Goal: Information Seeking & Learning: Learn about a topic

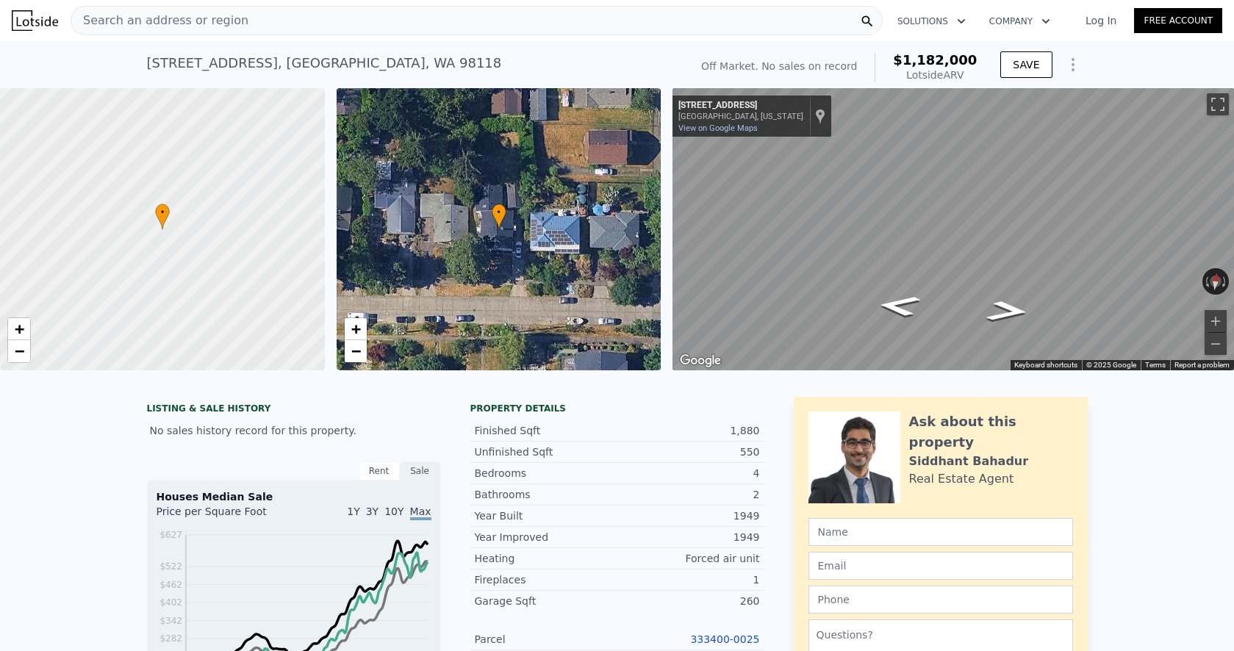
scroll to position [-1, 0]
click at [229, 23] on span "Search an address or region" at bounding box center [159, 21] width 177 height 18
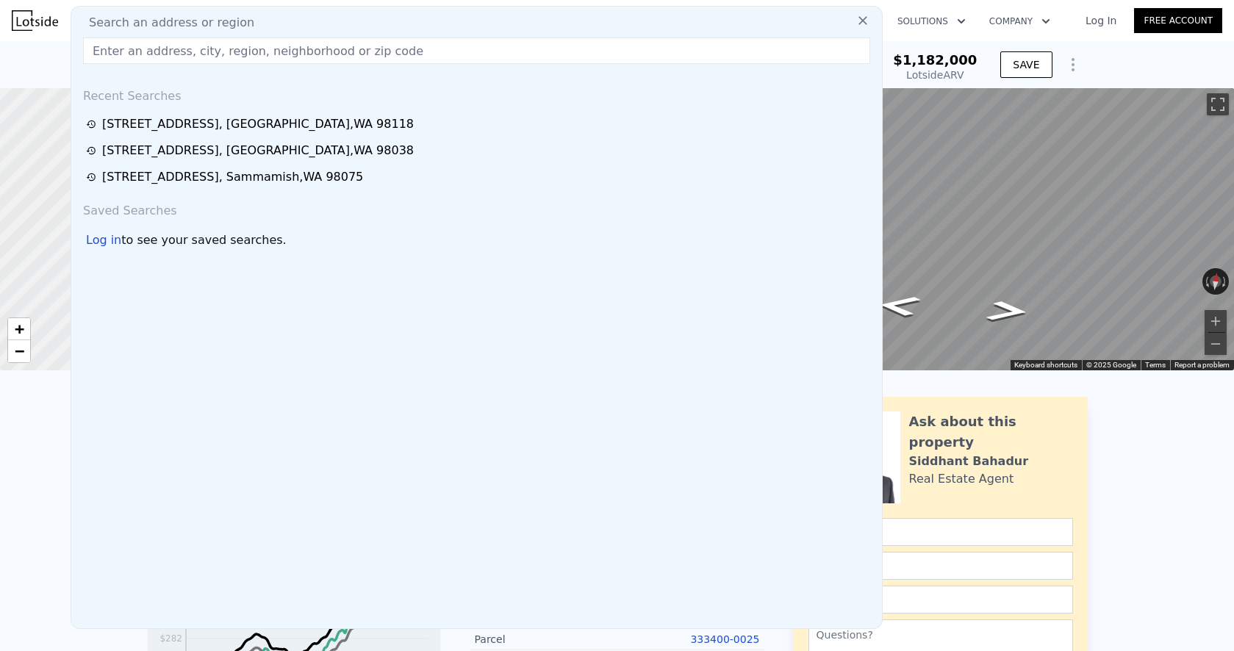
scroll to position [0, 0]
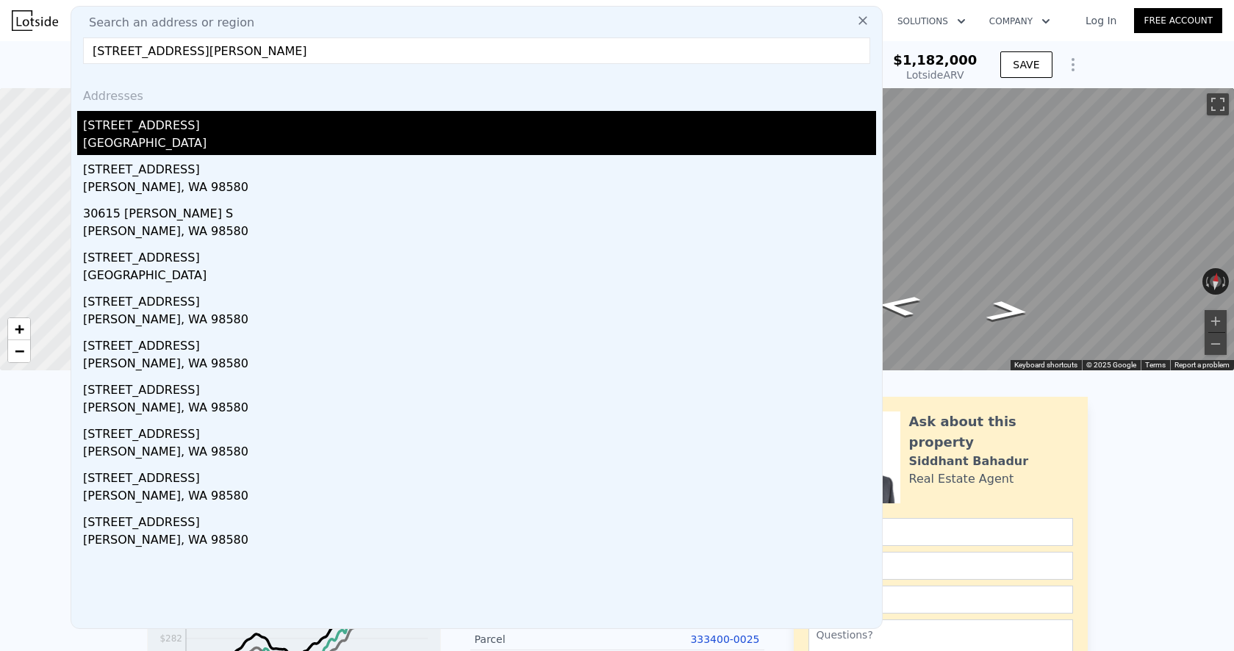
type input "[STREET_ADDRESS][PERSON_NAME]"
click at [174, 130] on div "[STREET_ADDRESS]" at bounding box center [479, 123] width 793 height 24
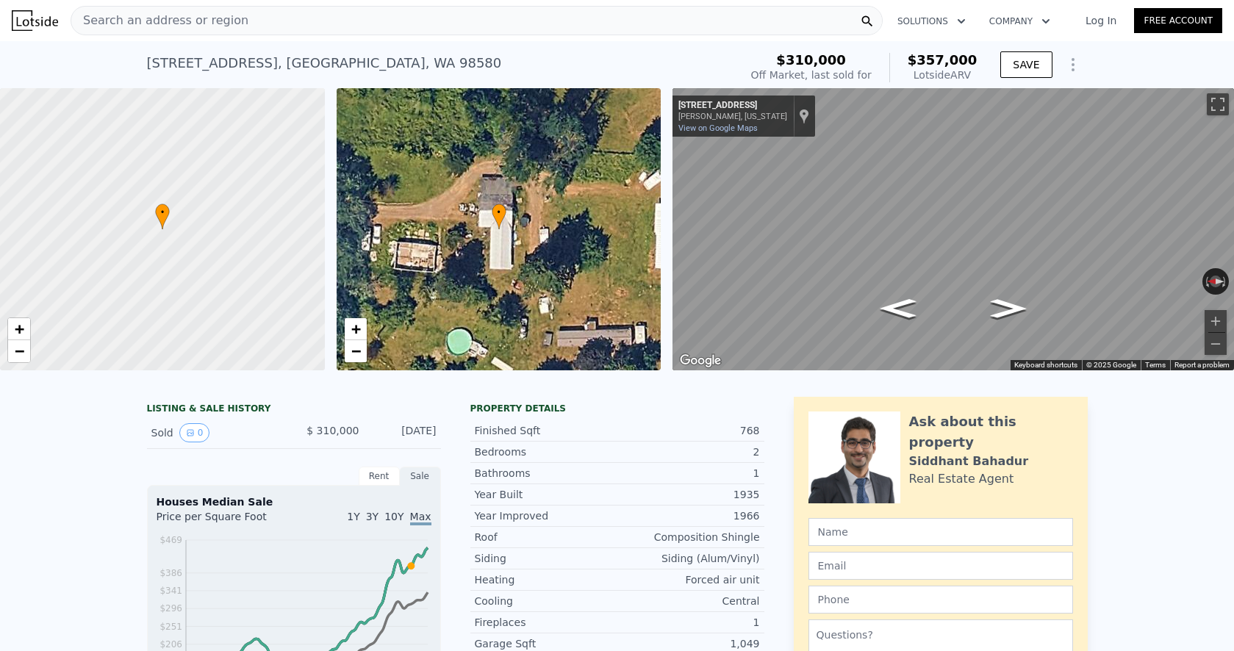
click at [305, 18] on div "Search an address or region" at bounding box center [477, 20] width 812 height 29
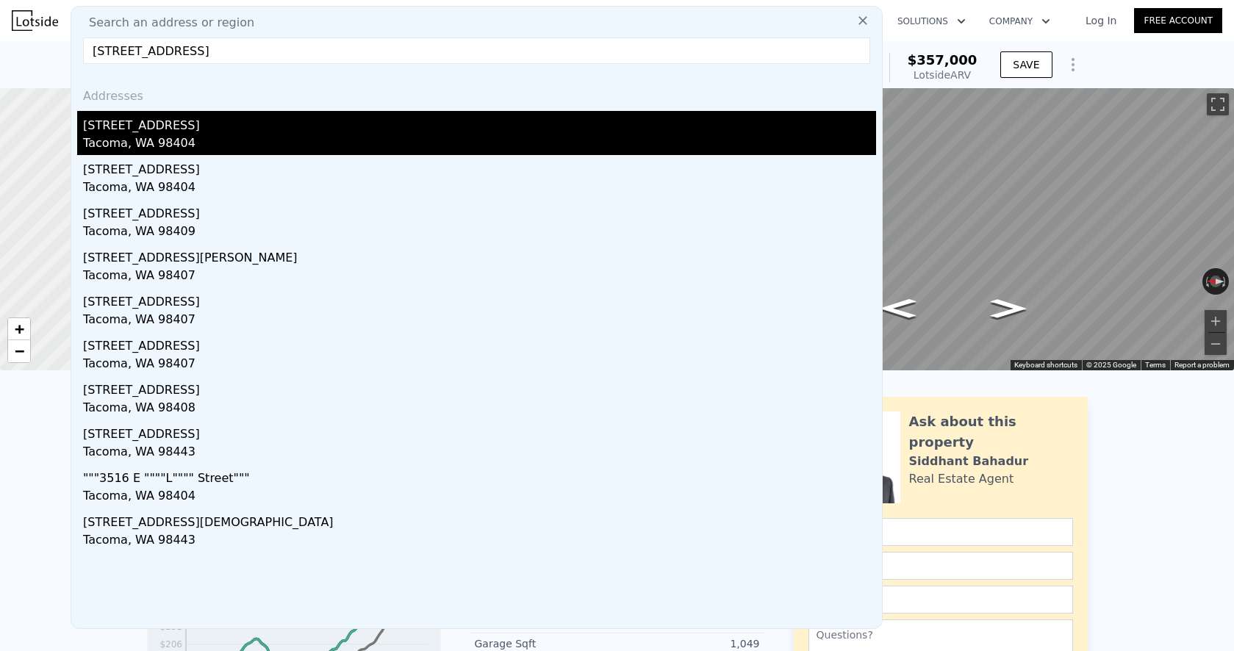
type input "[STREET_ADDRESS]"
click at [293, 137] on div "Tacoma, WA 98404" at bounding box center [479, 145] width 793 height 21
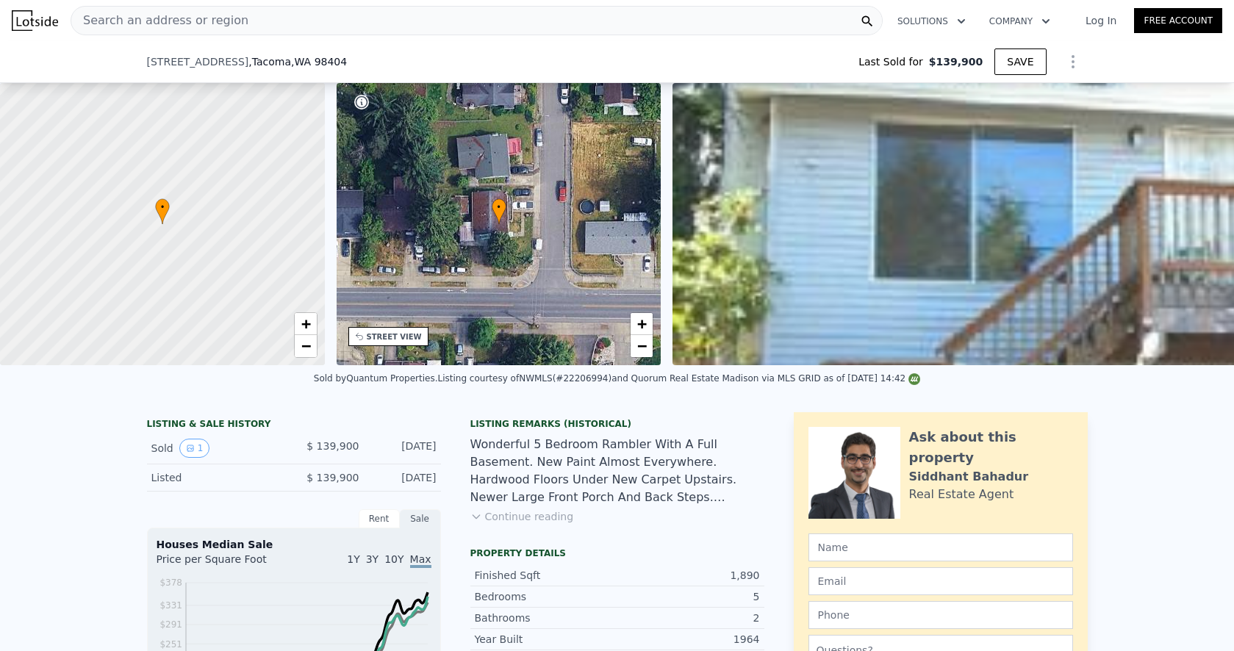
scroll to position [166, 0]
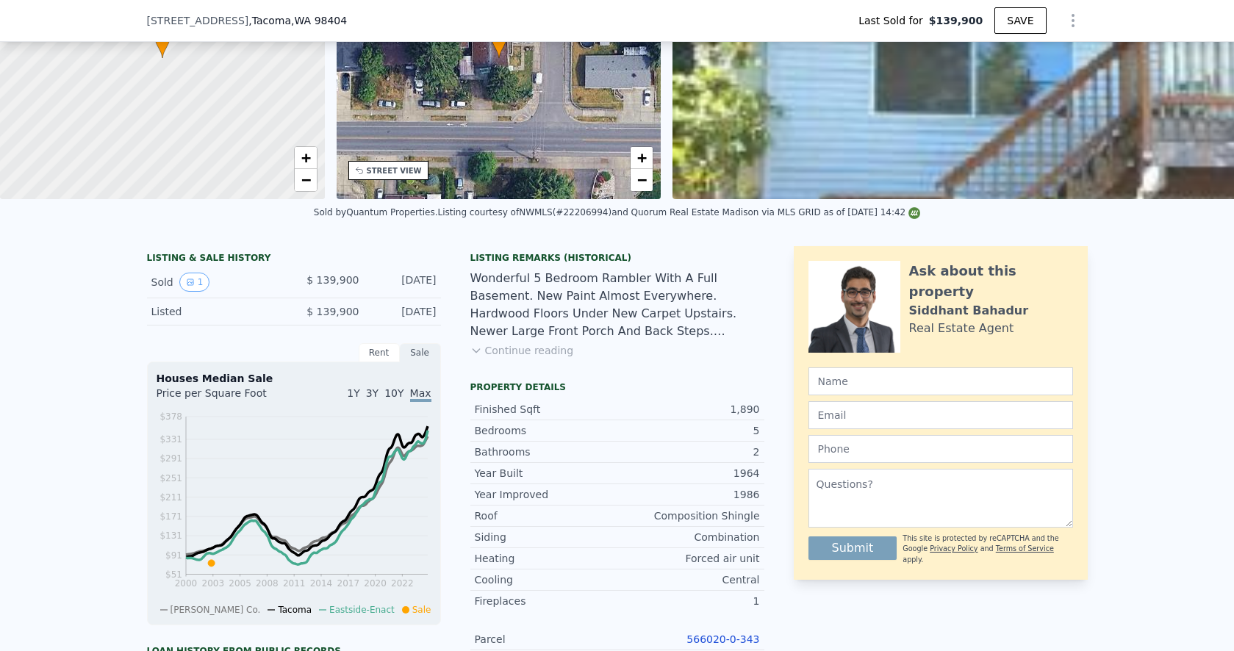
click at [708, 640] on link "566020-0-343" at bounding box center [723, 640] width 73 height 12
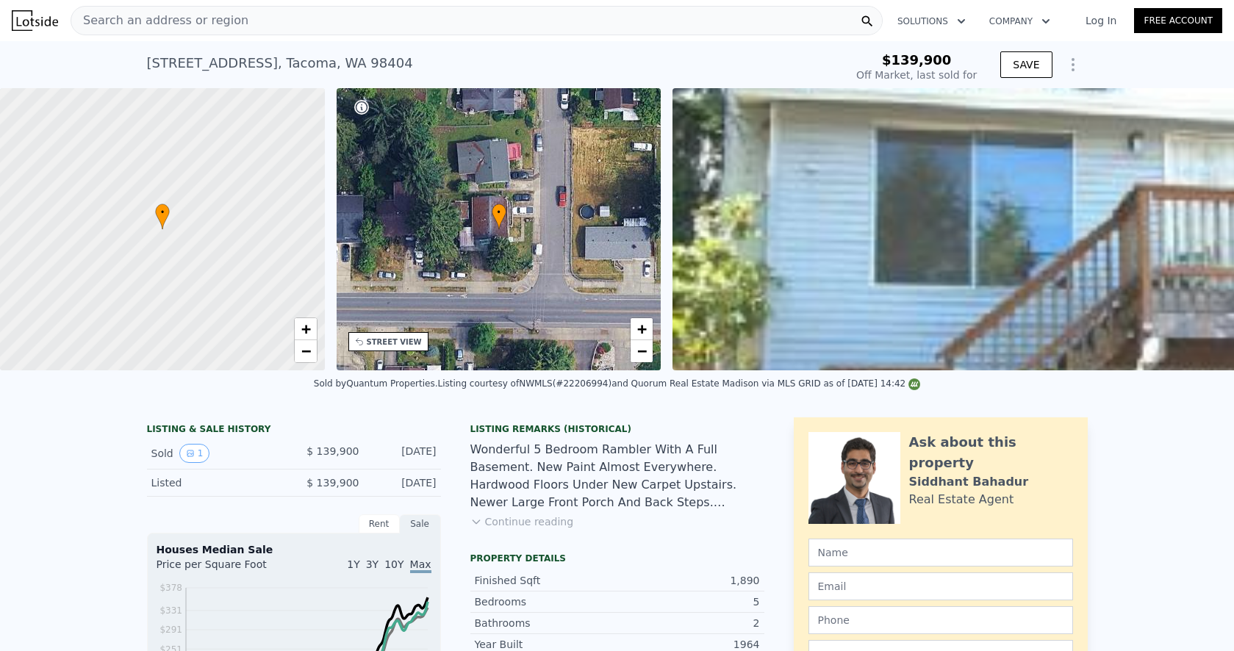
scroll to position [0, 0]
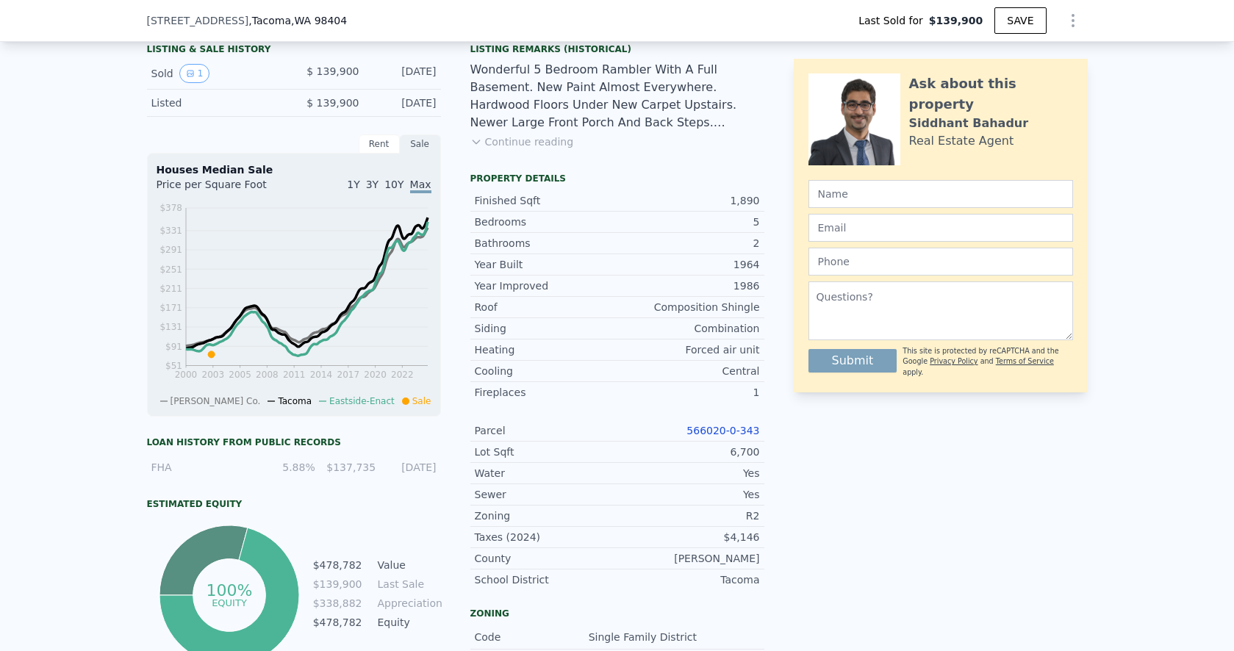
type input "$ 518,000"
type input "$ 328,581"
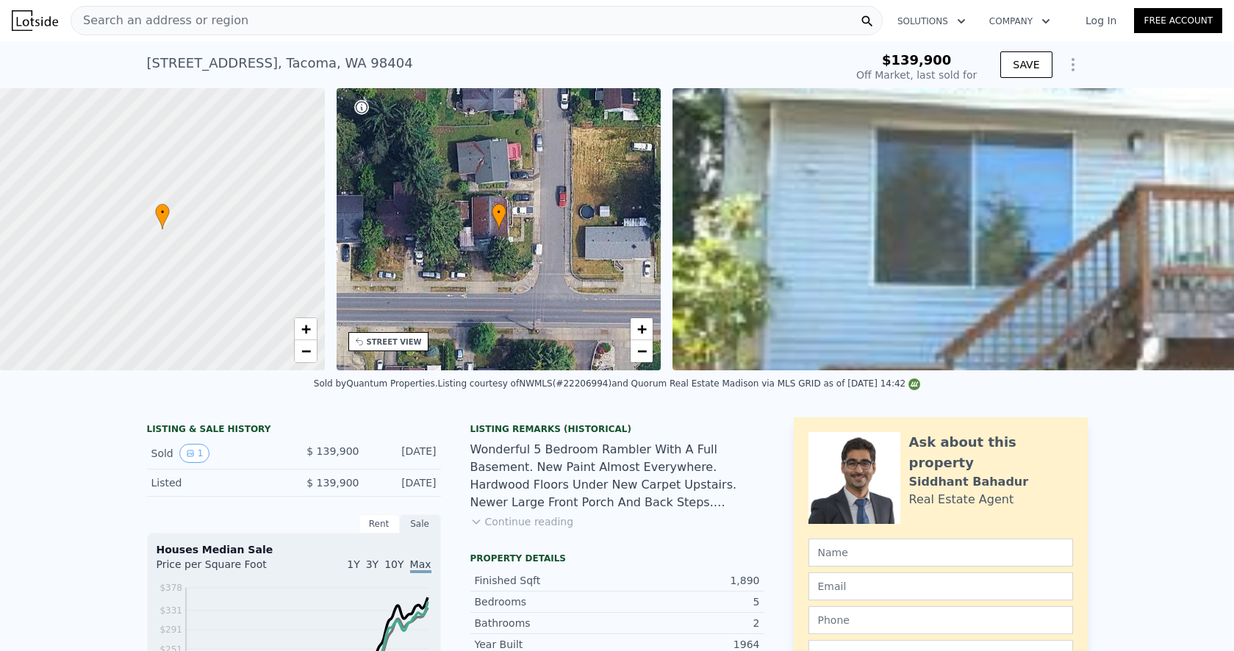
click at [273, 6] on div "Search an address or region" at bounding box center [477, 20] width 812 height 29
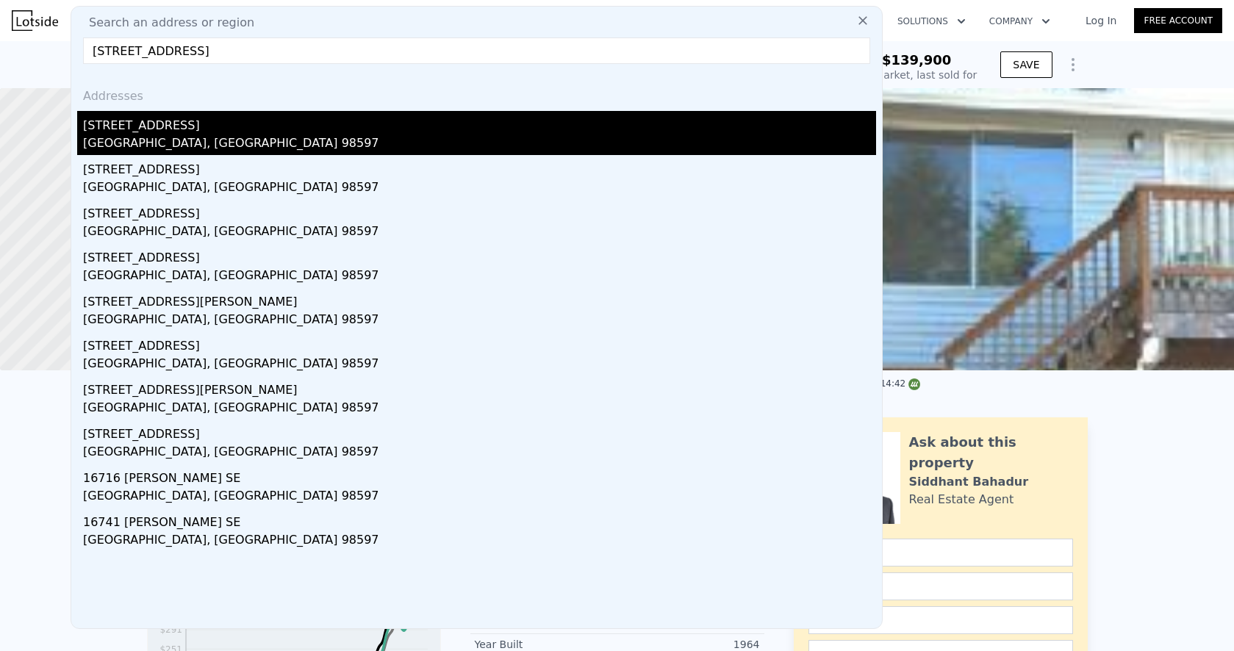
type input "[STREET_ADDRESS]"
click at [195, 133] on div "[STREET_ADDRESS]" at bounding box center [479, 123] width 793 height 24
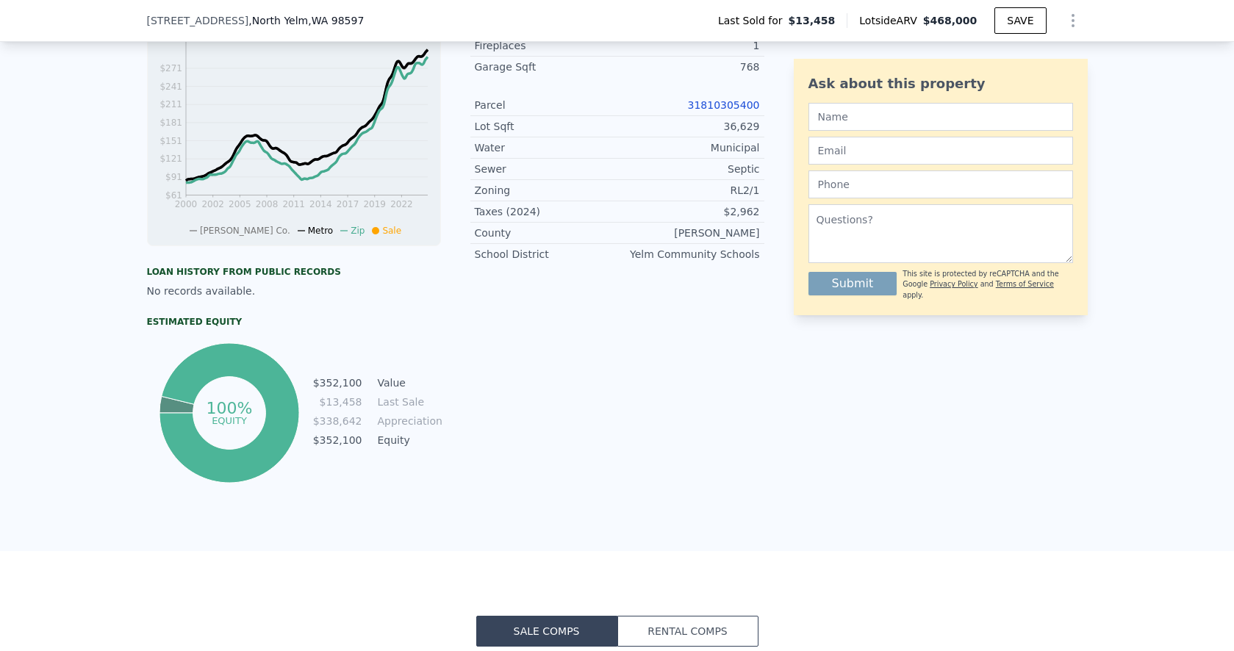
scroll to position [436, 0]
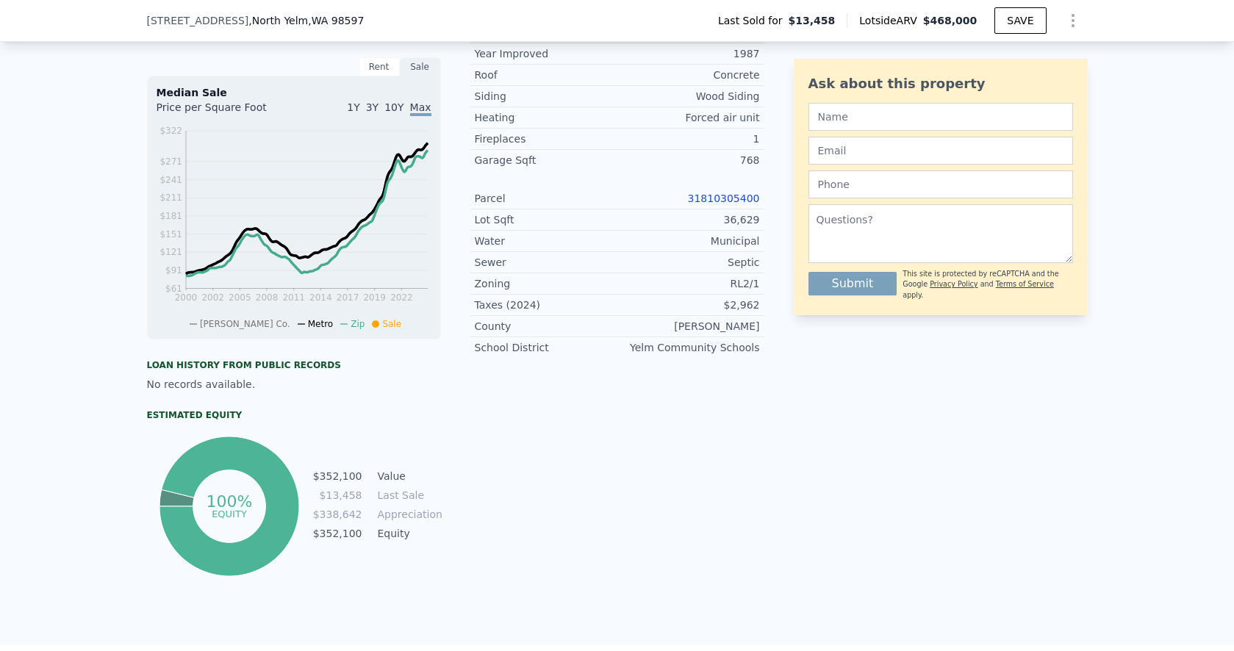
click at [706, 207] on div "Parcel 31810305400" at bounding box center [618, 198] width 294 height 21
click at [706, 194] on link "31810305400" at bounding box center [724, 199] width 72 height 12
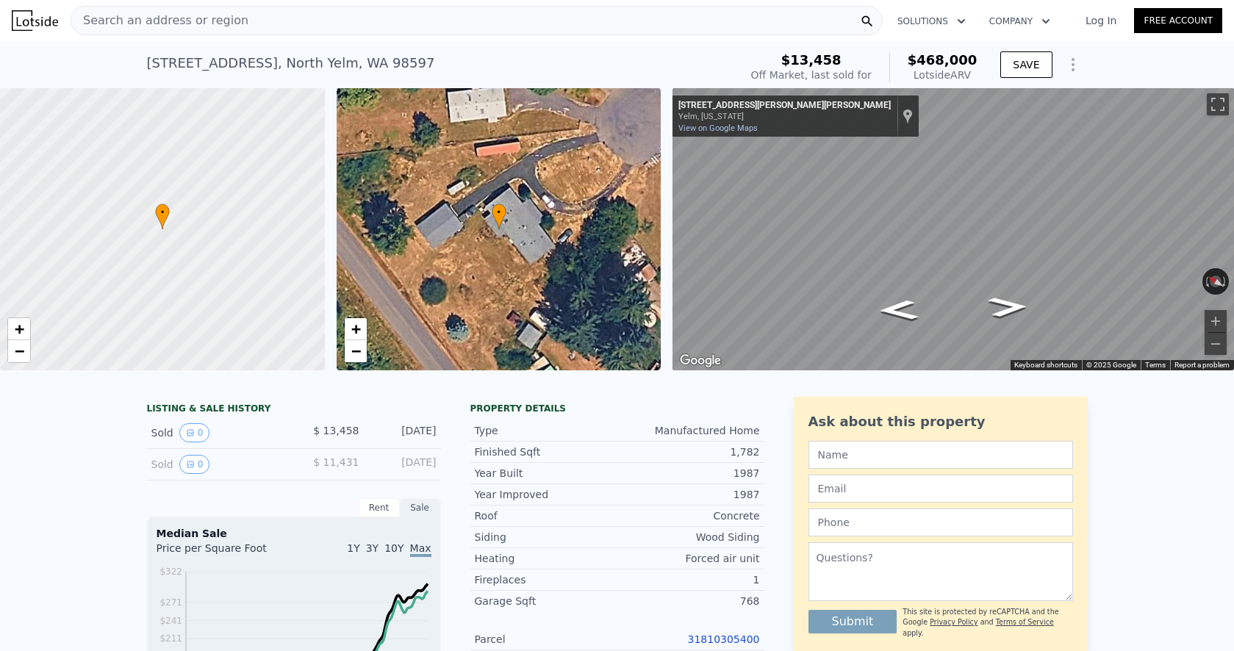
scroll to position [0, 0]
click at [299, 22] on div "Search an address or region" at bounding box center [477, 20] width 812 height 29
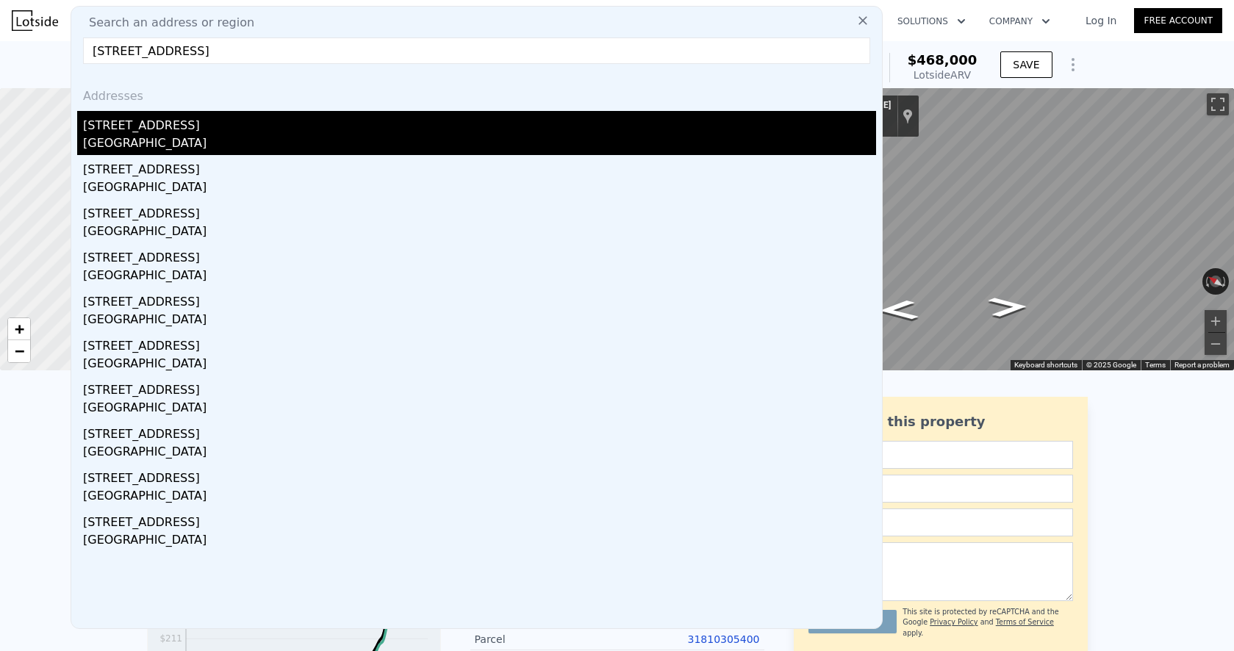
type input "[STREET_ADDRESS]"
click at [235, 129] on div "[STREET_ADDRESS]" at bounding box center [479, 123] width 793 height 24
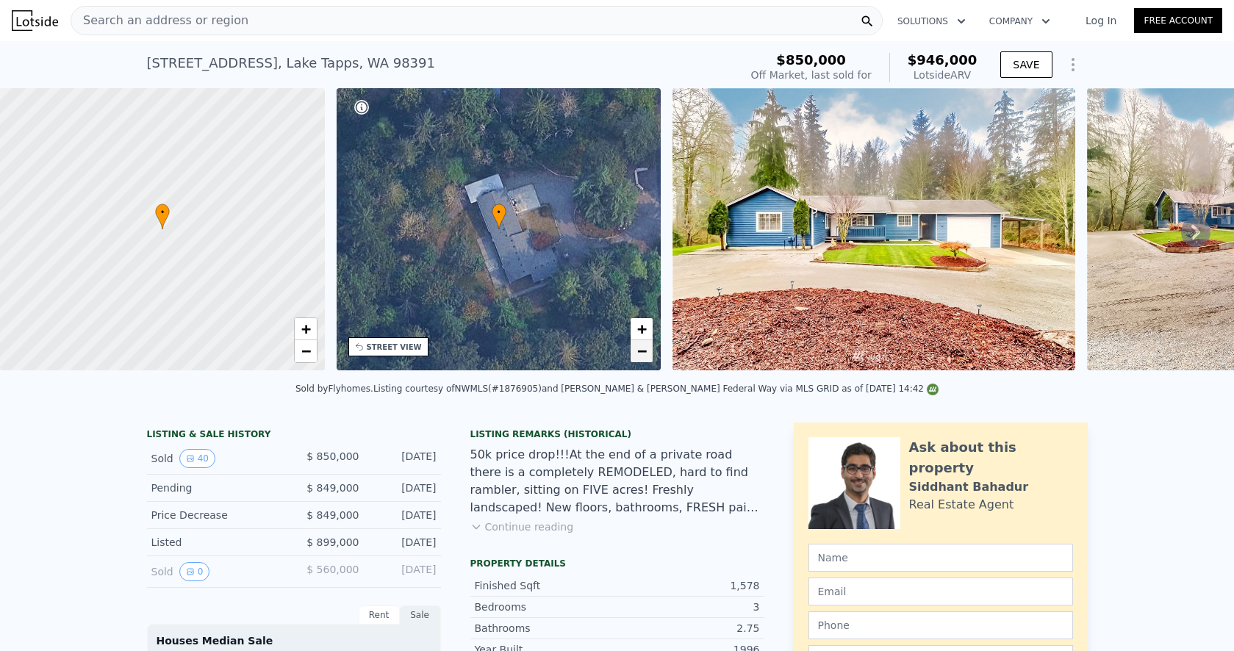
click at [636, 354] on link "−" at bounding box center [642, 351] width 22 height 22
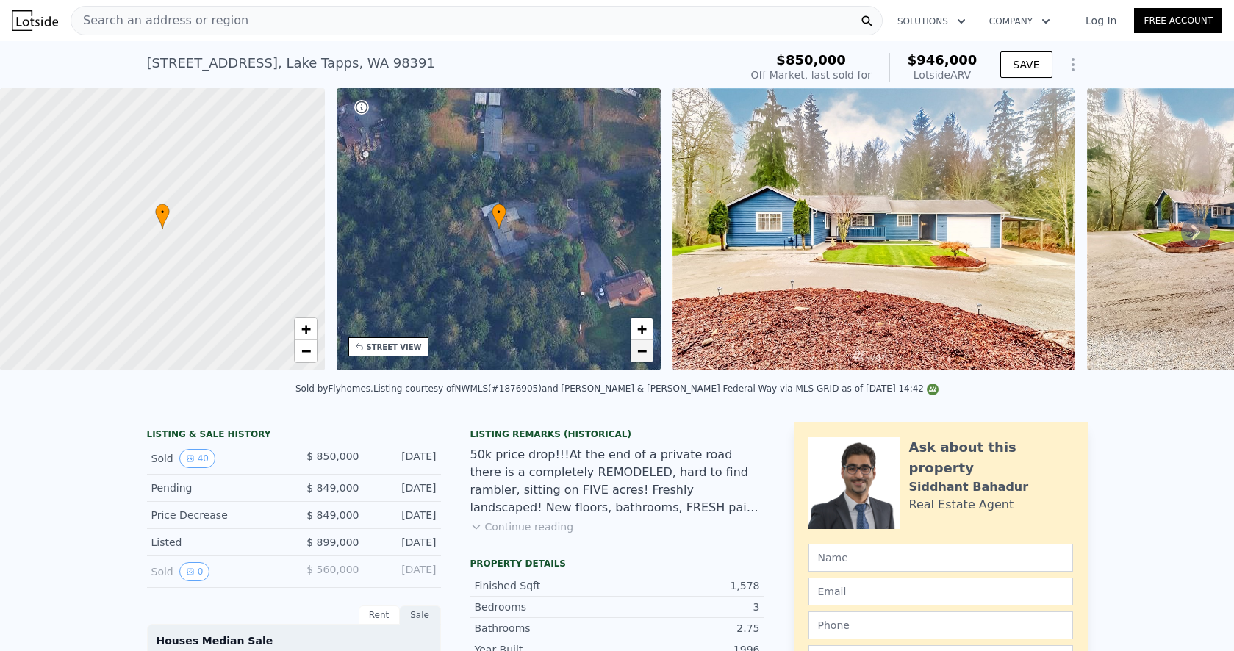
click at [636, 354] on link "−" at bounding box center [642, 351] width 22 height 22
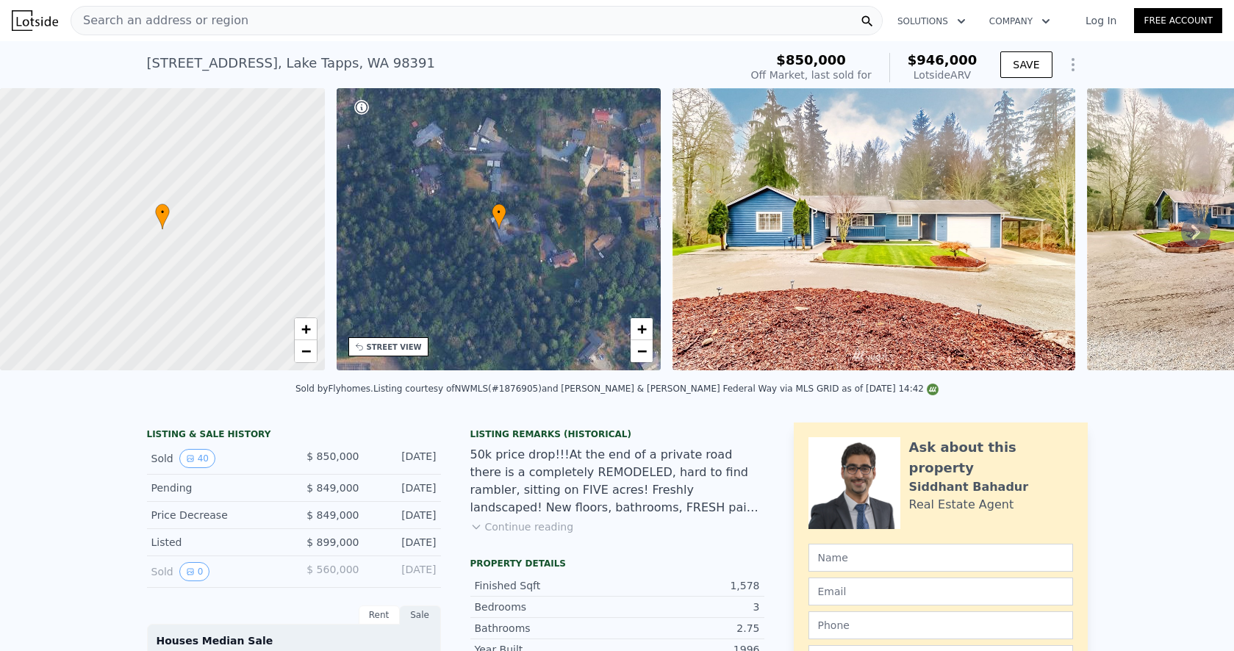
click at [514, 527] on button "Continue reading" at bounding box center [523, 527] width 104 height 15
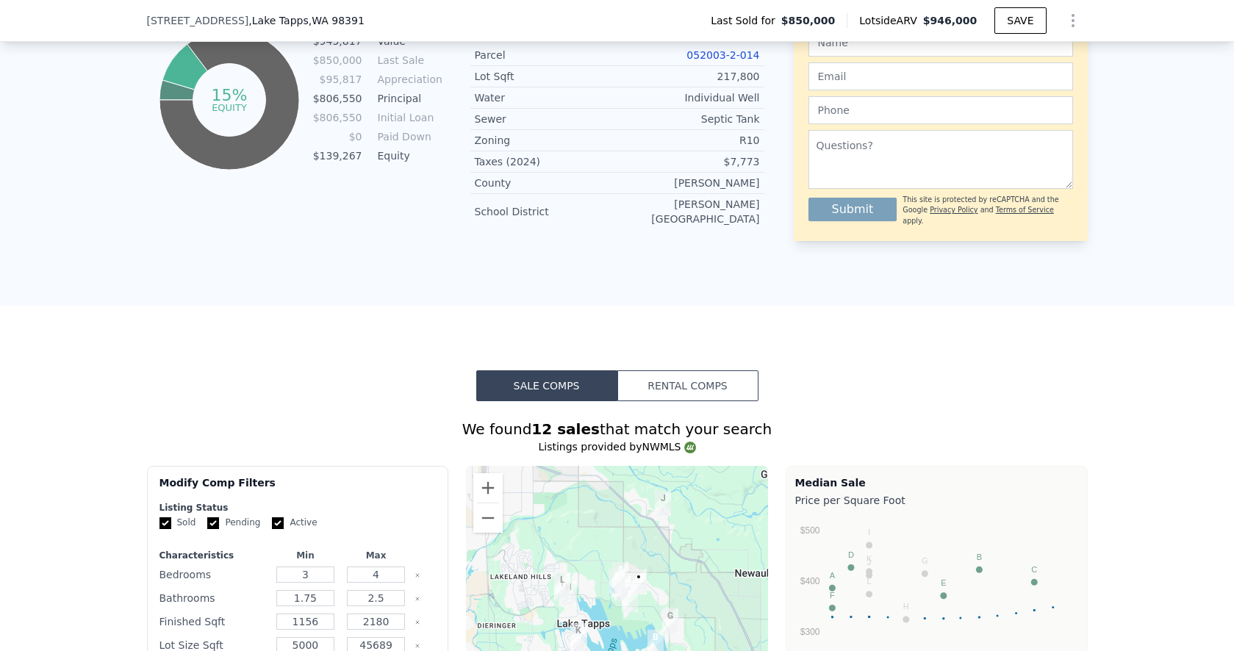
scroll to position [648, 0]
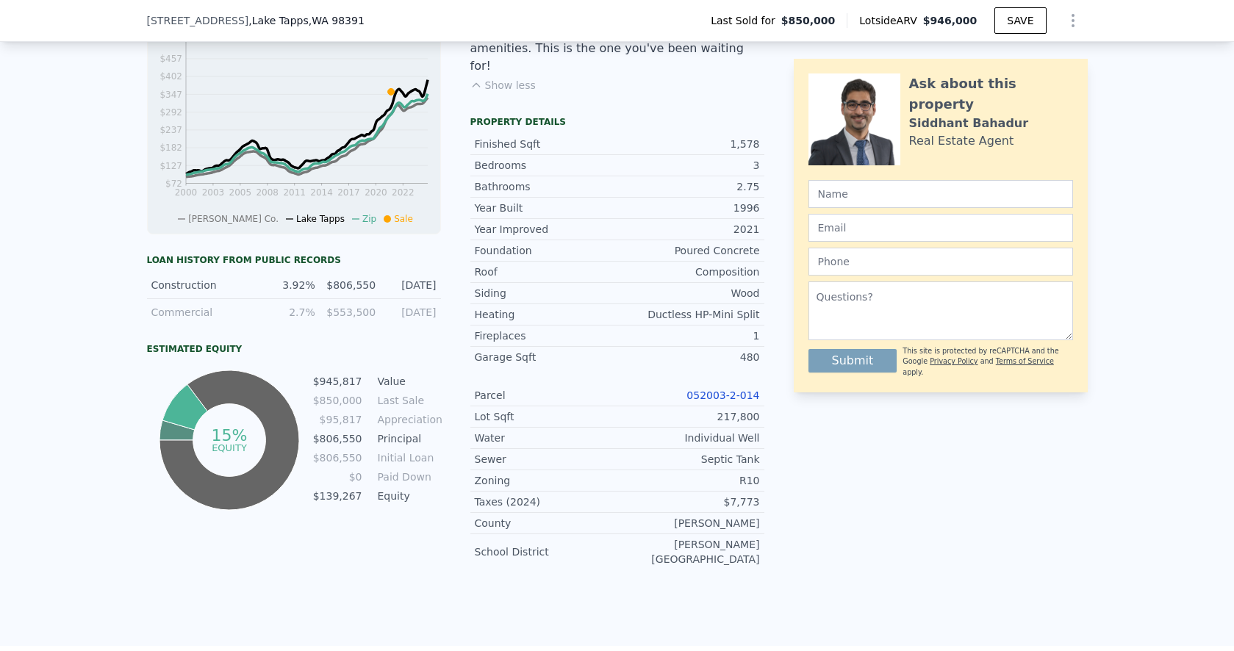
click at [703, 390] on link "052003-2-014" at bounding box center [723, 396] width 73 height 12
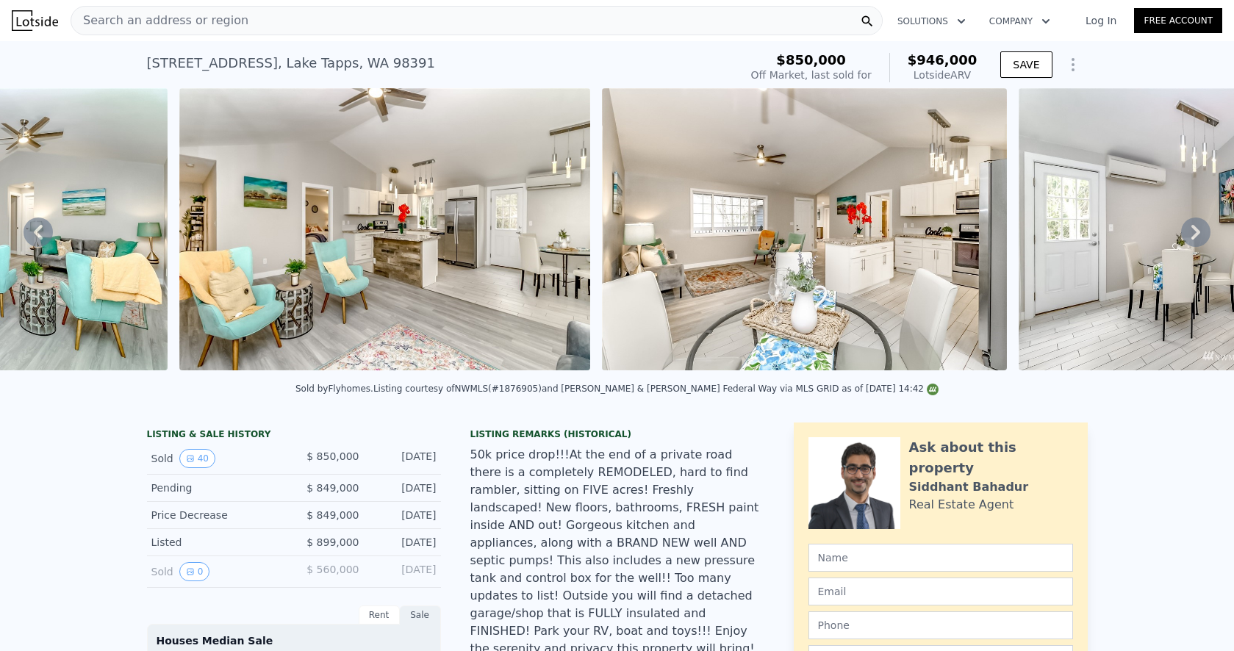
scroll to position [0, 4962]
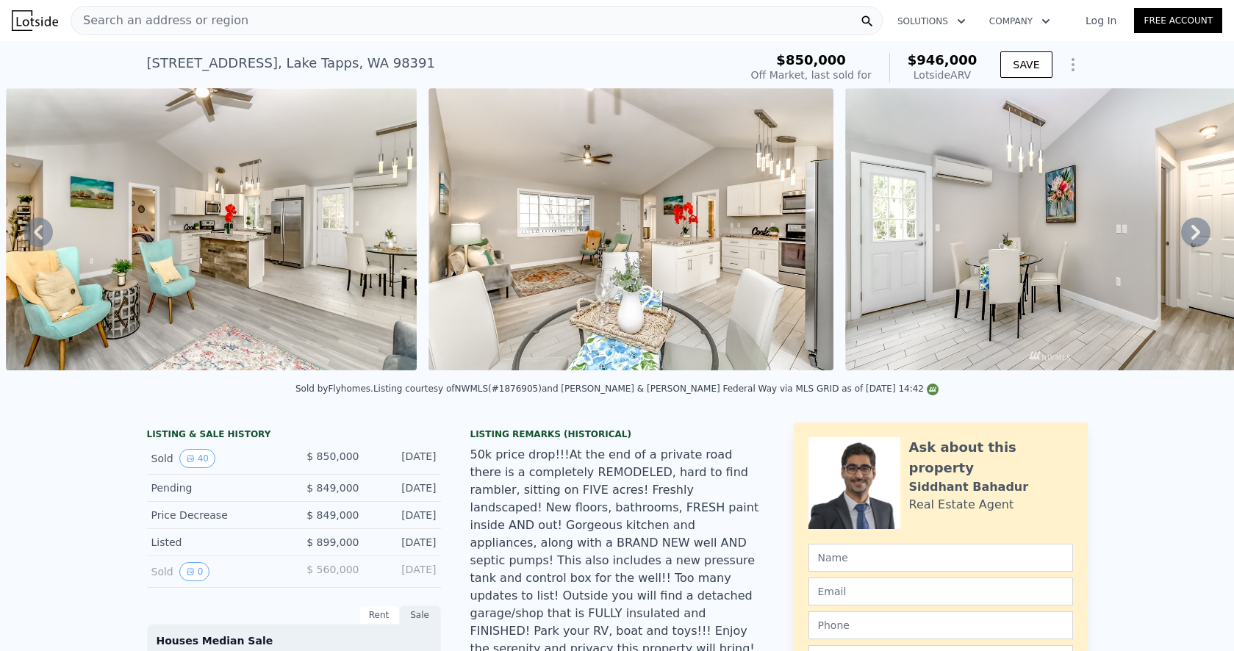
click at [310, 34] on div "Search an address or region" at bounding box center [477, 20] width 812 height 29
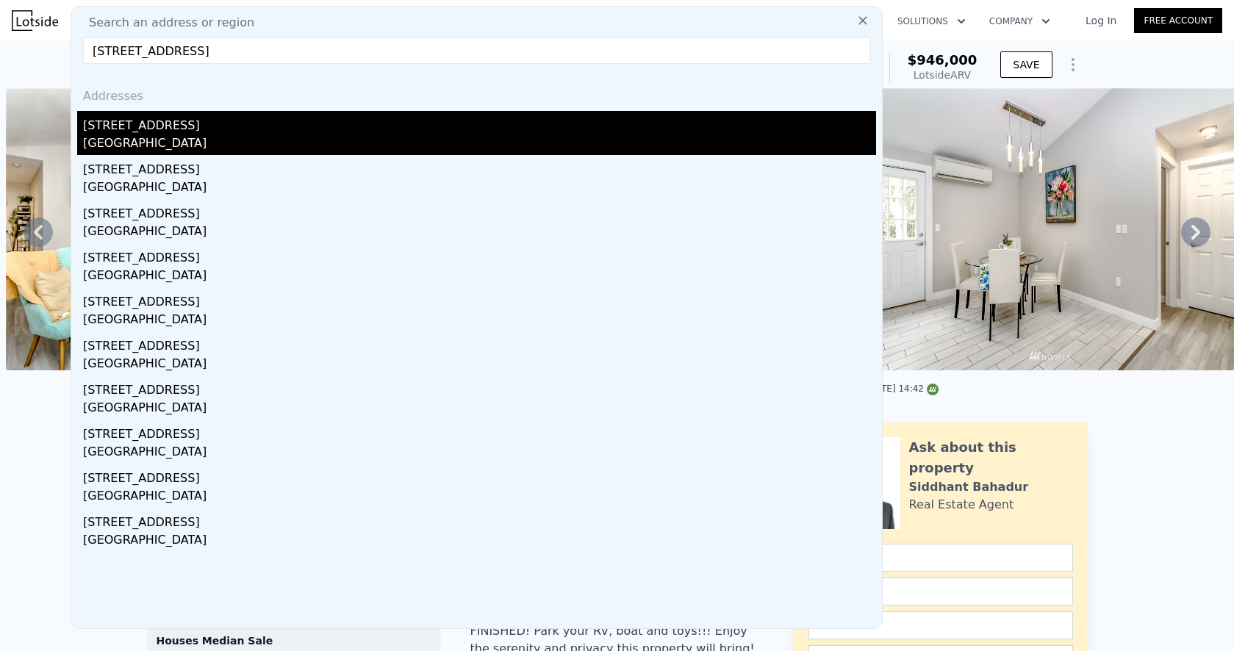
type input "[STREET_ADDRESS]"
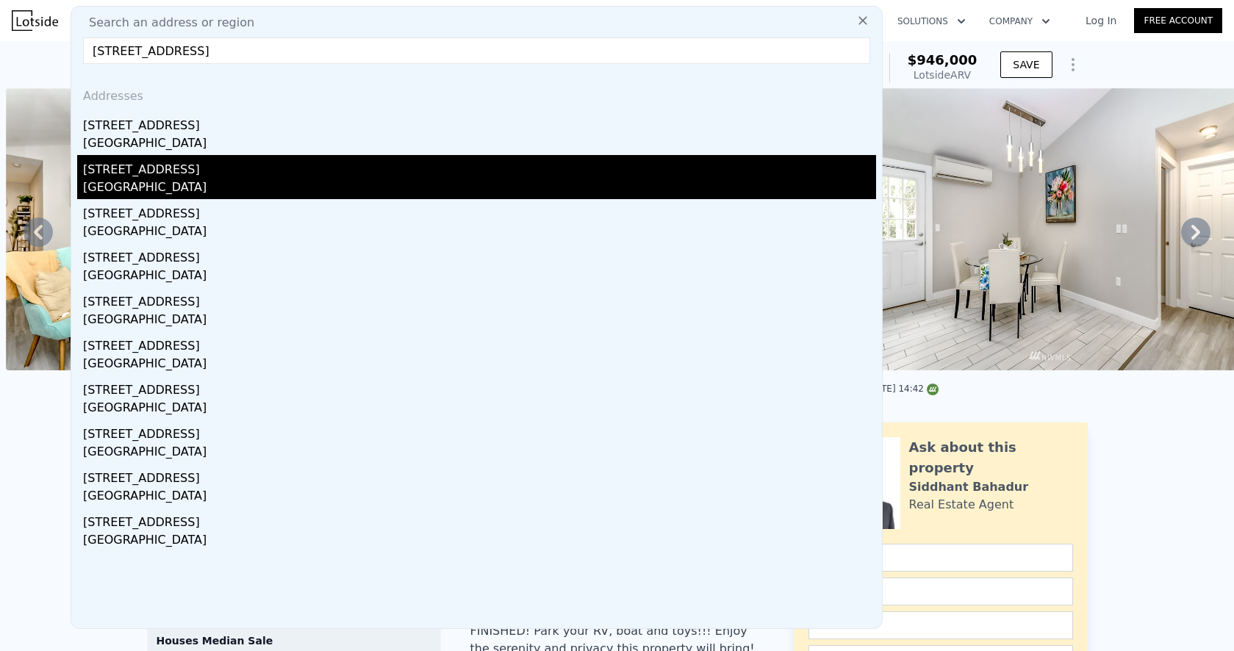
drag, startPoint x: 251, startPoint y: 121, endPoint x: 241, endPoint y: 190, distance: 69.0
click at [241, 190] on div "Addresses [STREET_ADDRESS][PERSON_NAME] [STREET_ADDRESS] [STREET_ADDRESS][GEOGR…" at bounding box center [476, 352] width 811 height 553
click at [237, 184] on div "[GEOGRAPHIC_DATA]" at bounding box center [479, 189] width 793 height 21
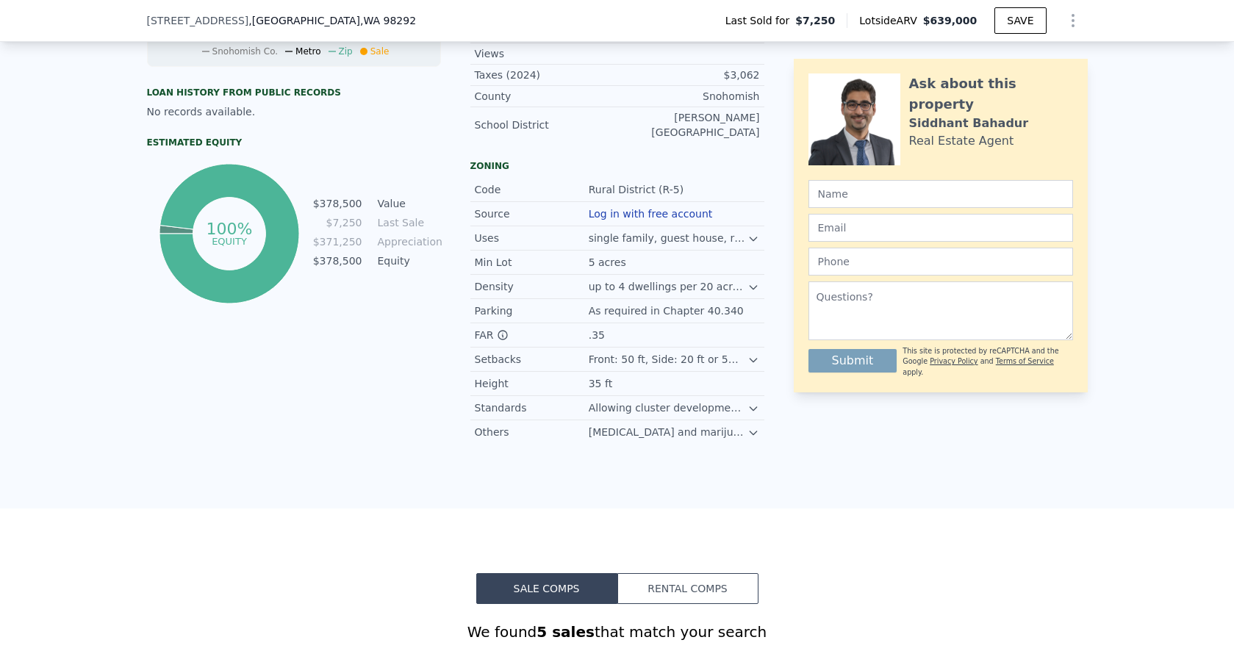
scroll to position [395, 0]
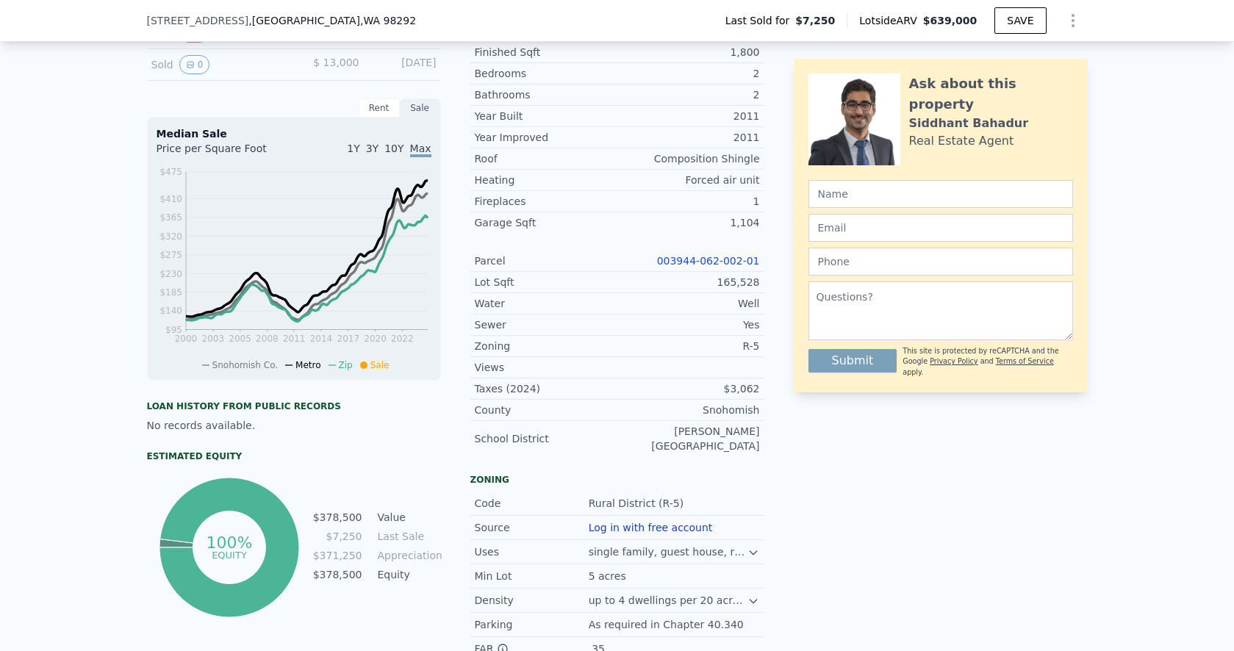
click at [682, 264] on link "003944-062-002-01" at bounding box center [708, 261] width 103 height 12
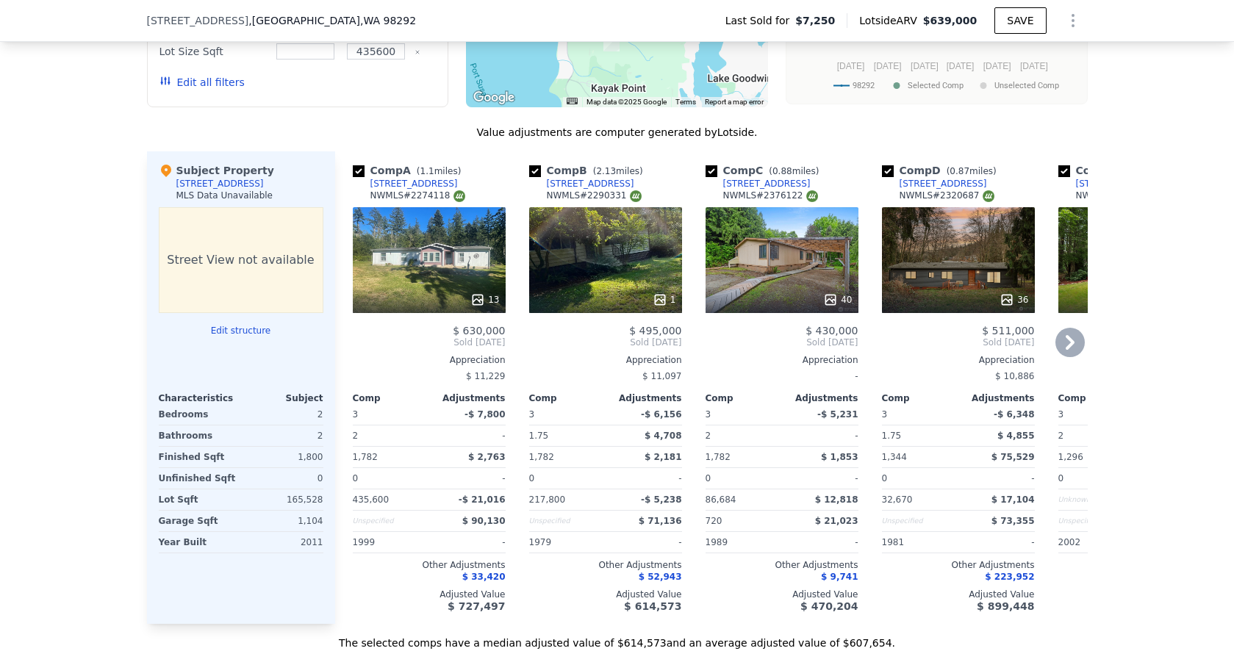
scroll to position [1540, 0]
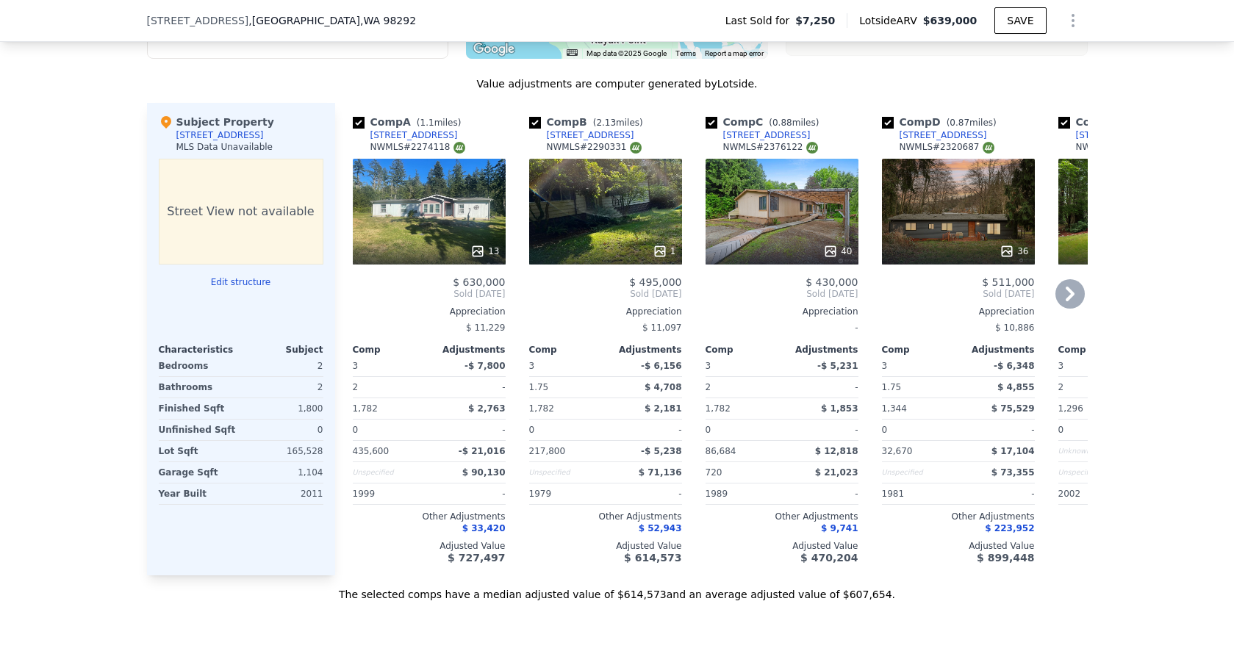
click at [405, 224] on div "13" at bounding box center [429, 212] width 153 height 106
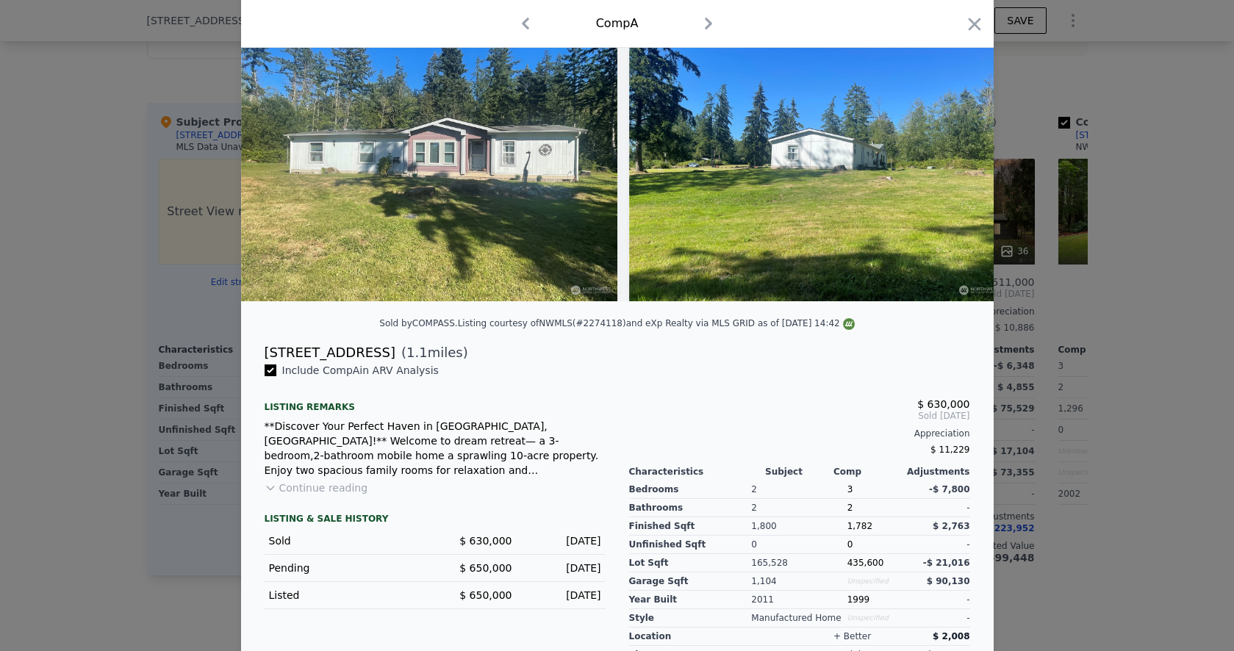
scroll to position [77, 0]
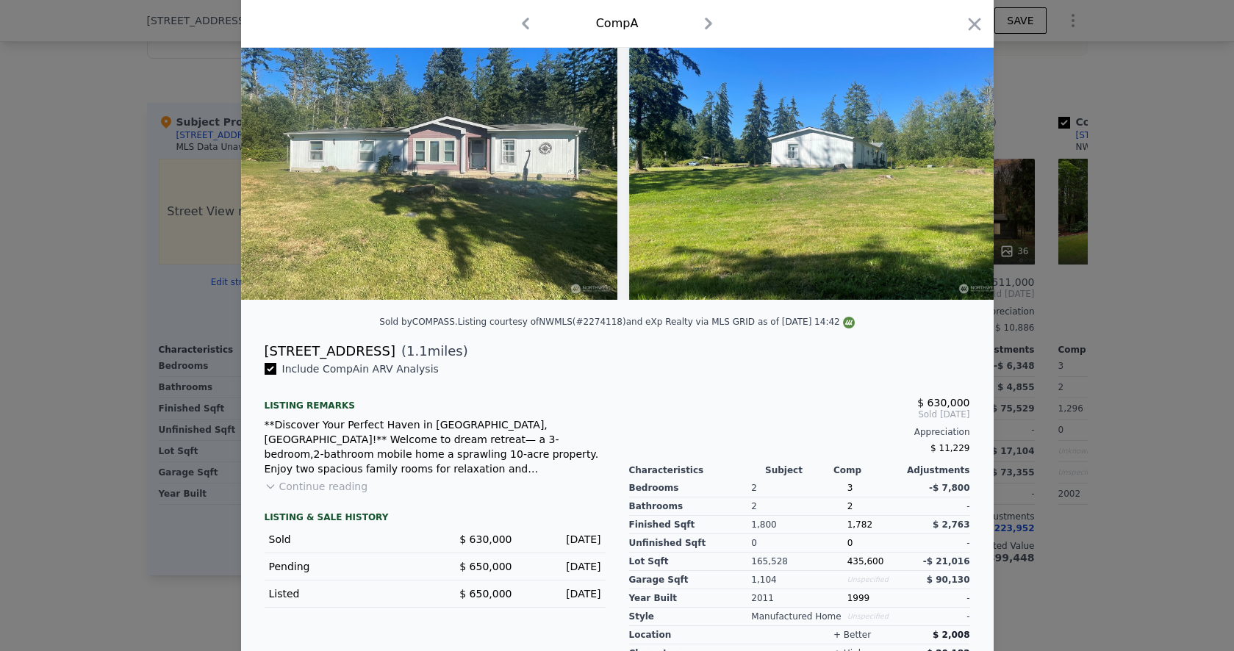
click at [345, 489] on button "Continue reading" at bounding box center [317, 486] width 104 height 15
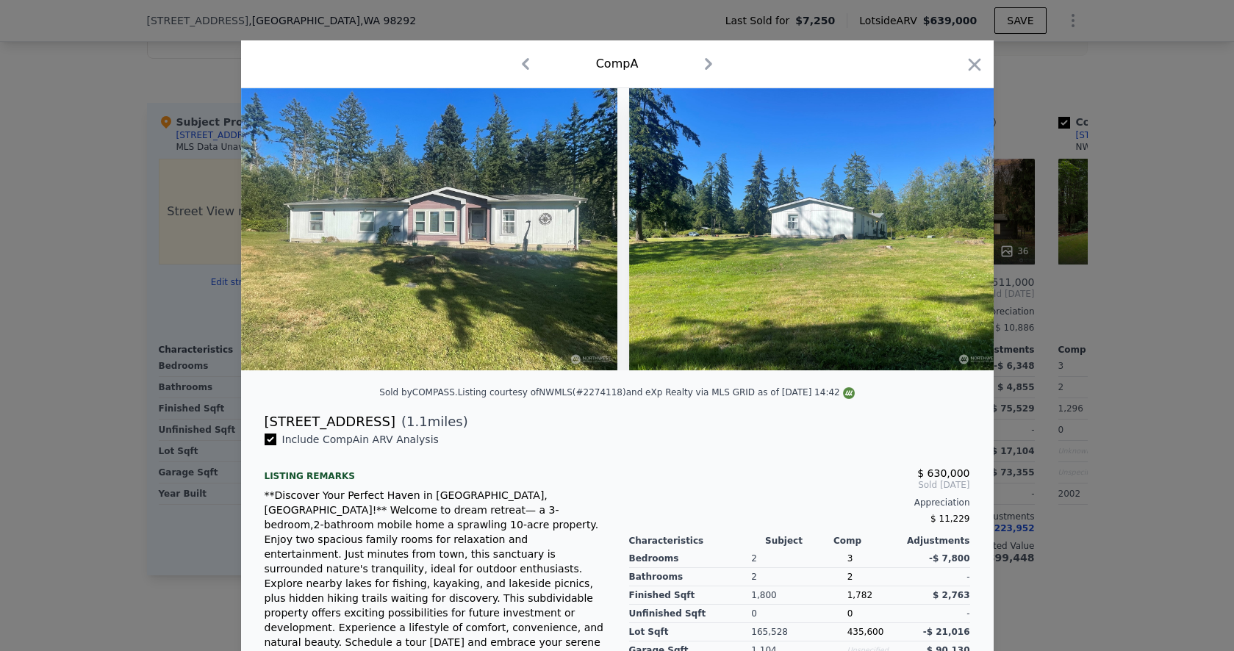
scroll to position [0, 0]
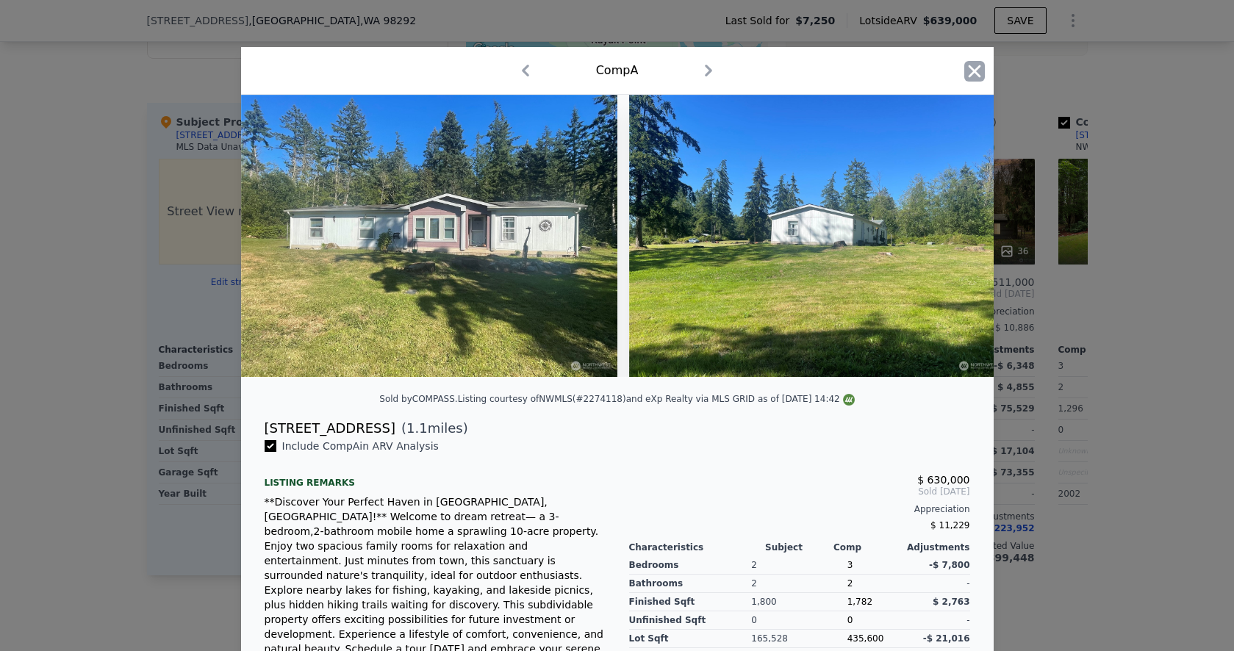
click at [984, 63] on icon "button" at bounding box center [975, 71] width 21 height 21
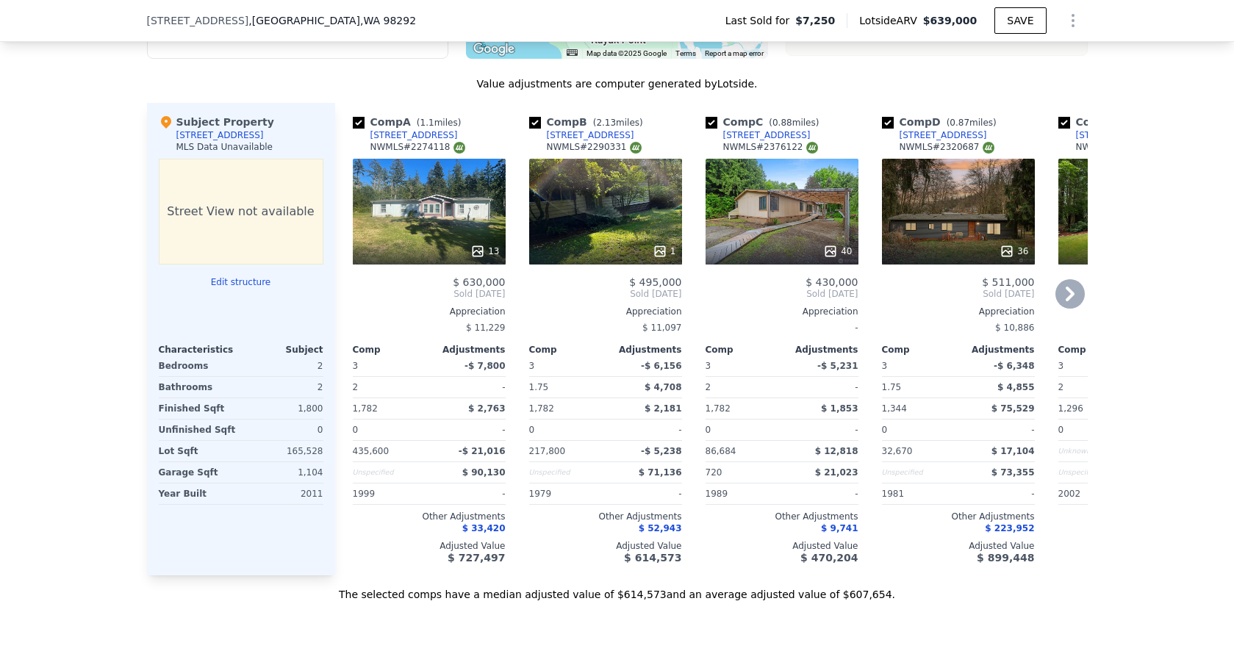
click at [393, 133] on div "[STREET_ADDRESS]" at bounding box center [414, 135] width 87 height 12
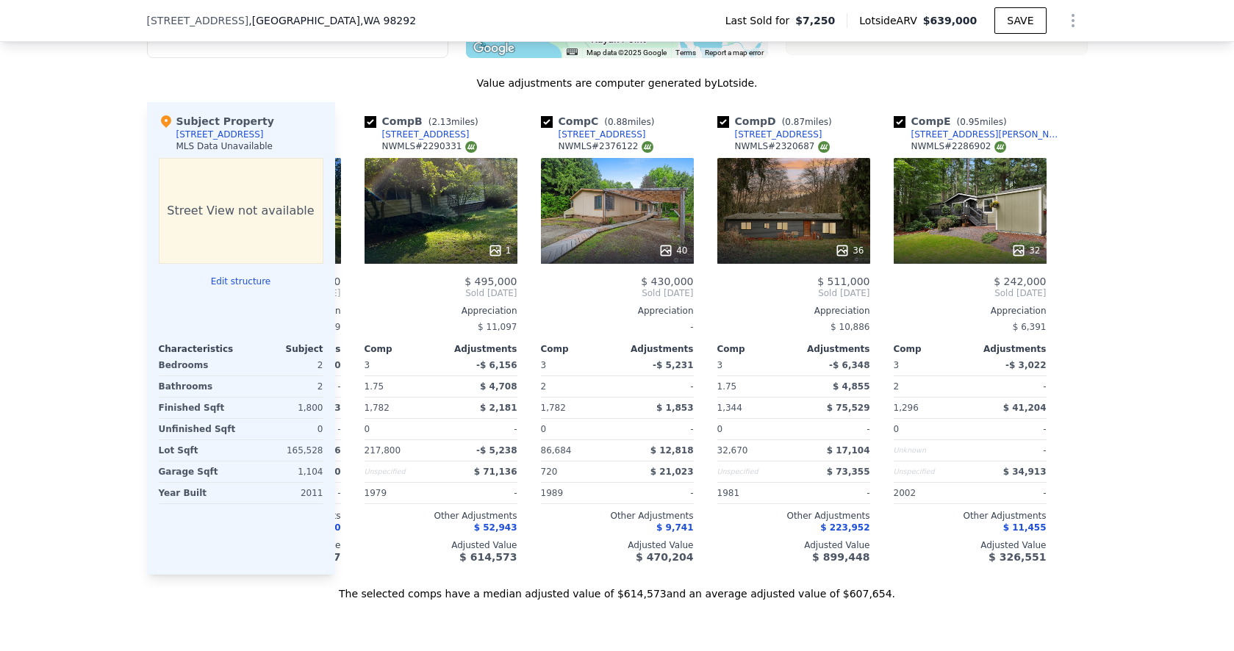
scroll to position [0, 165]
click at [940, 130] on div "[STREET_ADDRESS][PERSON_NAME]" at bounding box center [988, 135] width 153 height 12
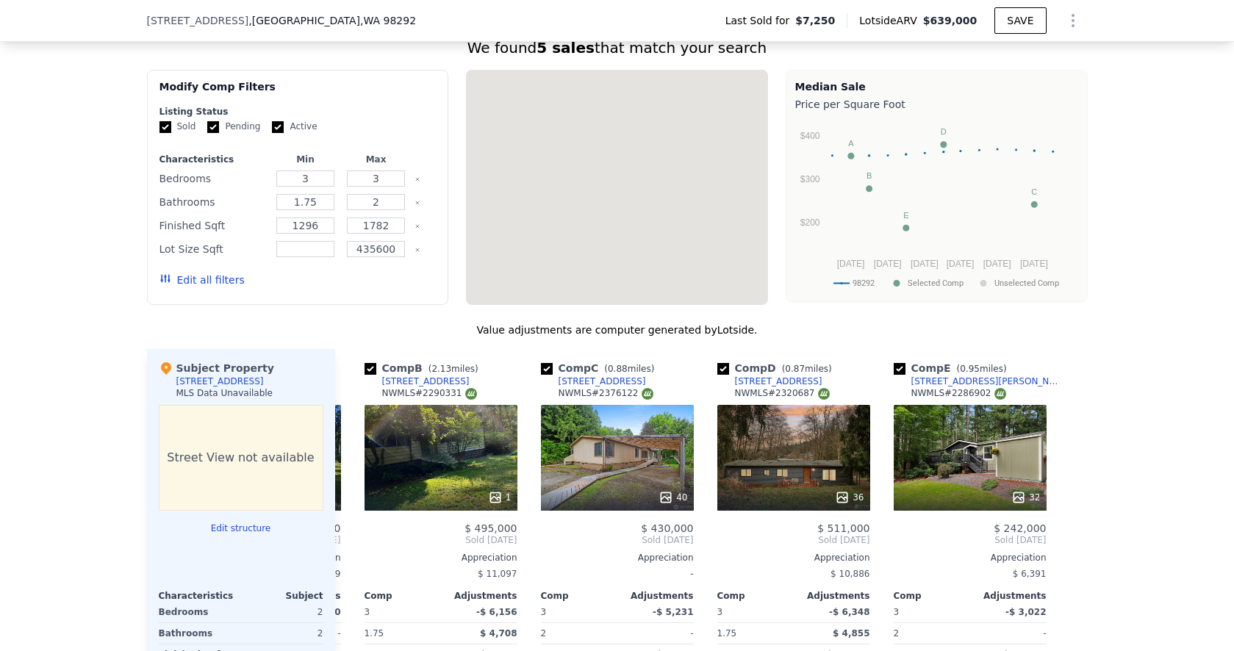
scroll to position [1203, 0]
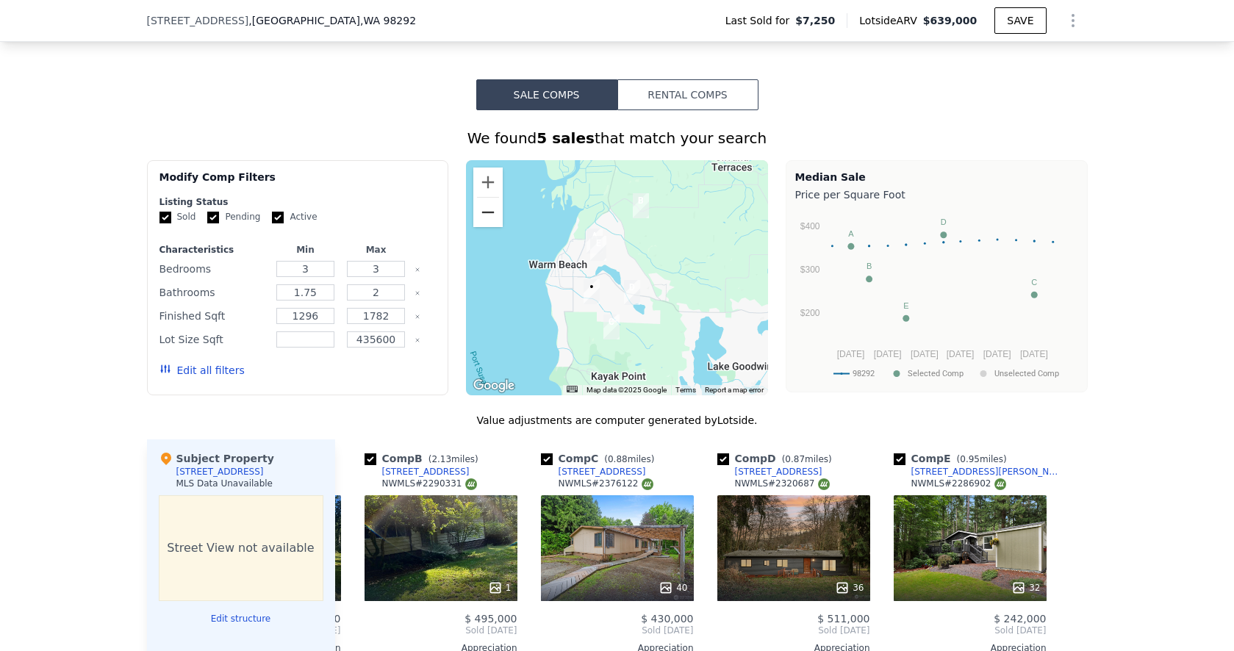
click at [491, 214] on button "Zoom out" at bounding box center [487, 212] width 29 height 29
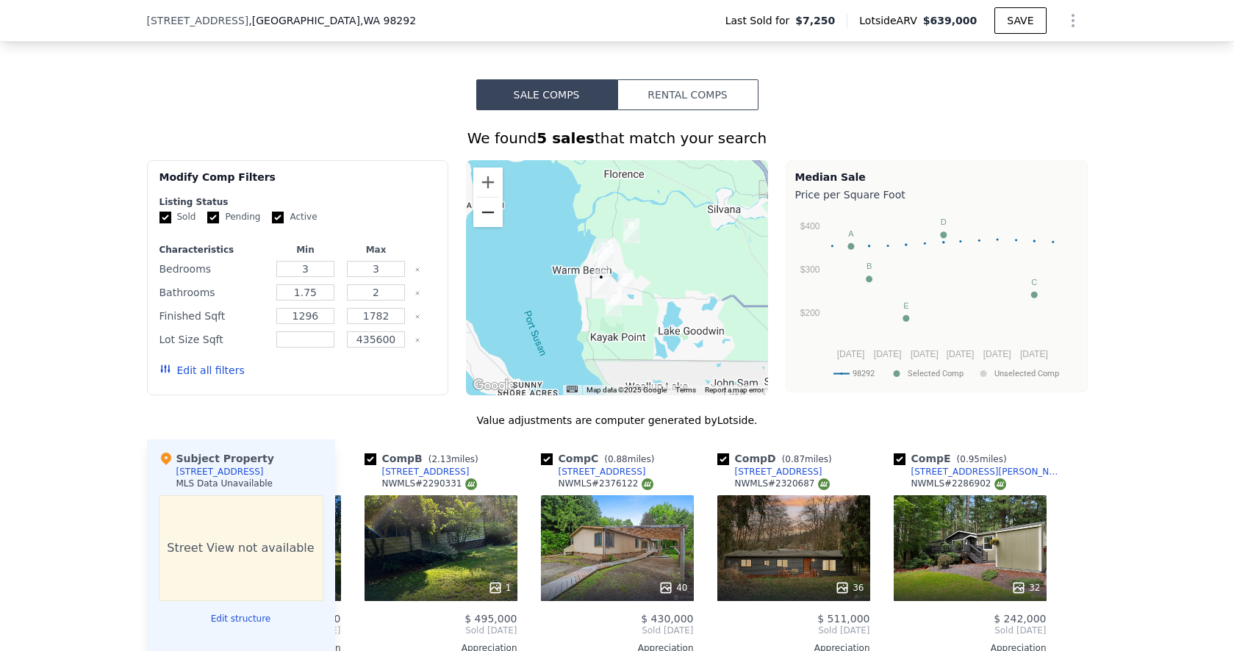
click at [491, 214] on button "Zoom out" at bounding box center [487, 212] width 29 height 29
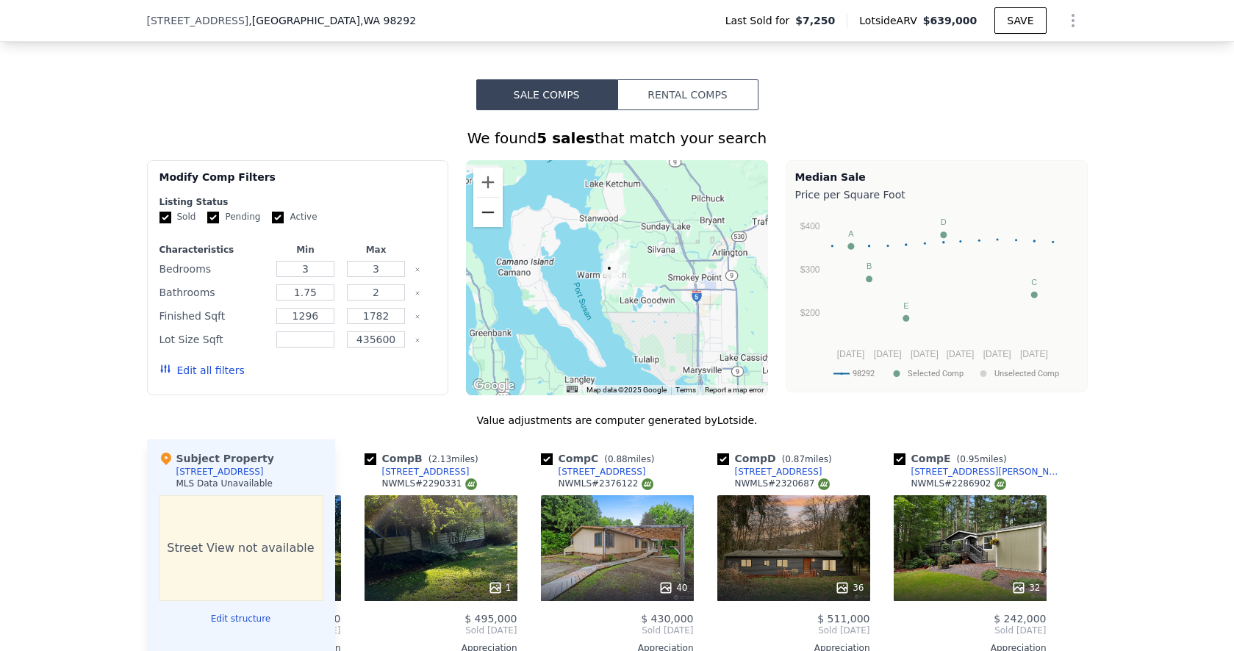
click at [491, 214] on button "Zoom out" at bounding box center [487, 212] width 29 height 29
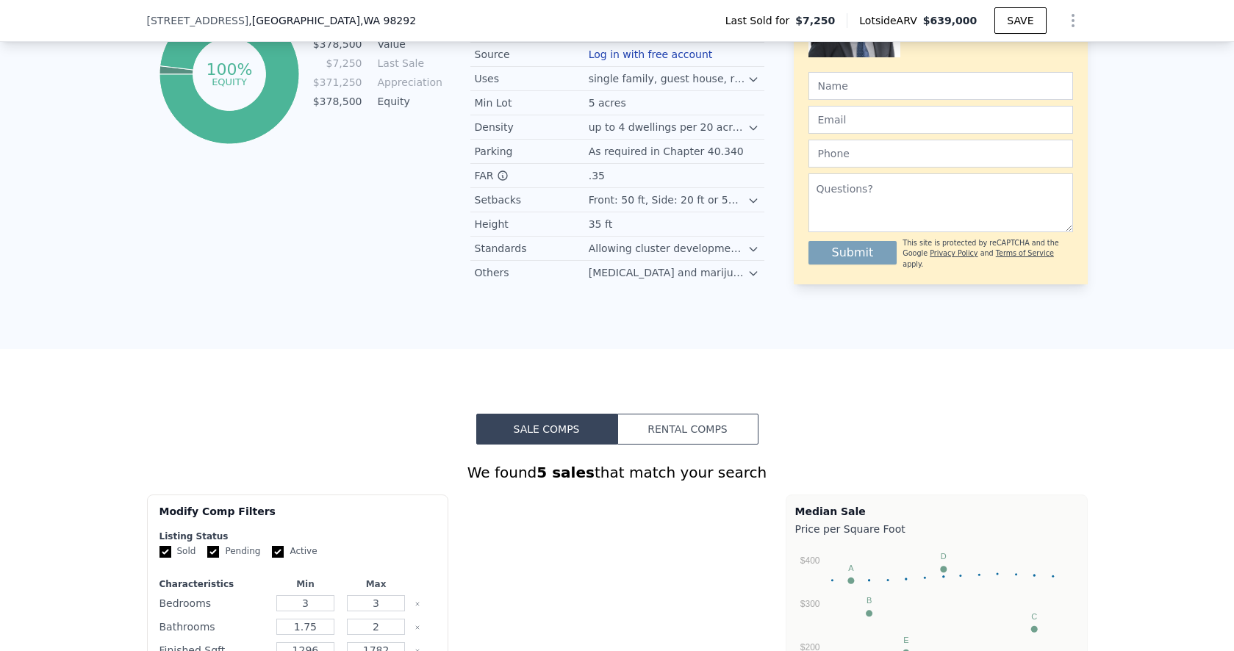
scroll to position [0, 0]
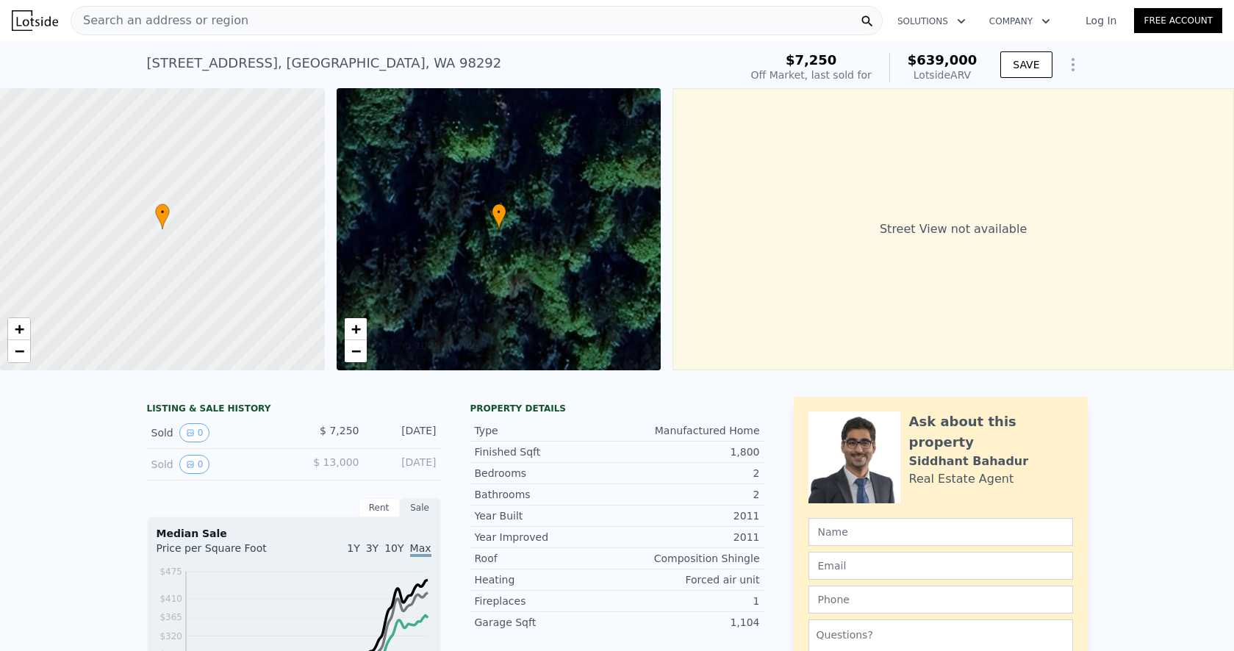
click at [203, 21] on span "Search an address or region" at bounding box center [159, 21] width 177 height 18
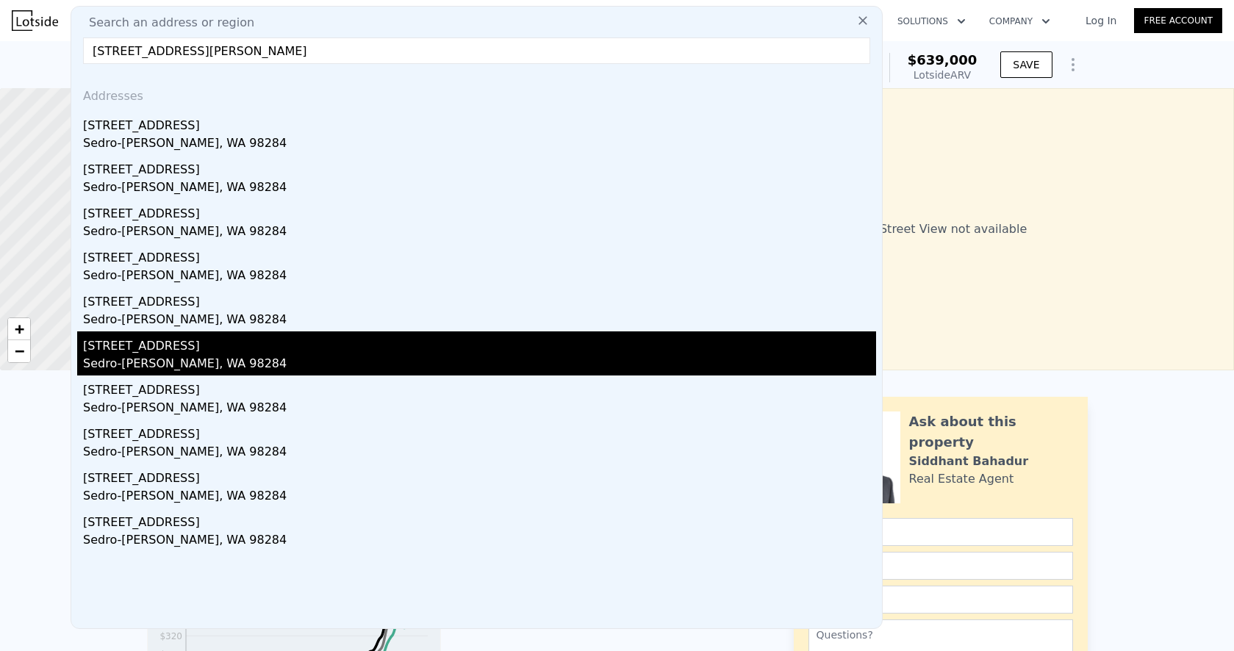
type input "[STREET_ADDRESS][PERSON_NAME]"
click at [247, 342] on div "[STREET_ADDRESS]" at bounding box center [479, 344] width 793 height 24
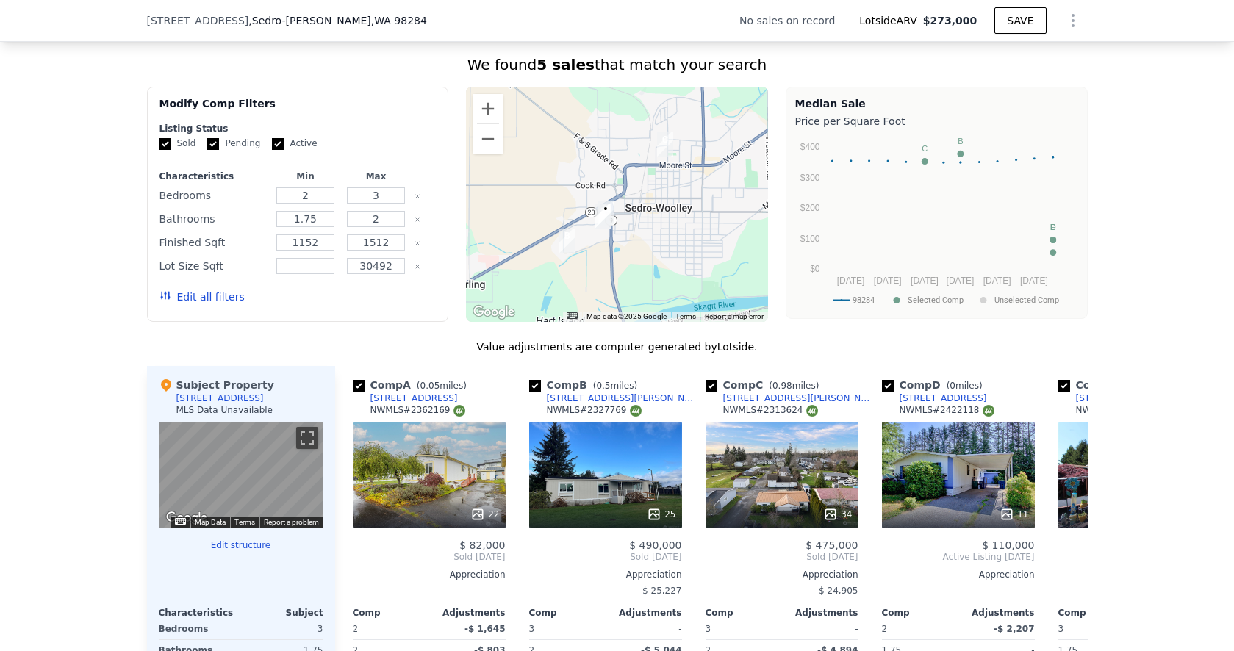
scroll to position [1058, 0]
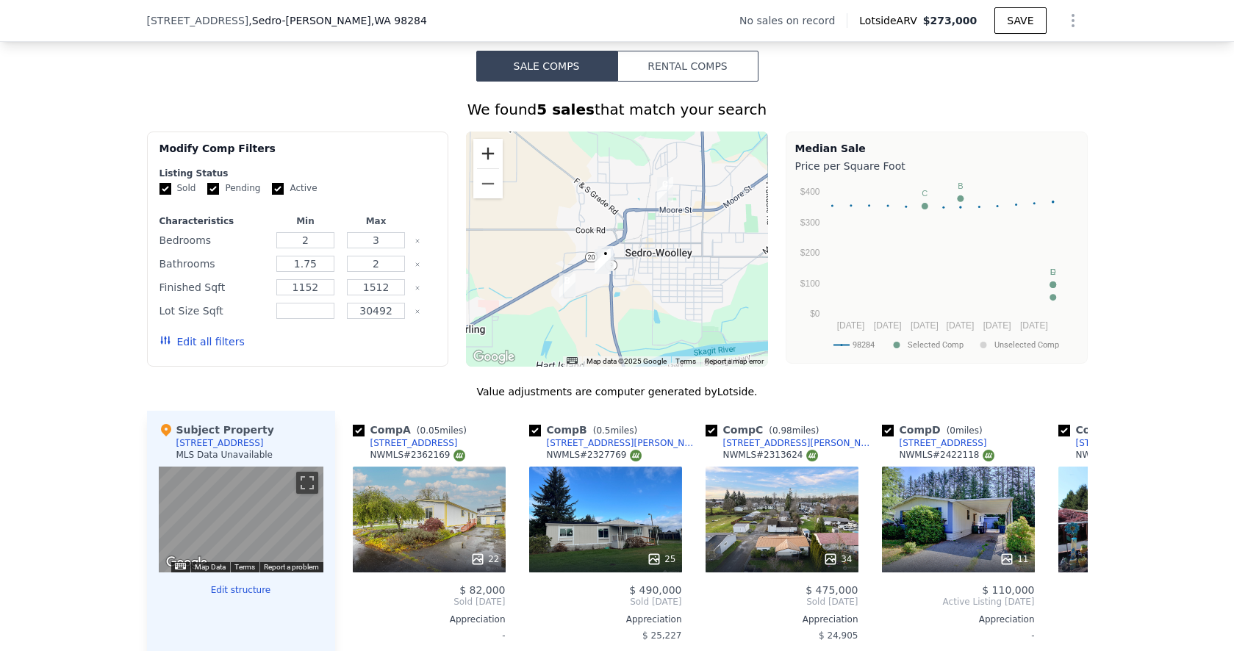
click at [486, 151] on button "Zoom in" at bounding box center [487, 153] width 29 height 29
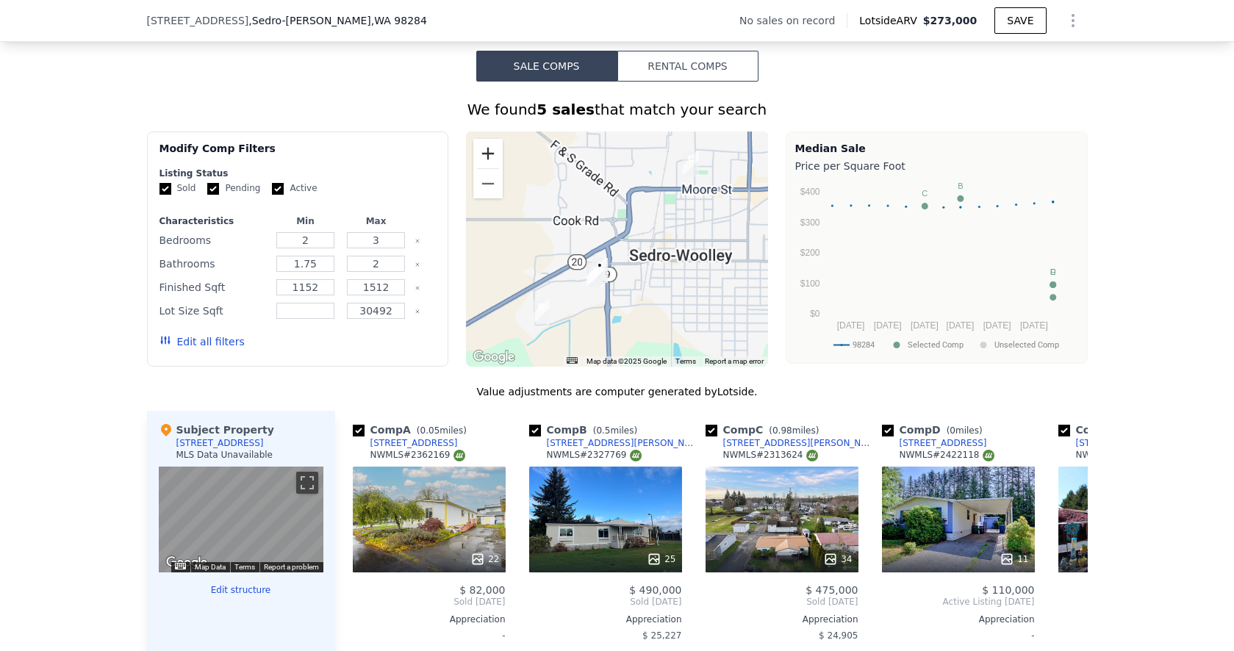
click at [486, 151] on button "Zoom in" at bounding box center [487, 153] width 29 height 29
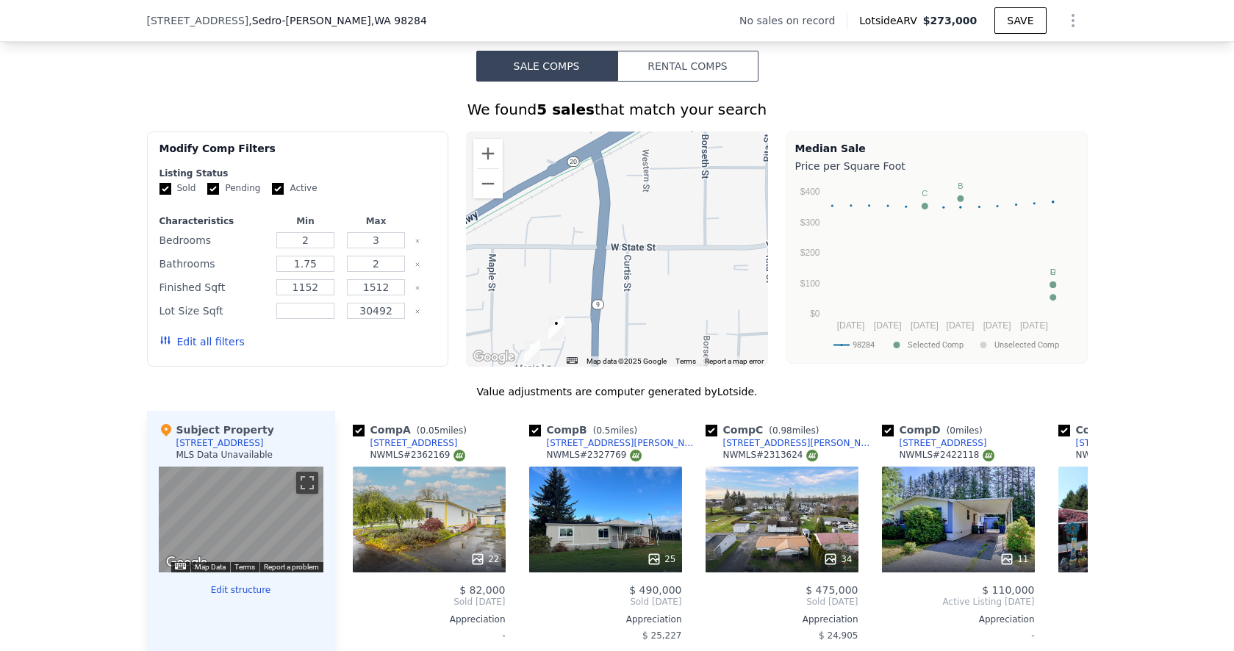
drag, startPoint x: 590, startPoint y: 215, endPoint x: 612, endPoint y: 107, distance: 110.5
click at [614, 108] on div "We found 5 sales that match your search Filters Map Prices Modify Comp Filters …" at bounding box center [617, 504] width 941 height 811
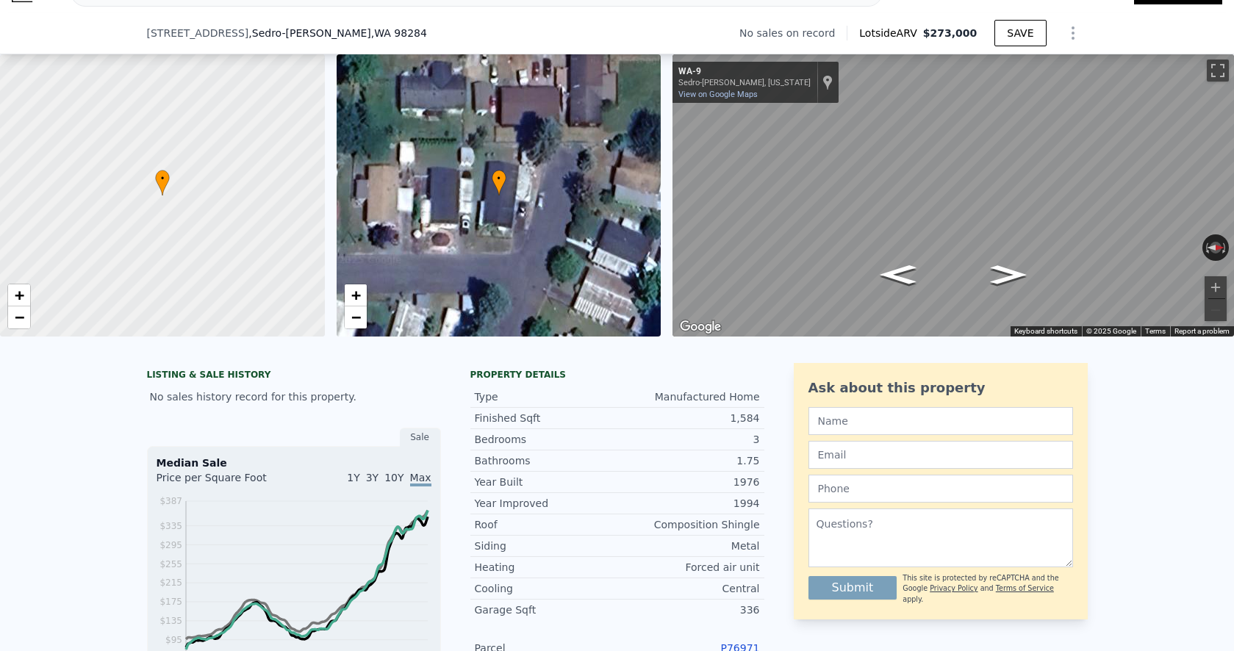
scroll to position [528, 0]
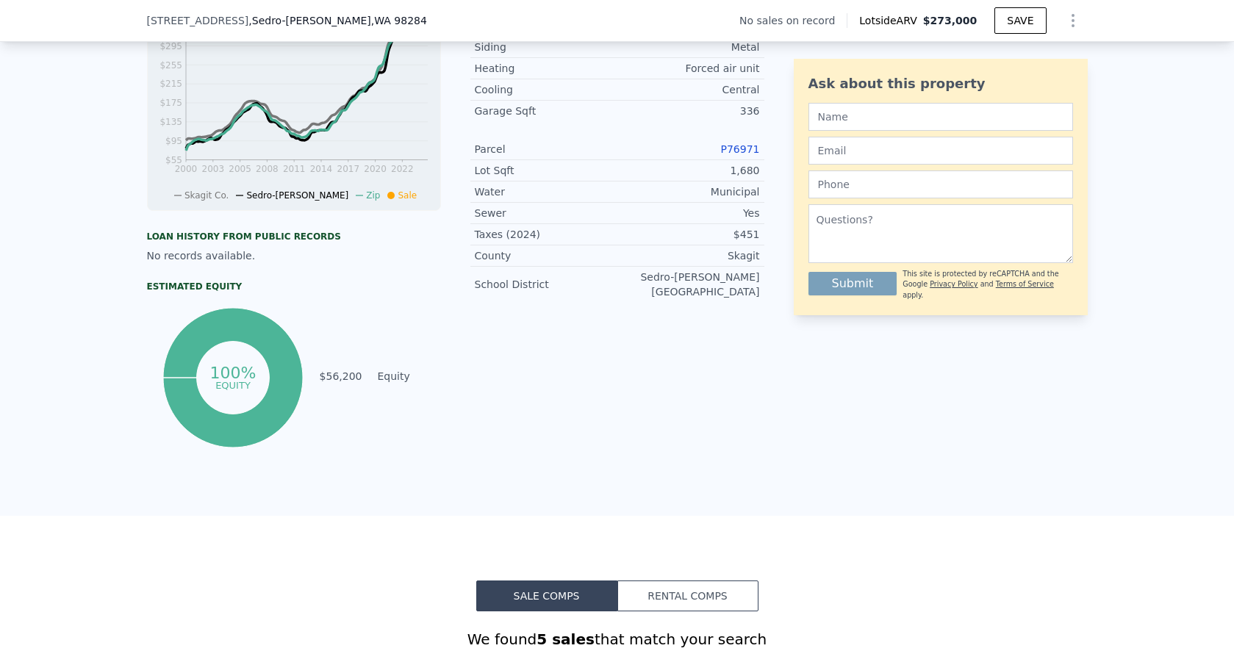
click at [741, 143] on link "P76971" at bounding box center [740, 149] width 39 height 12
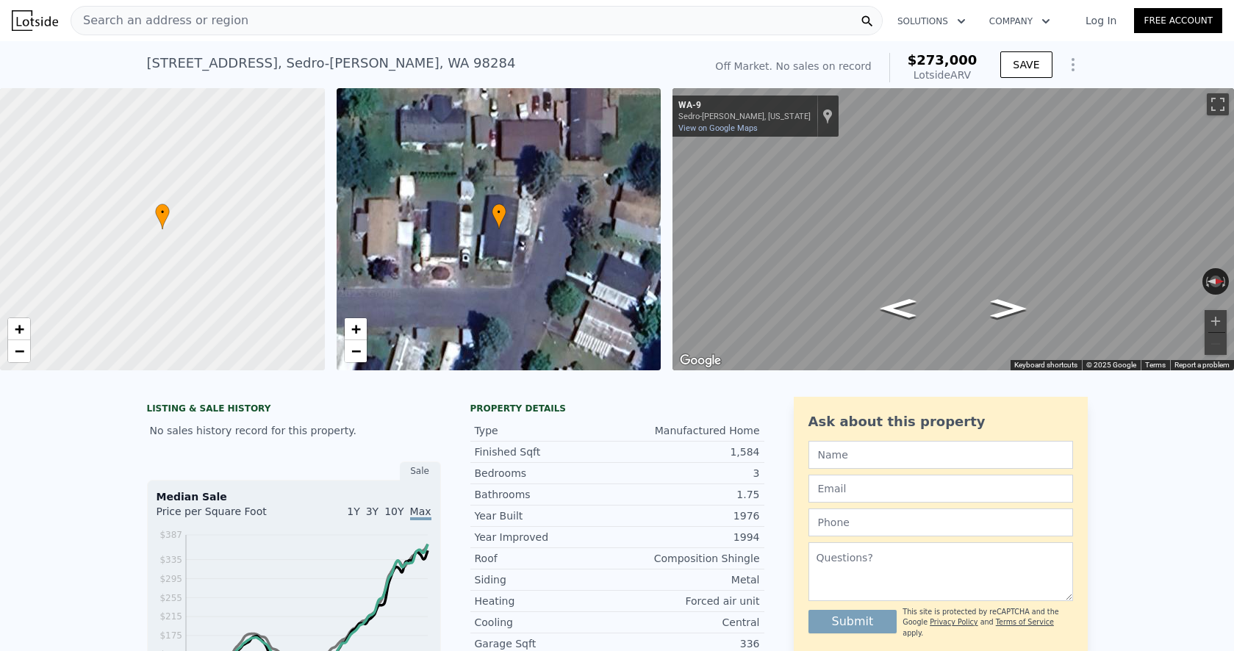
scroll to position [-2, 0]
click at [251, 18] on div "Search an address or region" at bounding box center [477, 20] width 812 height 29
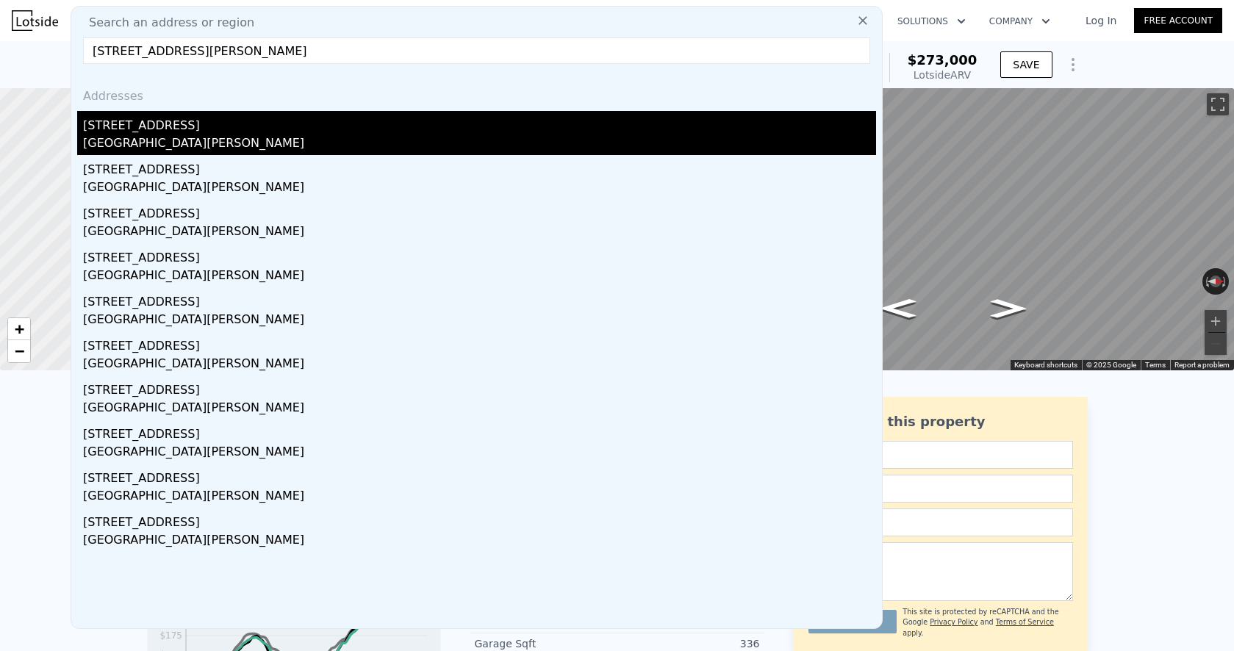
type input "[STREET_ADDRESS][PERSON_NAME]"
click at [246, 118] on div "[STREET_ADDRESS]" at bounding box center [479, 123] width 793 height 24
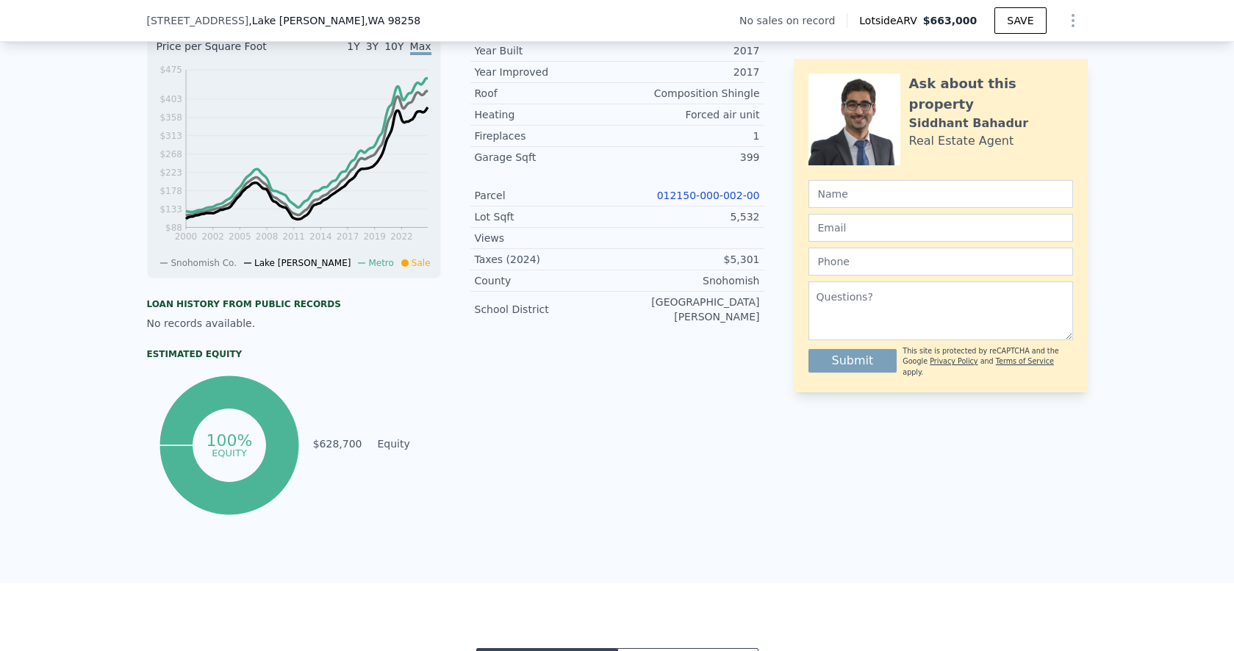
scroll to position [458, 0]
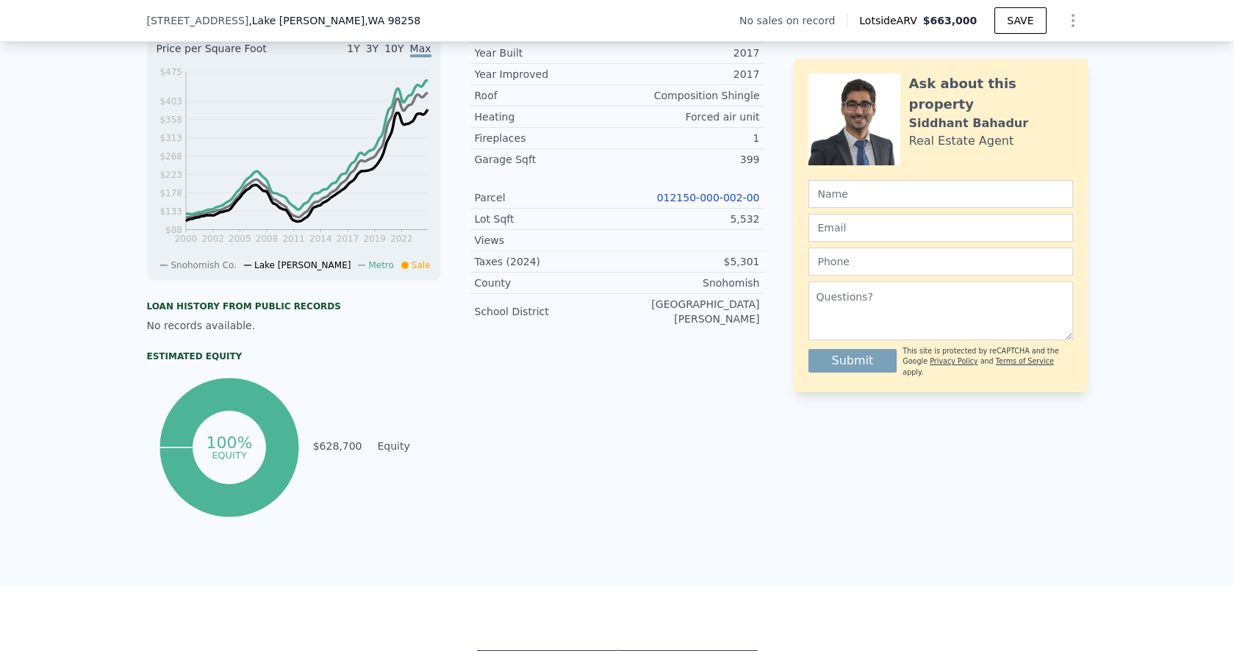
click at [705, 192] on link "012150-000-002-00" at bounding box center [708, 198] width 103 height 12
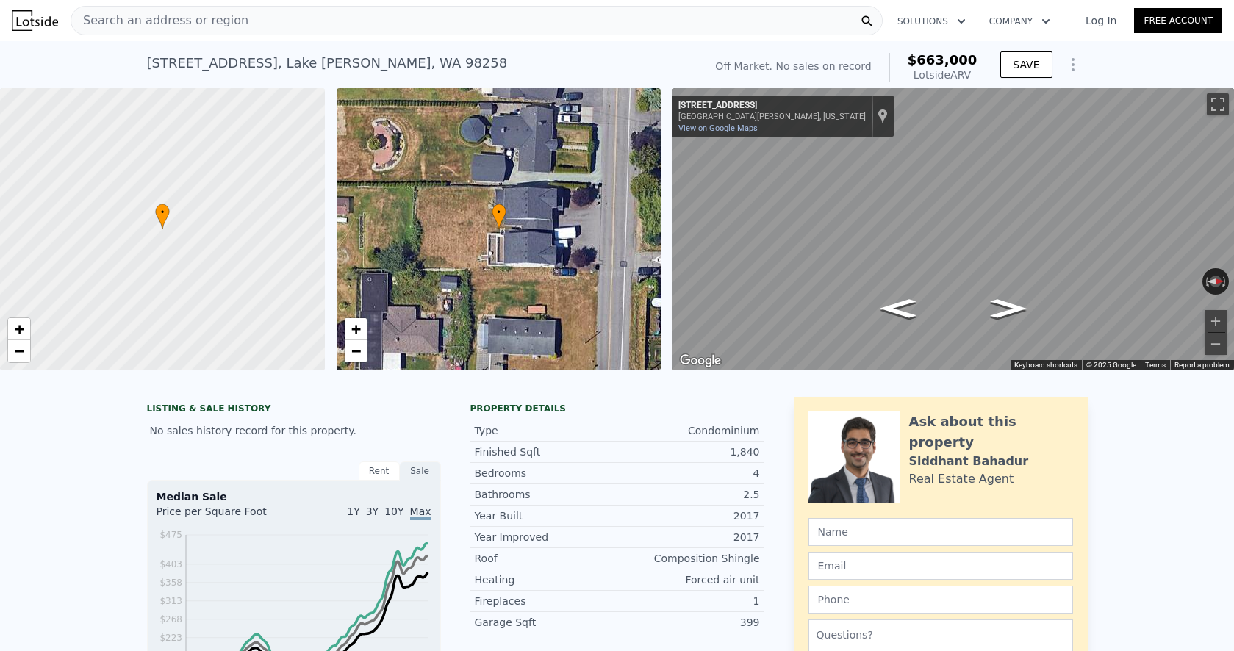
scroll to position [0, 0]
drag, startPoint x: 432, startPoint y: 66, endPoint x: 99, endPoint y: 68, distance: 333.1
click at [99, 68] on div "[STREET_ADDRESS][PERSON_NAME] No sales on record (~ARV $663k ) Off Market. No s…" at bounding box center [617, 64] width 1234 height 47
copy div "[STREET_ADDRESS][PERSON_NAME]"
click at [357, 346] on span "−" at bounding box center [356, 351] width 10 height 18
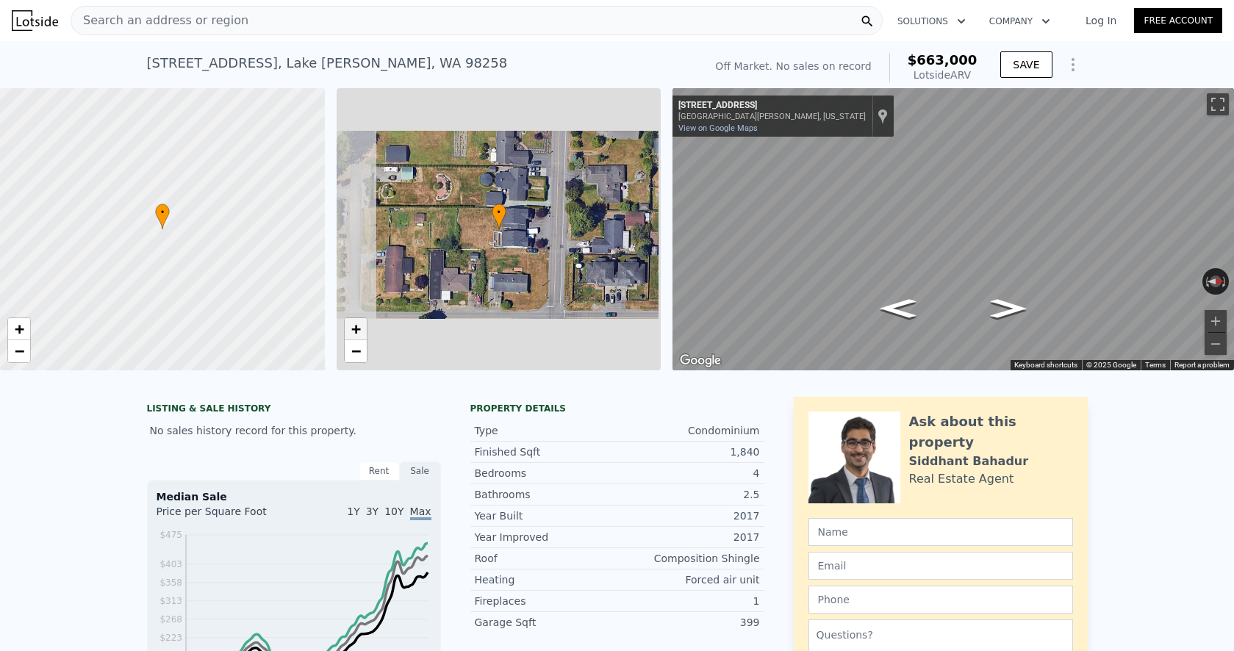
click at [357, 332] on span "+" at bounding box center [356, 329] width 10 height 18
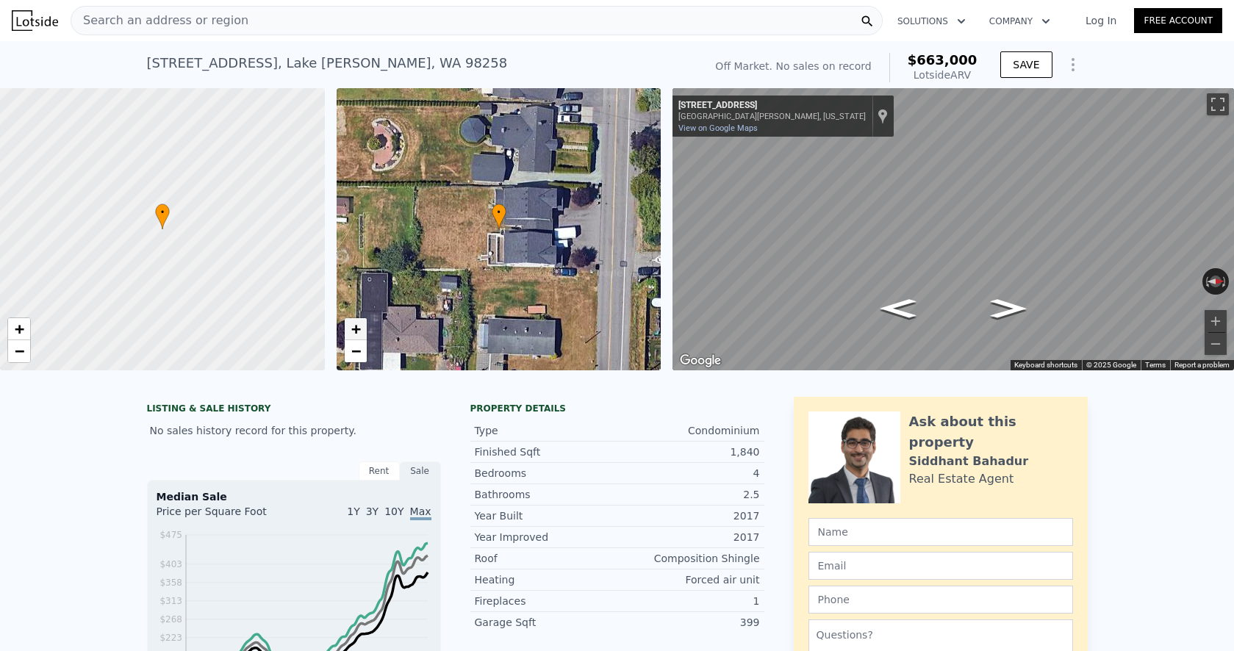
click at [357, 332] on span "+" at bounding box center [356, 329] width 10 height 18
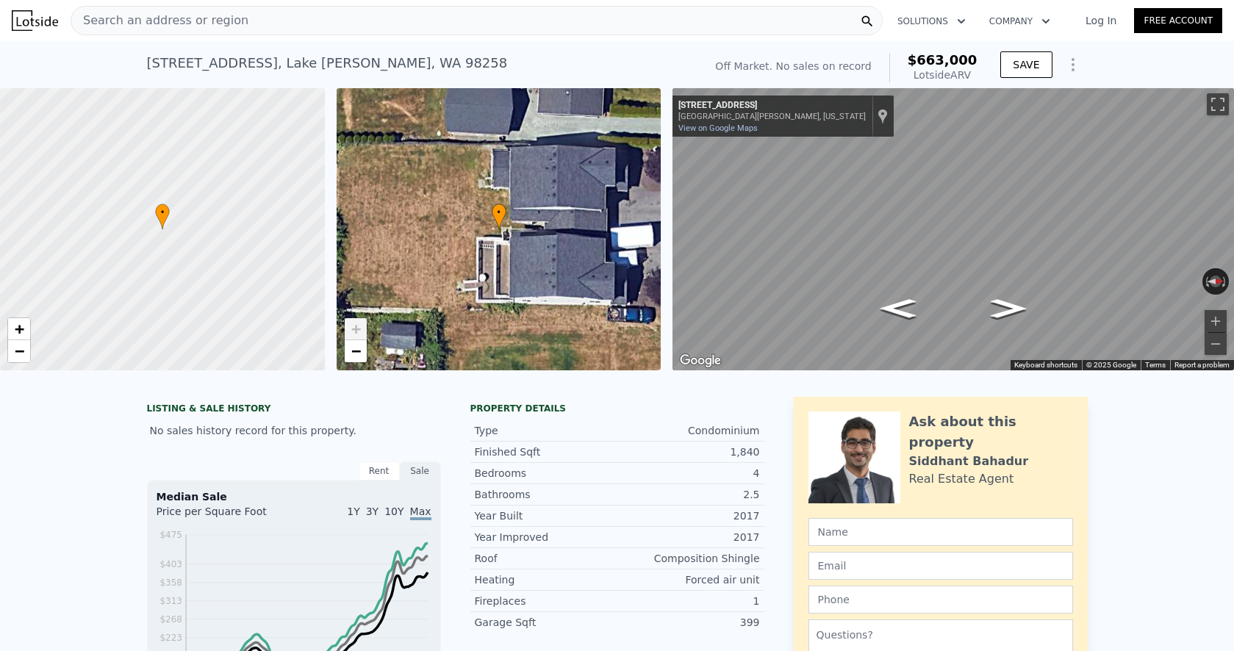
click at [187, 28] on span "Search an address or region" at bounding box center [159, 21] width 177 height 18
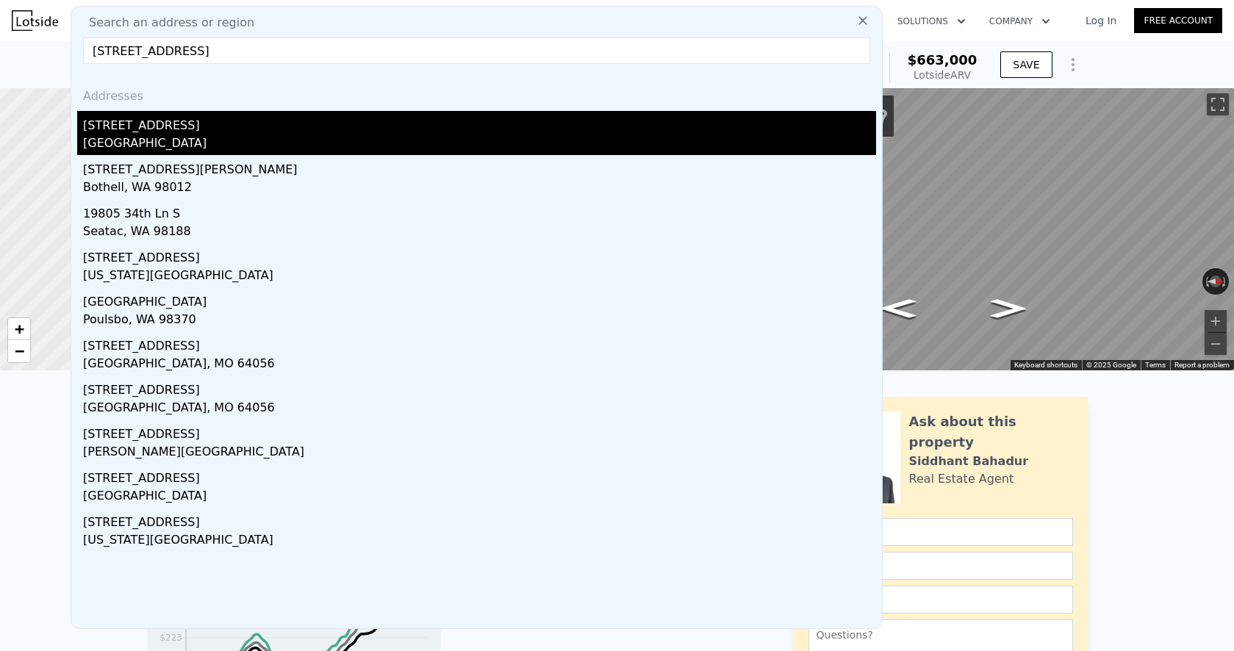
type input "[STREET_ADDRESS]"
click at [186, 129] on div "[STREET_ADDRESS]" at bounding box center [479, 123] width 793 height 24
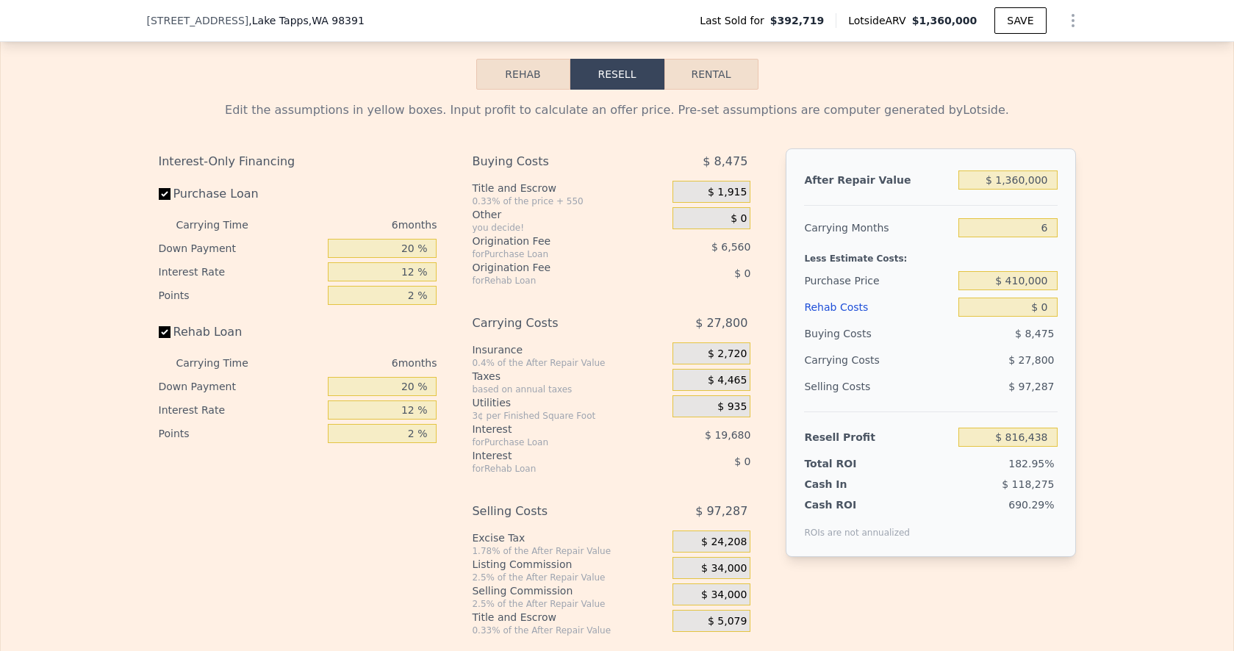
scroll to position [2332, 0]
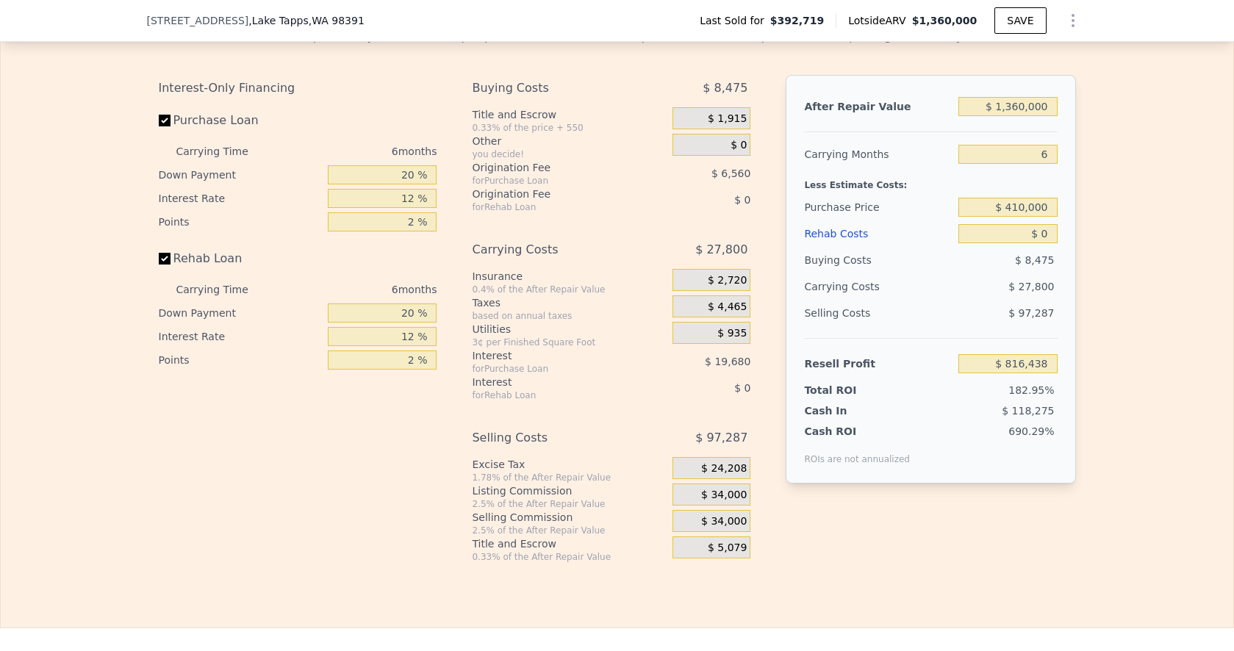
click at [1009, 121] on div at bounding box center [930, 126] width 253 height 12
click at [1013, 101] on input "$ 1,360,000" at bounding box center [1008, 106] width 99 height 19
type input "$ 9"
type input "-$ 444,096"
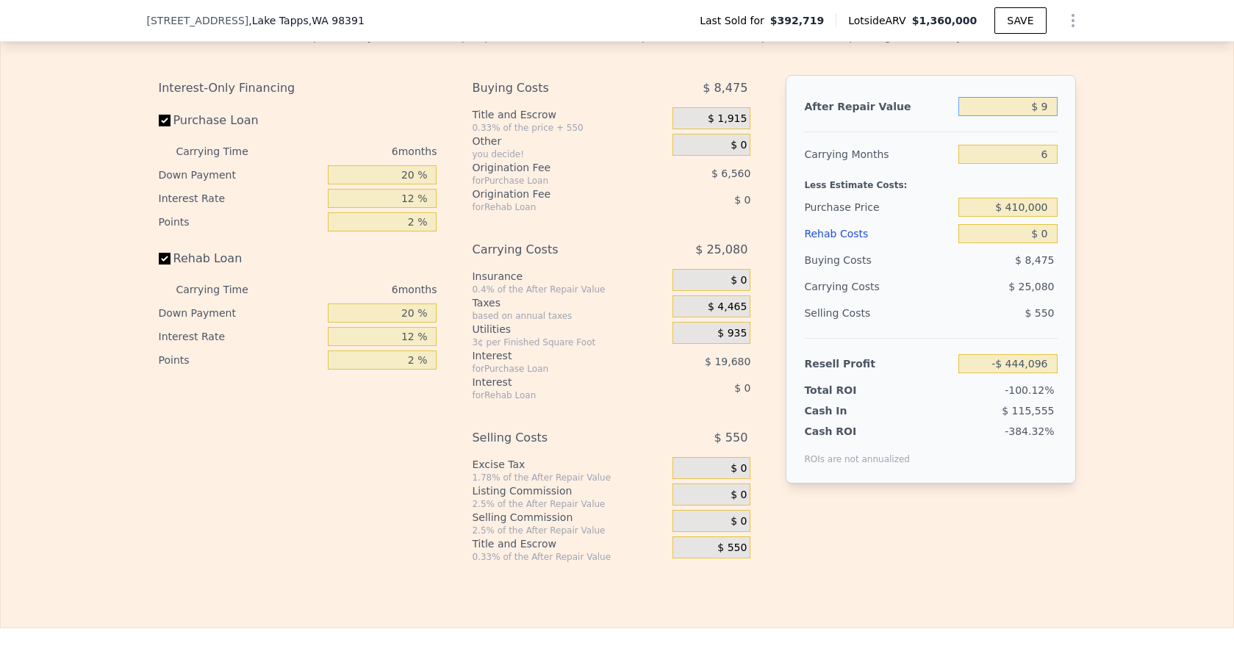
type input "$ 92"
type input "-$ 444,019"
type input "$ 925"
type input "-$ 443,247"
type input "$ 9,250"
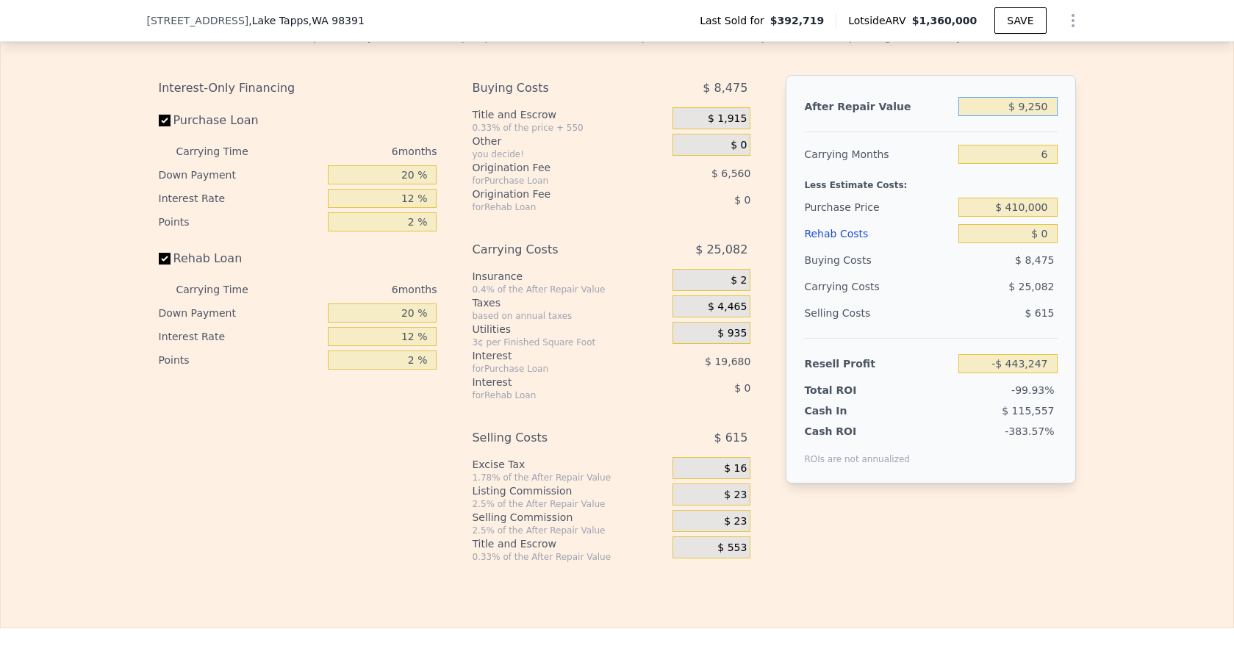
type input "-$ 435,532"
type input "$ 92,500"
type input "-$ 358,371"
type input "$ 925,000"
type input "$ 413,250"
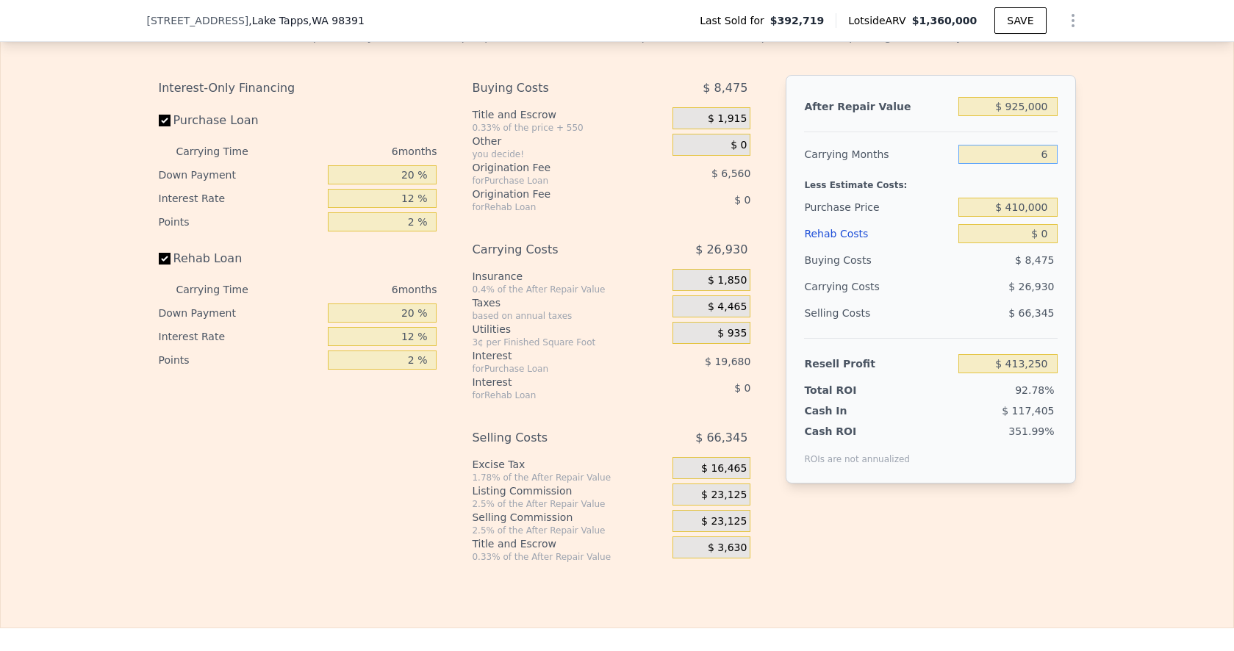
click at [1048, 153] on input "6" at bounding box center [1008, 154] width 99 height 19
type input "3"
type input "$ 426,715"
type input "3"
click at [1027, 210] on input "$ 410,000" at bounding box center [1008, 207] width 99 height 19
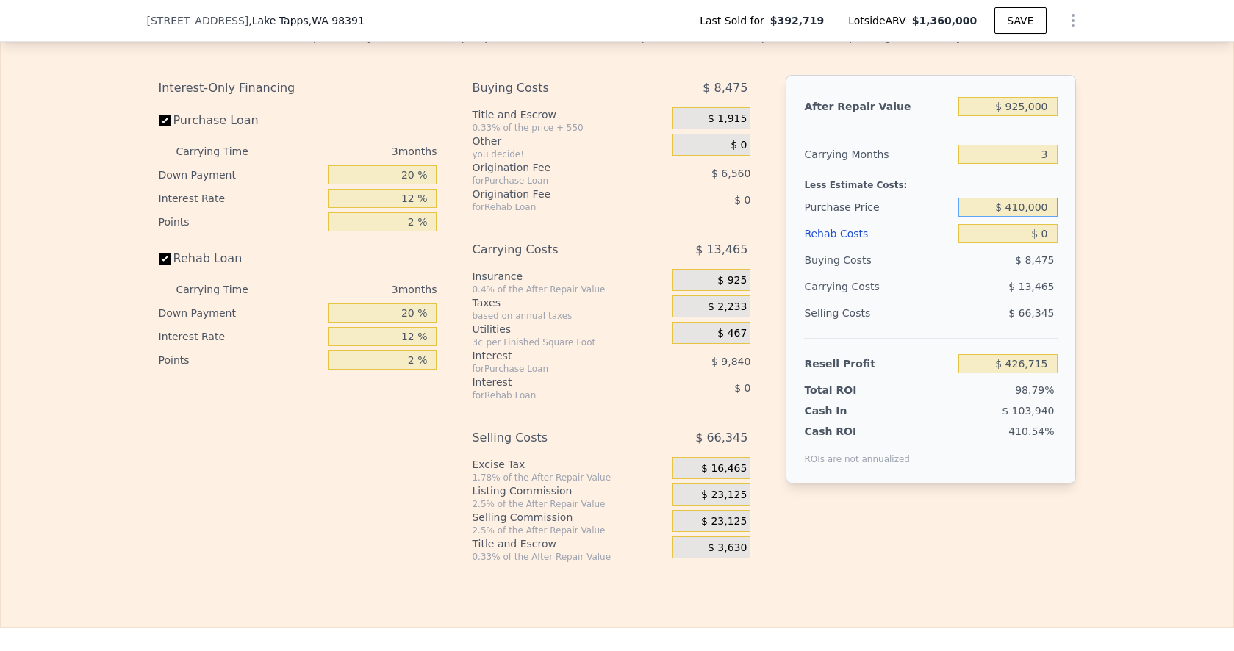
click at [1027, 210] on input "$ 410,000" at bounding box center [1008, 207] width 99 height 19
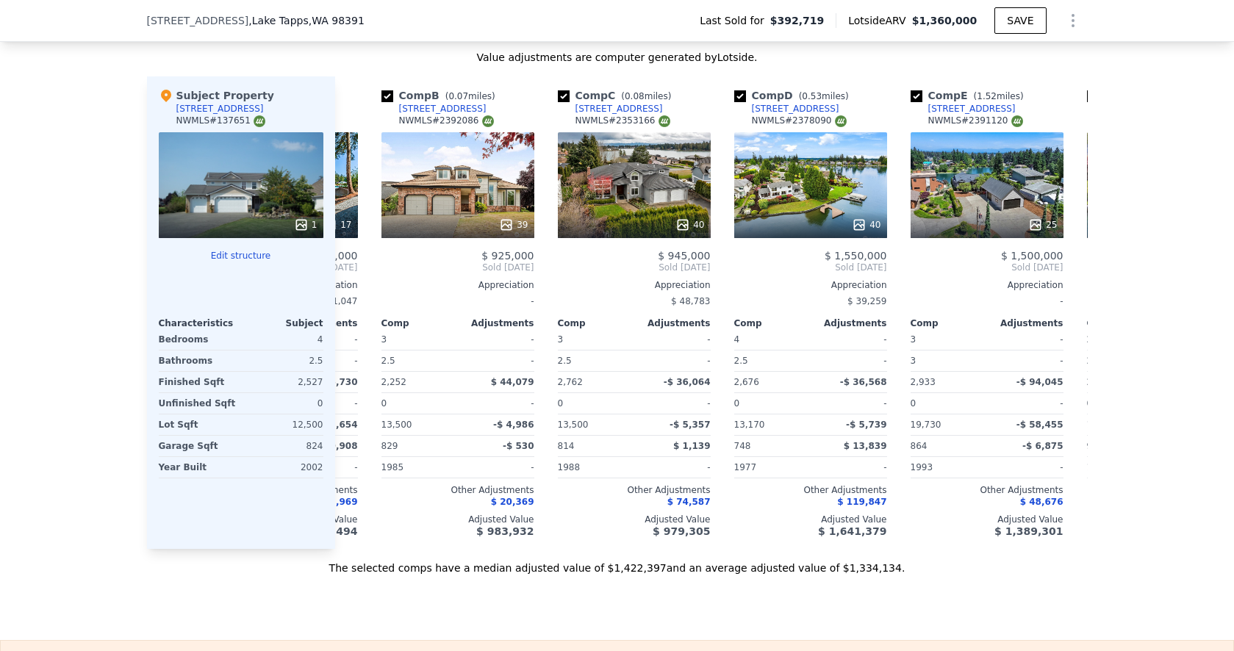
scroll to position [0, 147]
click at [619, 168] on div "40" at bounding box center [635, 185] width 153 height 106
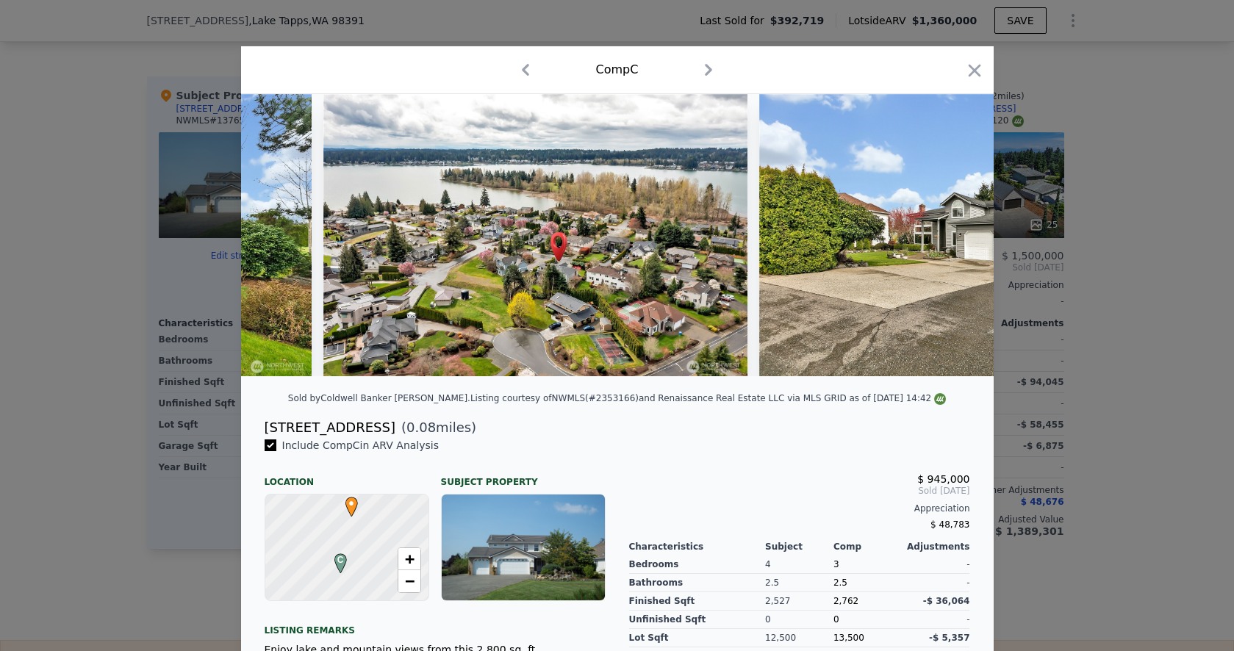
scroll to position [0, 15840]
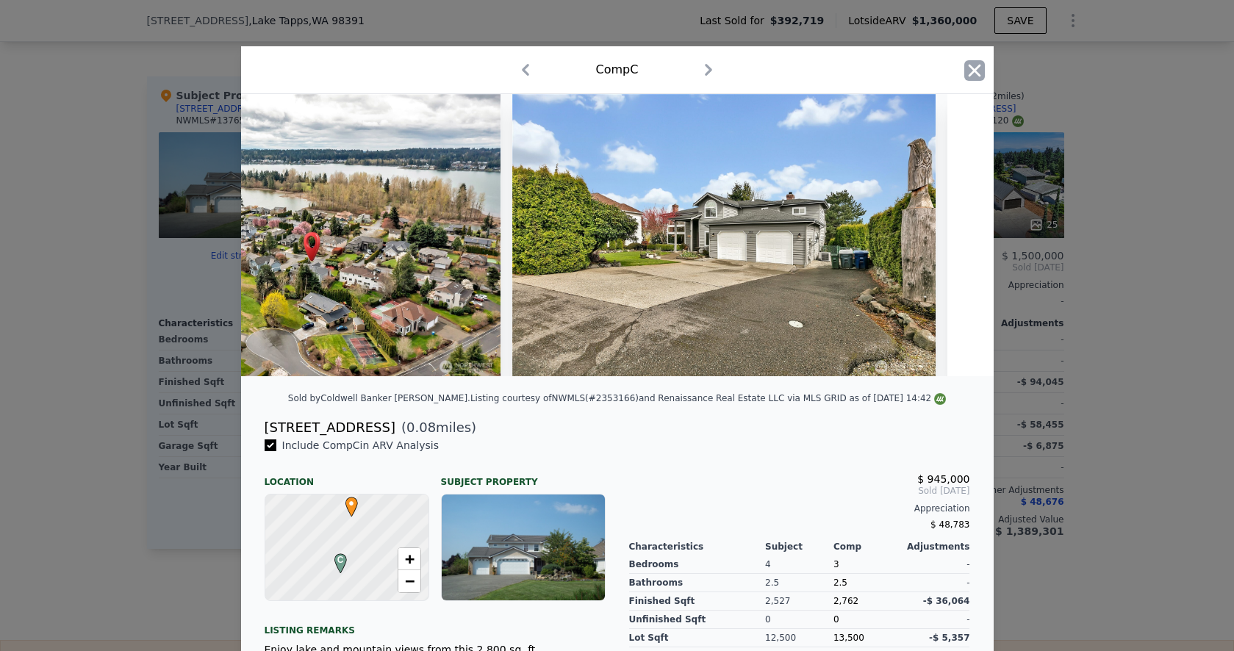
click at [966, 69] on icon "button" at bounding box center [975, 70] width 21 height 21
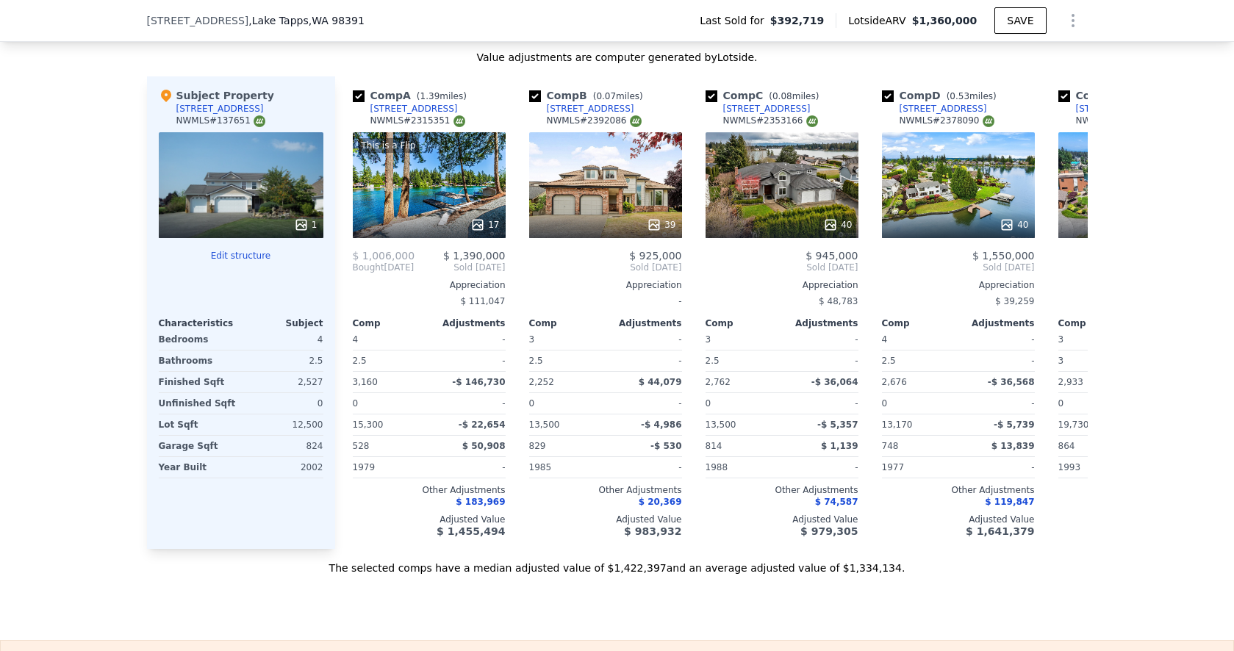
scroll to position [0, -28]
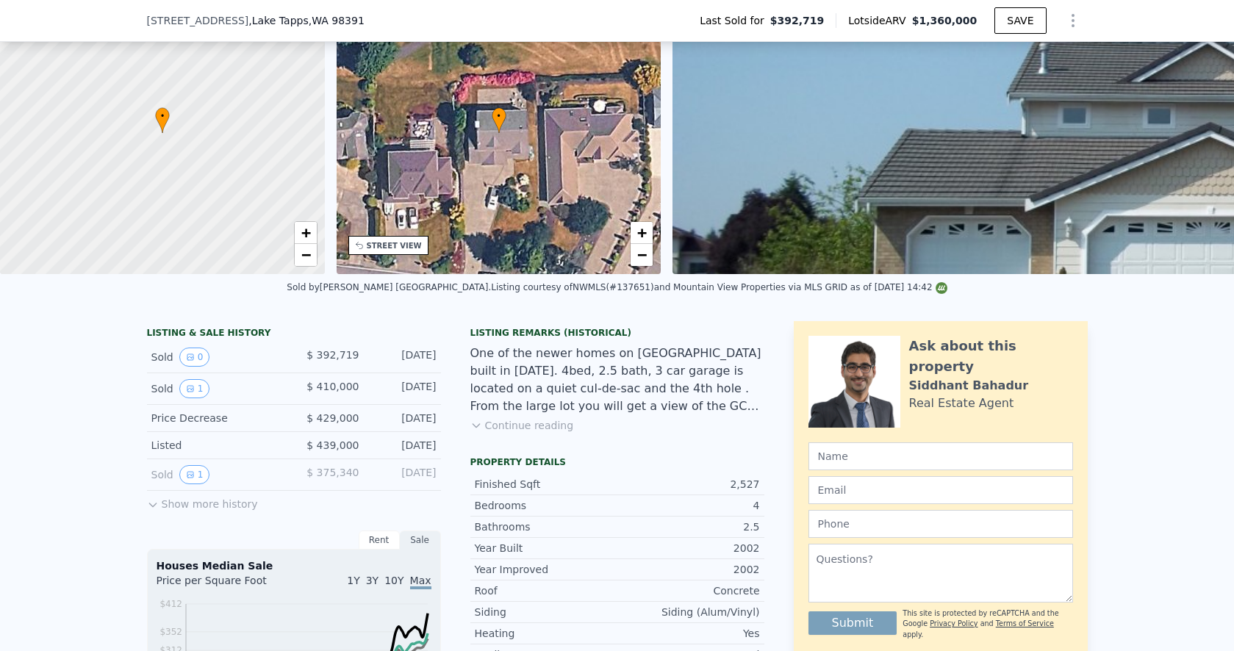
scroll to position [90, 0]
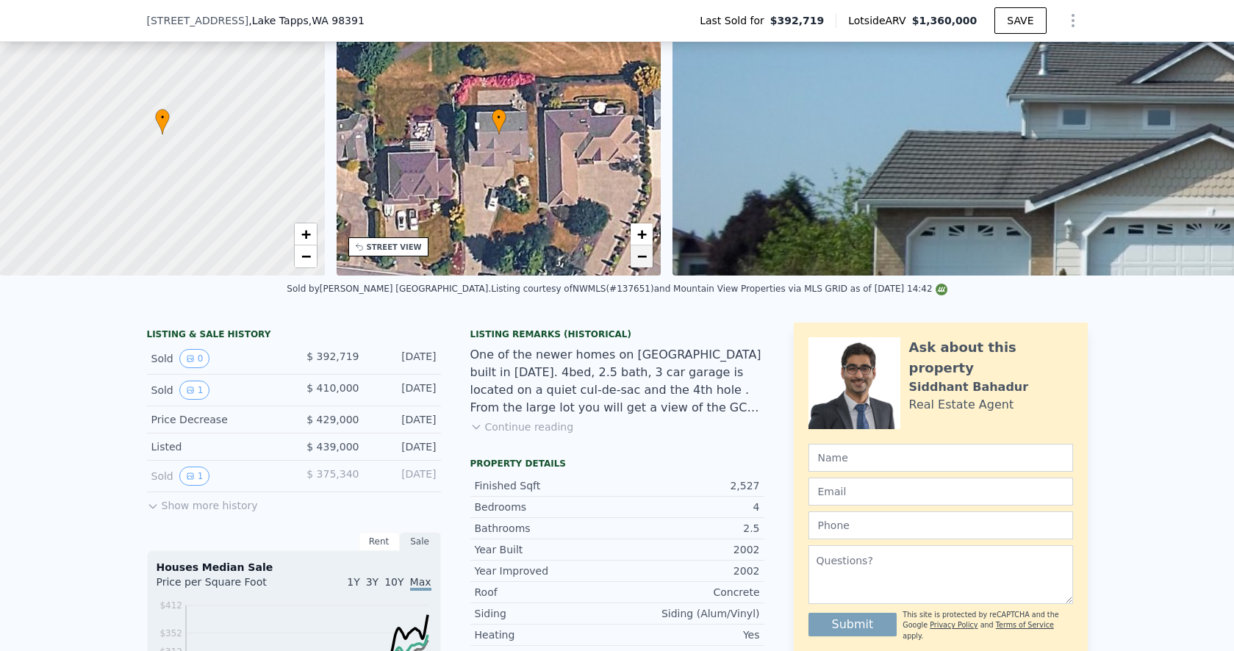
click at [641, 260] on span "−" at bounding box center [642, 256] width 10 height 18
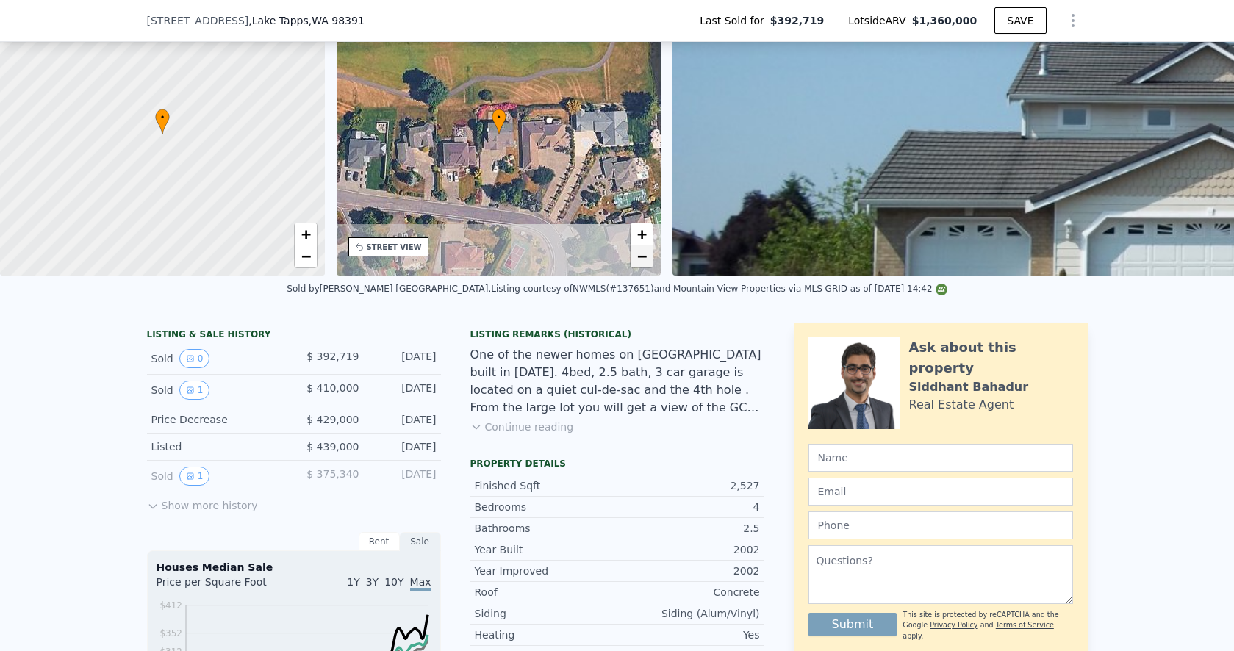
click at [641, 260] on span "−" at bounding box center [642, 256] width 10 height 18
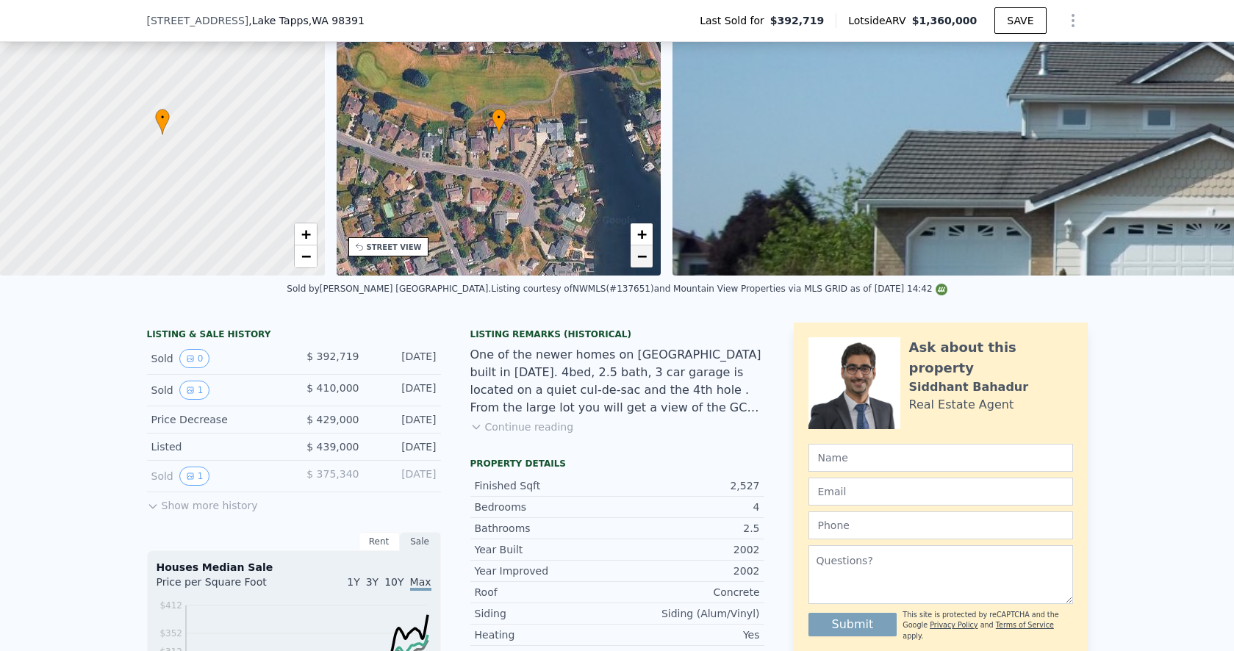
click at [641, 260] on span "−" at bounding box center [642, 256] width 10 height 18
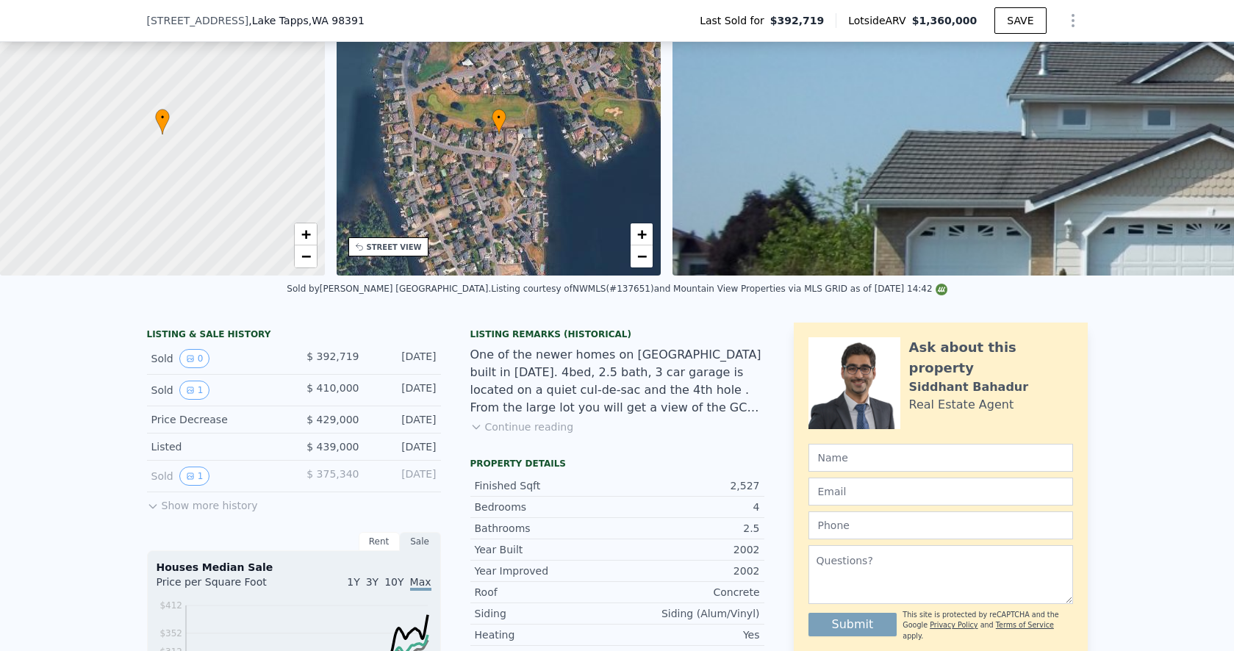
click at [640, 222] on div "• + −" at bounding box center [499, 134] width 325 height 282
click at [640, 228] on span "+" at bounding box center [642, 234] width 10 height 18
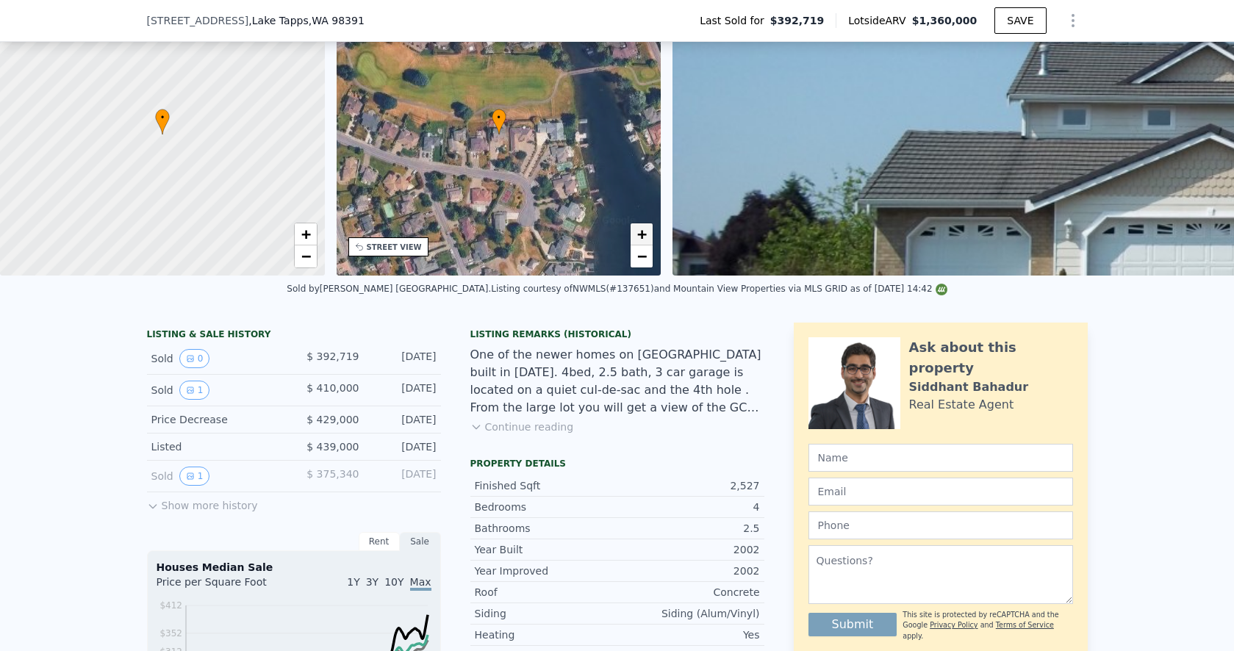
click at [640, 228] on span "+" at bounding box center [642, 234] width 10 height 18
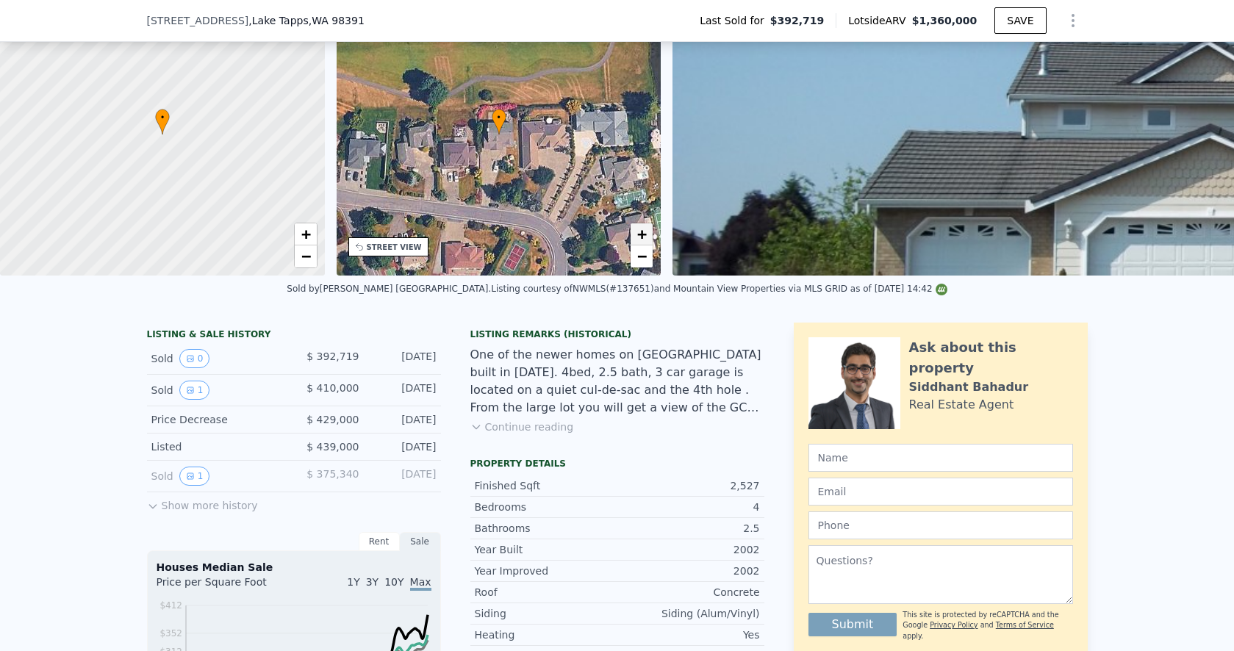
click at [640, 228] on span "+" at bounding box center [642, 234] width 10 height 18
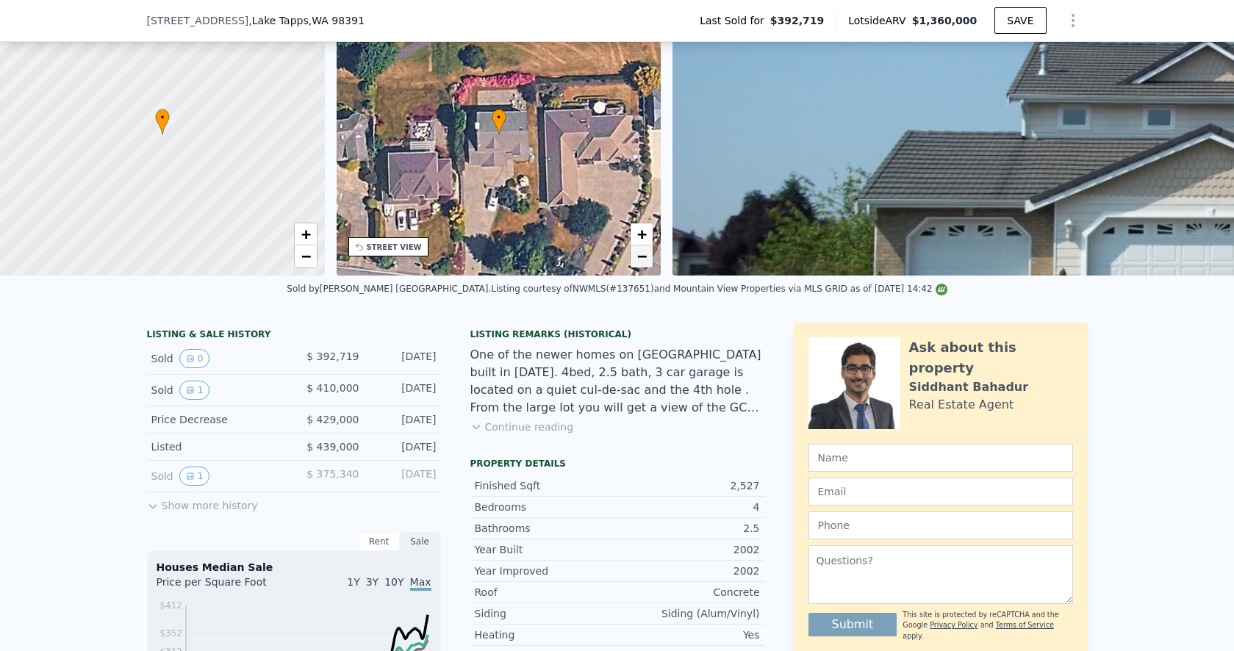
click at [643, 257] on span "−" at bounding box center [642, 256] width 10 height 18
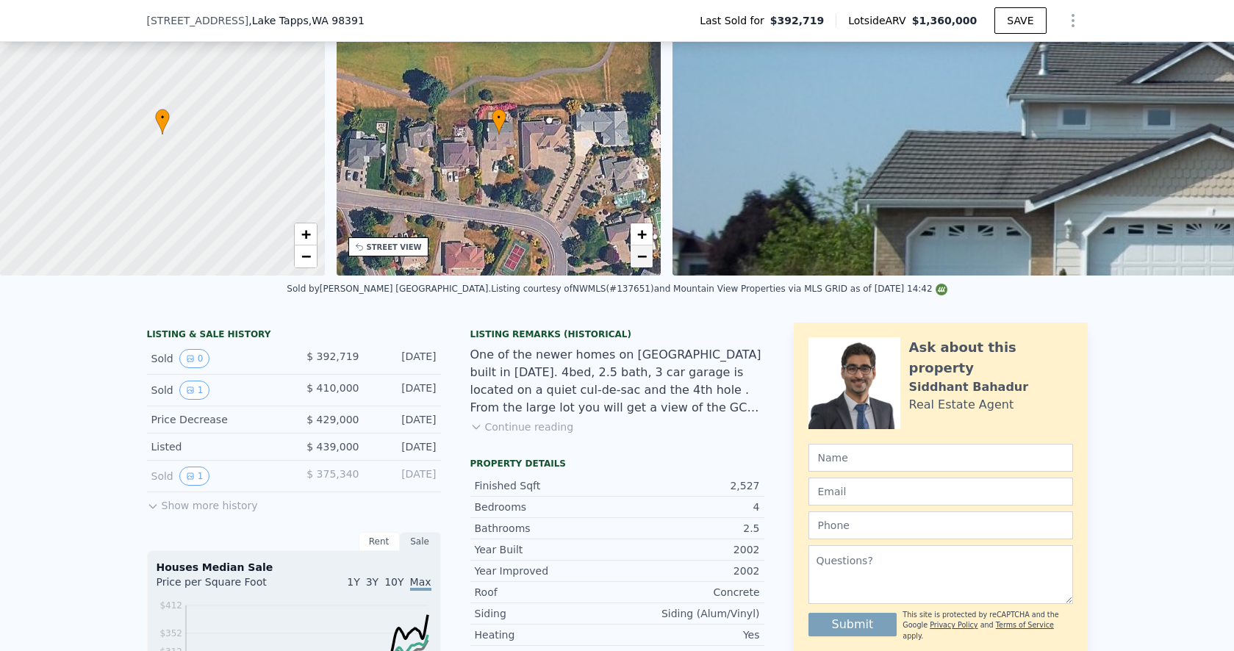
click at [643, 257] on span "−" at bounding box center [642, 256] width 10 height 18
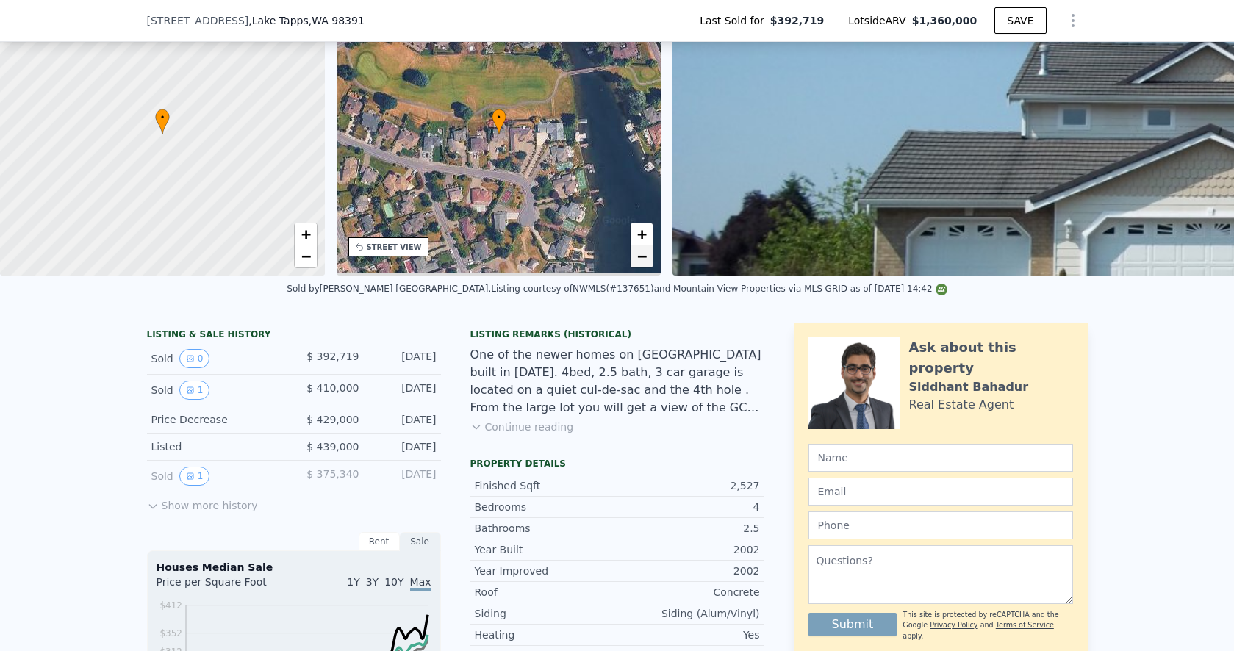
click at [643, 257] on span "−" at bounding box center [642, 256] width 10 height 18
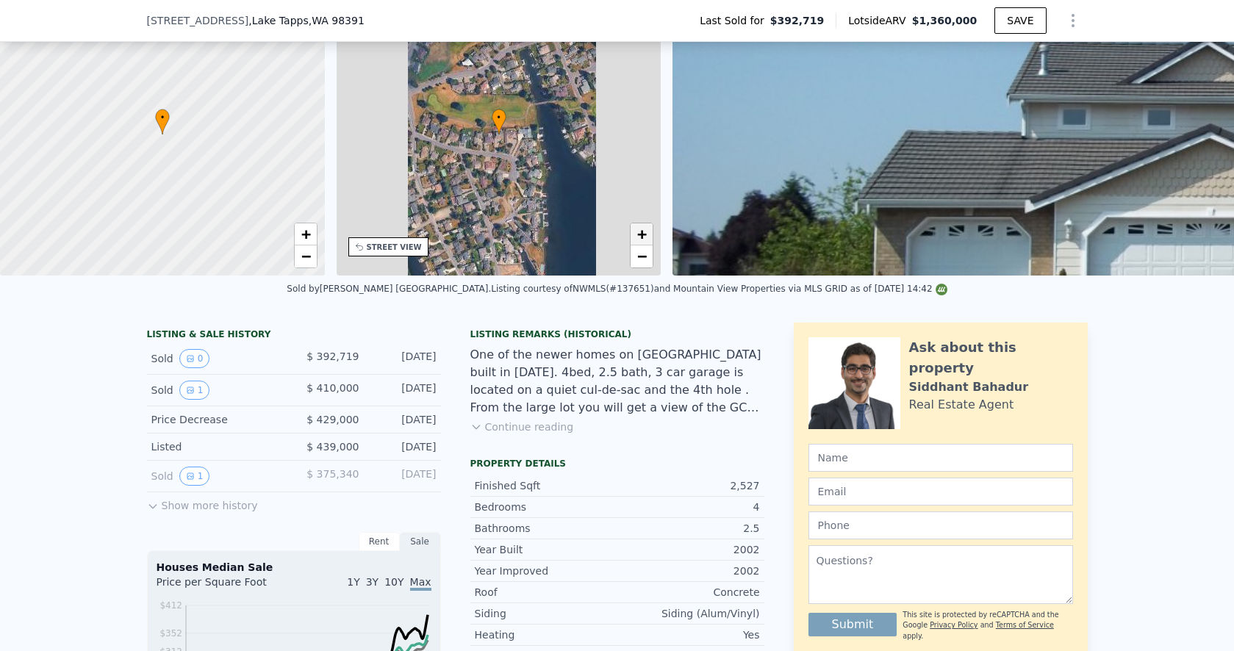
click at [643, 241] on span "+" at bounding box center [642, 234] width 10 height 18
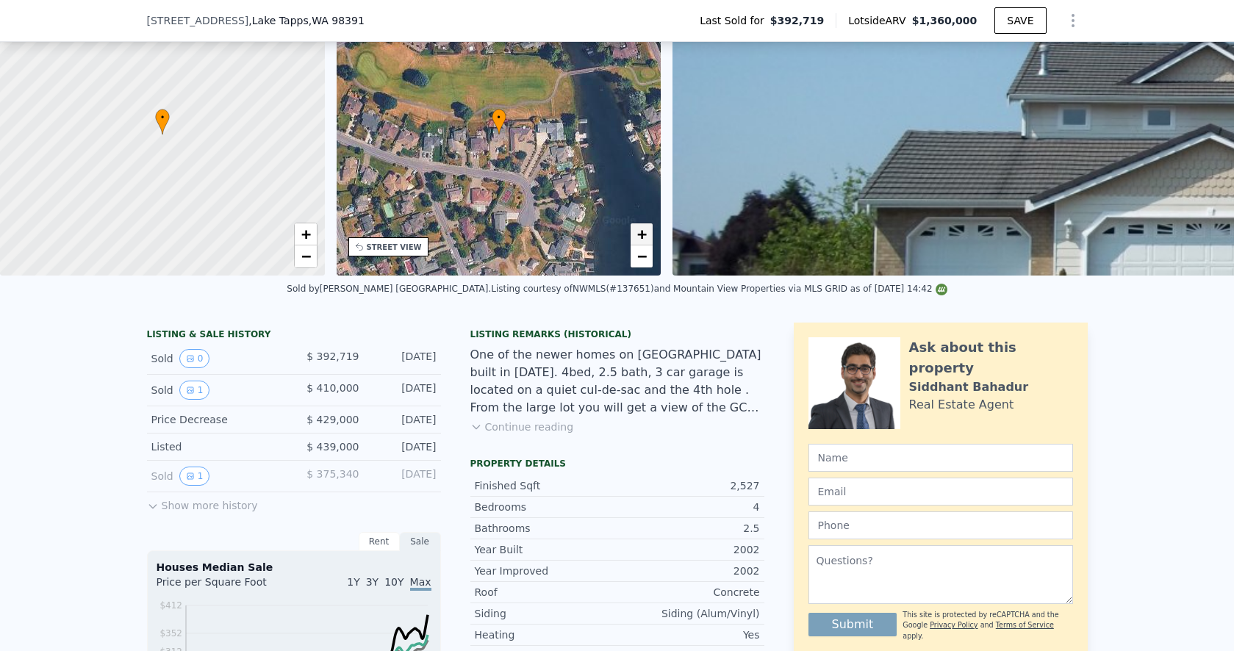
click at [643, 240] on span "+" at bounding box center [642, 234] width 10 height 18
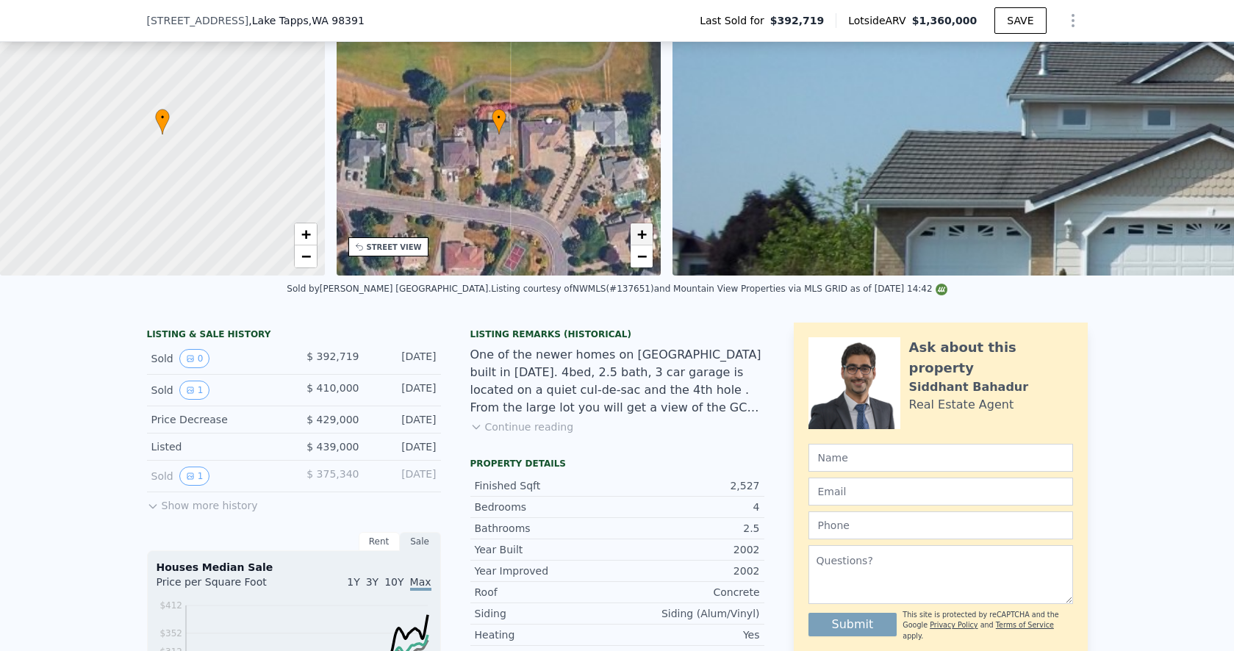
click at [643, 240] on span "+" at bounding box center [642, 234] width 10 height 18
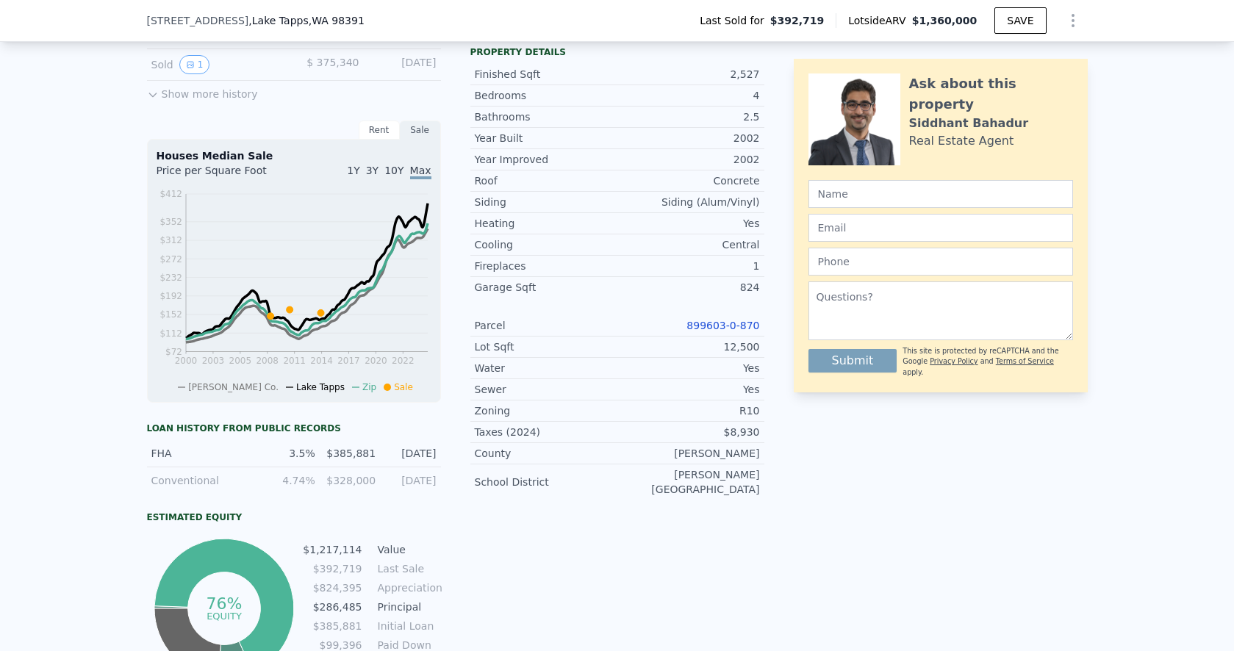
scroll to position [464, 0]
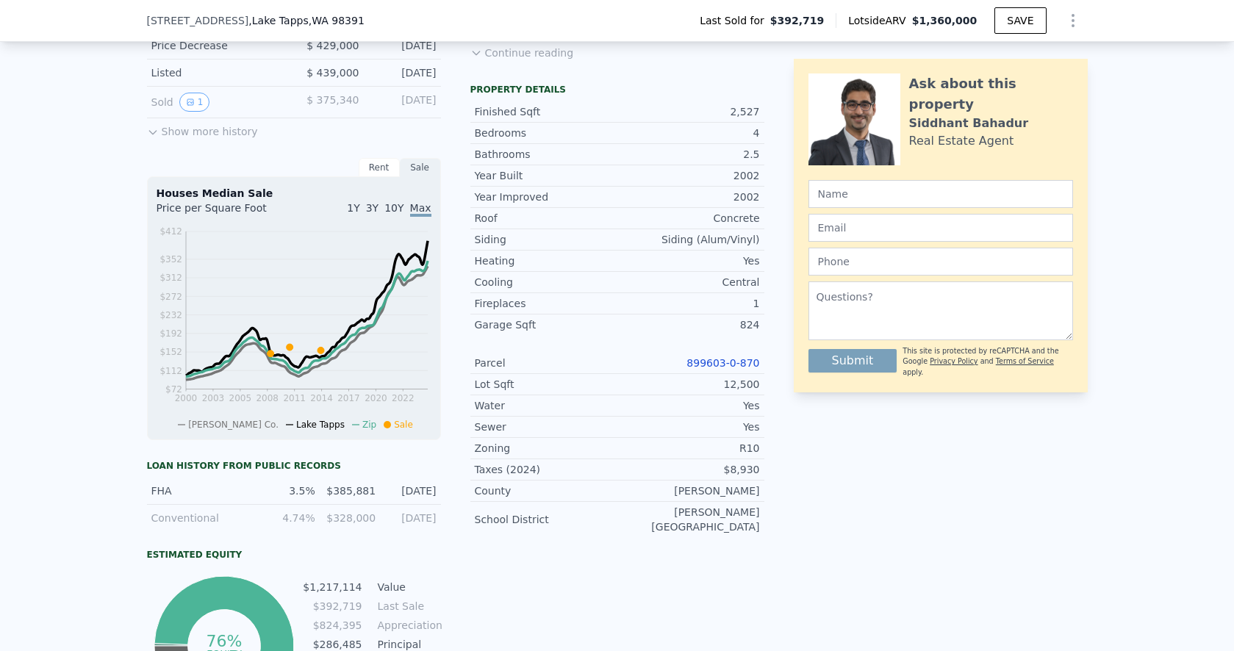
click at [123, 0] on div "[STREET_ADDRESS] Last Sold for $392,719 Lotside ARV $1,360,000 SAVE" at bounding box center [617, 21] width 1234 height 42
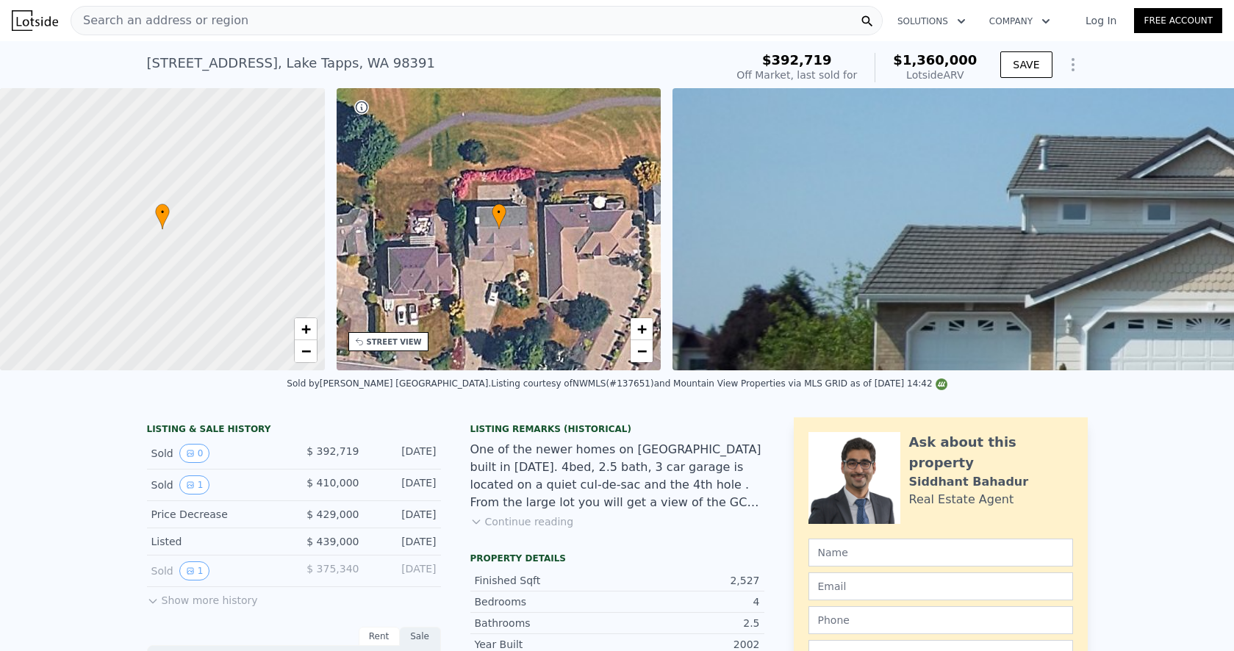
scroll to position [0, 0]
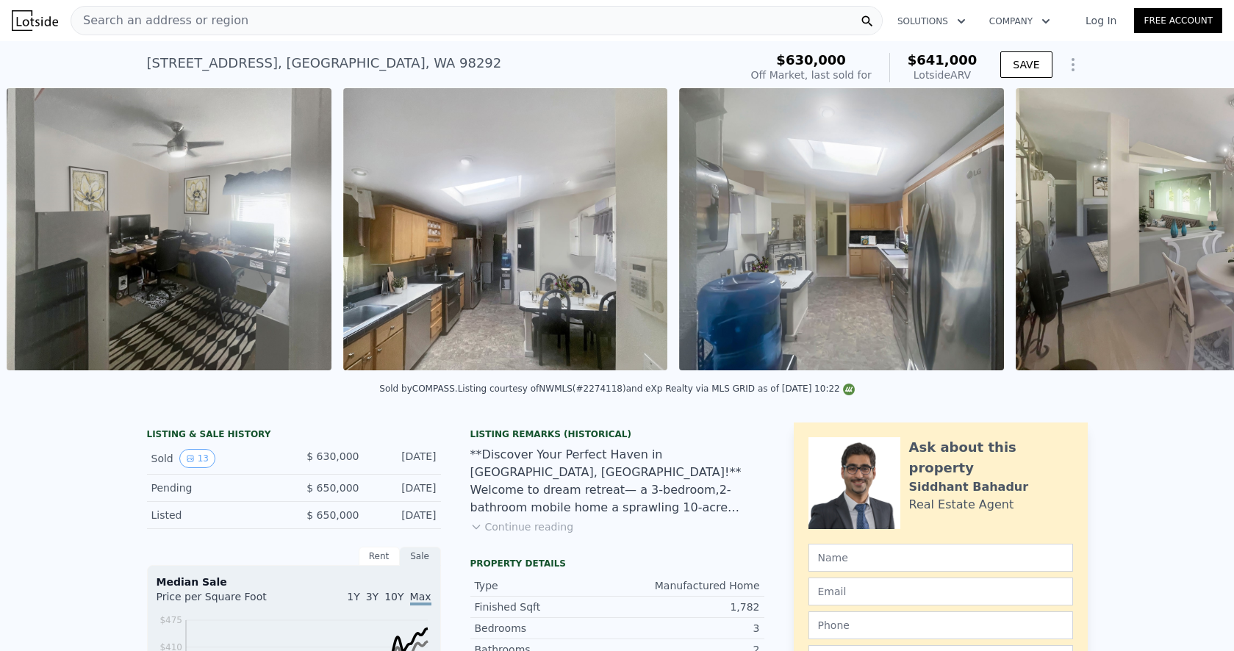
scroll to position [0, 2459]
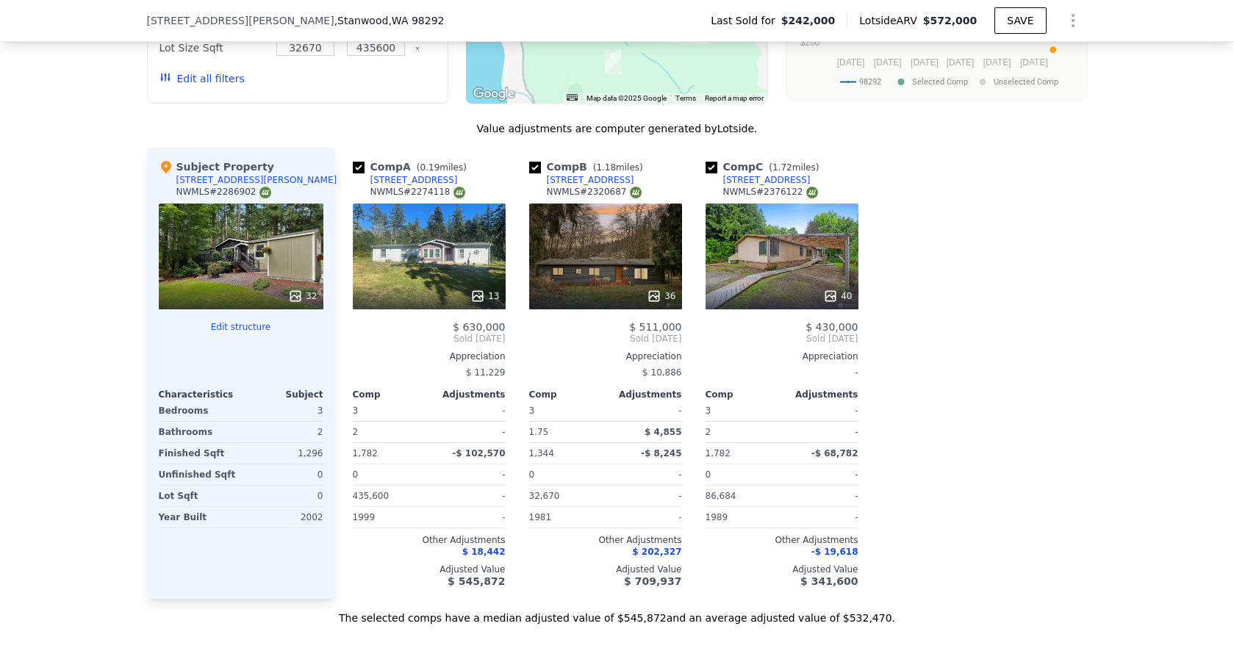
scroll to position [1645, 0]
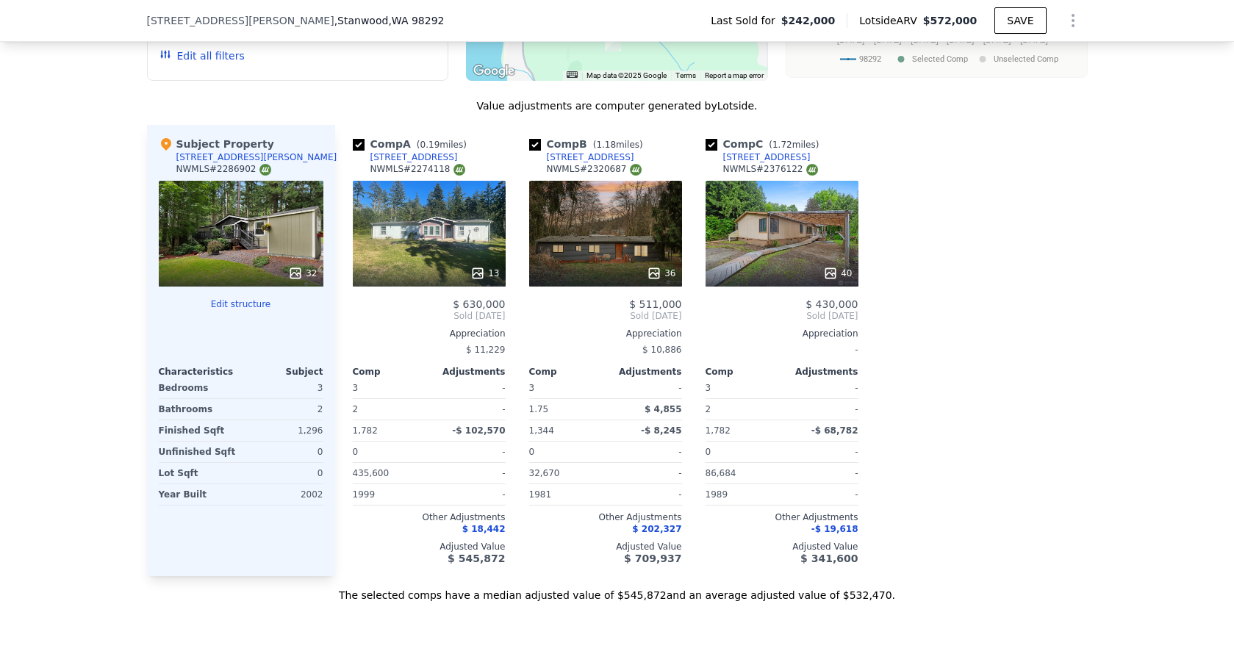
click at [565, 155] on div "[STREET_ADDRESS]" at bounding box center [590, 157] width 87 height 12
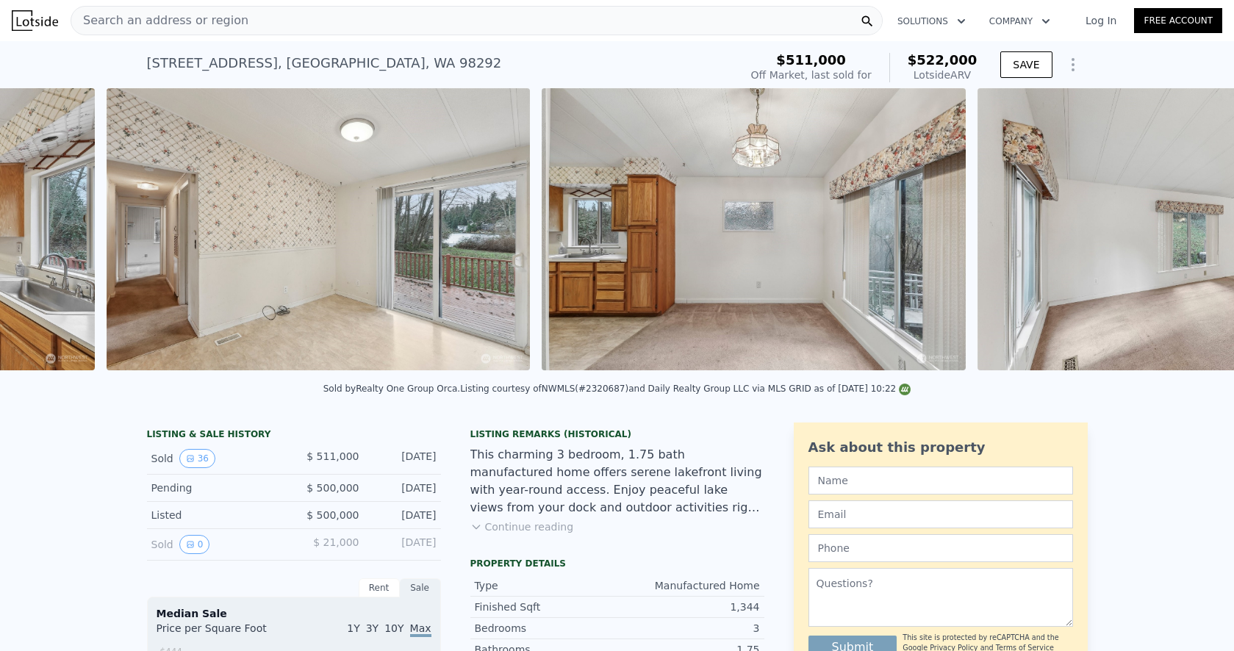
scroll to position [0, 4010]
